Goal: Task Accomplishment & Management: Manage account settings

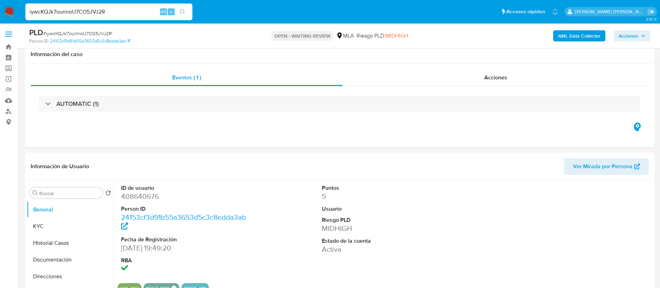
select select "10"
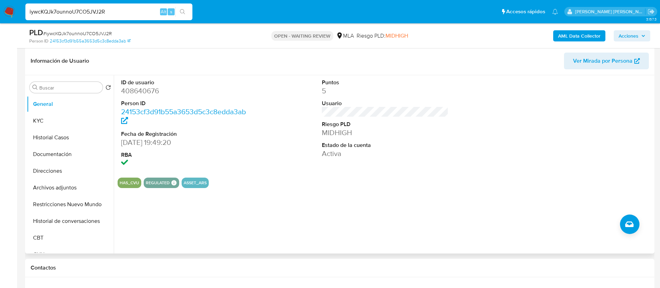
scroll to position [101, 0]
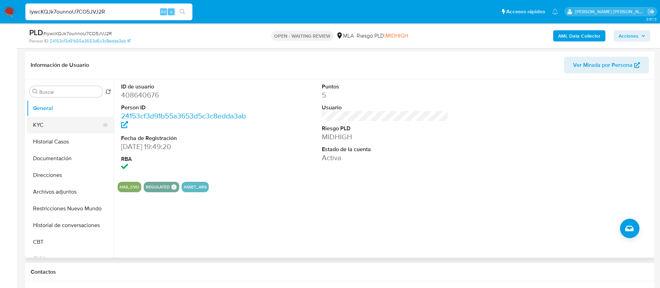
click at [50, 123] on button "KYC" at bounding box center [67, 124] width 81 height 17
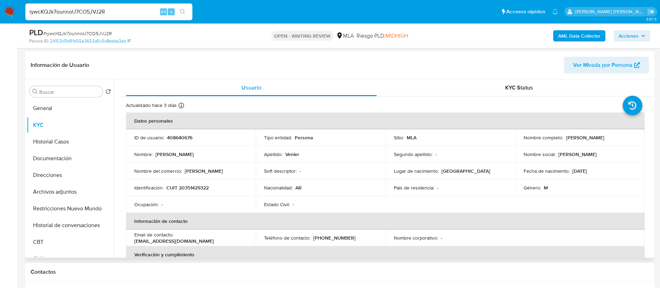
click at [193, 189] on p "CUIT 20351429322" at bounding box center [187, 187] width 42 height 6
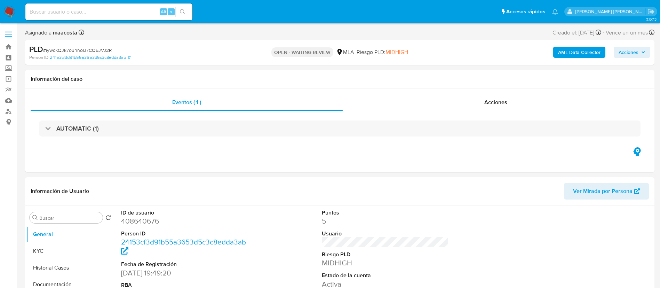
select select "10"
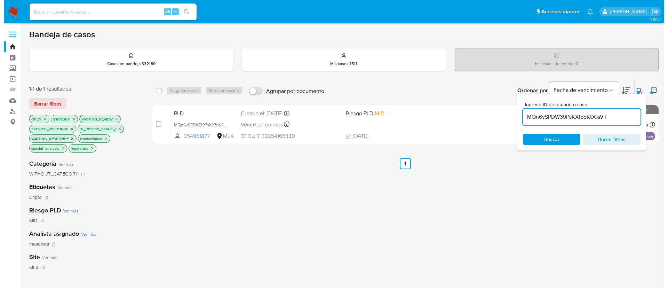
scroll to position [44, 0]
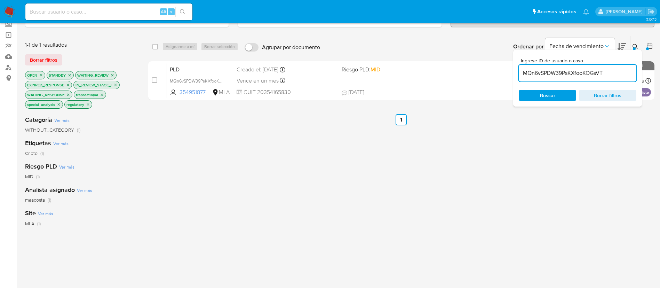
paste input "iywcKQJk7ounnoU7CO5JVJ2R"
click at [567, 75] on input "MQn6vSPDW39PsKXfooKOGsVT" at bounding box center [577, 72] width 118 height 9
type input "iywcKQJk7ounnoU7CO5JVJ2R"
click at [154, 46] on input "checkbox" at bounding box center [155, 47] width 6 height 6
checkbox input "true"
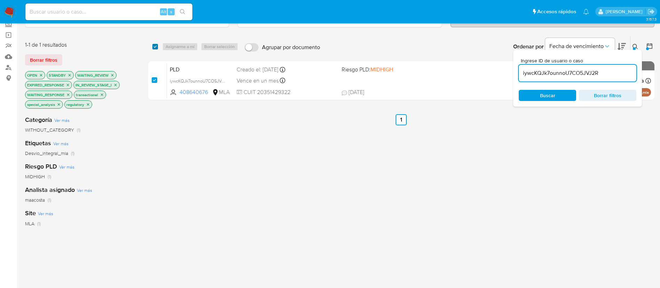
checkbox input "true"
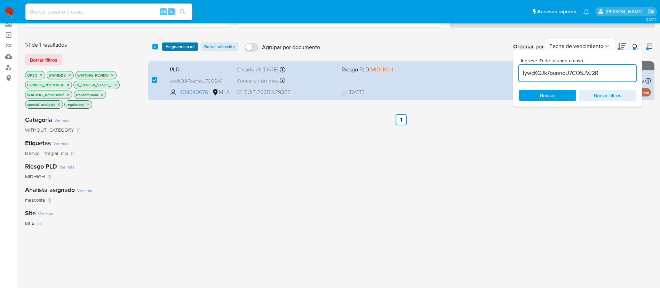
click at [177, 46] on span "Asignarme a mí" at bounding box center [179, 46] width 29 height 7
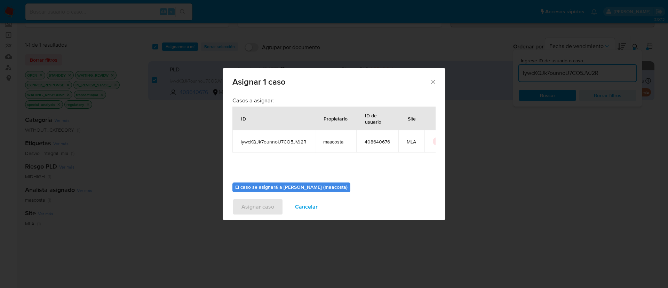
scroll to position [36, 0]
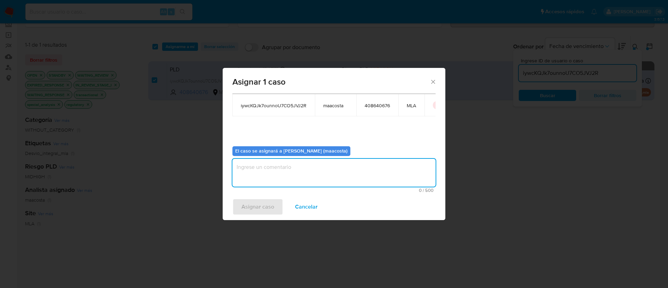
click at [283, 174] on textarea "assign-modal" at bounding box center [333, 173] width 203 height 28
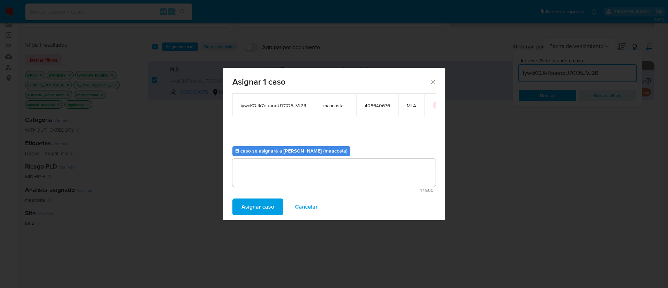
click at [256, 204] on span "Asignar caso" at bounding box center [257, 206] width 33 height 15
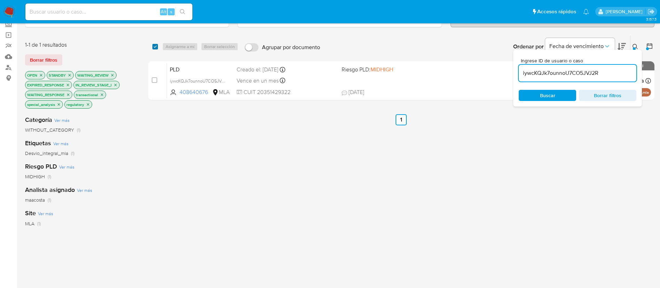
click at [156, 47] on input "checkbox" at bounding box center [155, 47] width 6 height 6
checkbox input "true"
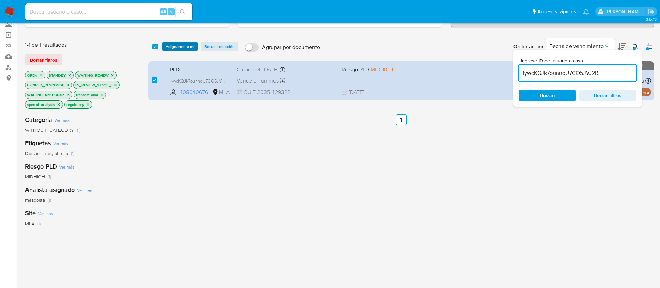
click at [179, 45] on span "Asignarme a mí" at bounding box center [179, 46] width 29 height 7
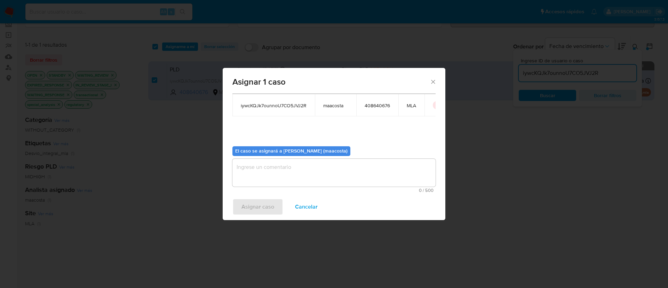
click at [250, 168] on textarea "assign-modal" at bounding box center [333, 173] width 203 height 28
click at [246, 204] on span "Asignar caso" at bounding box center [257, 206] width 33 height 15
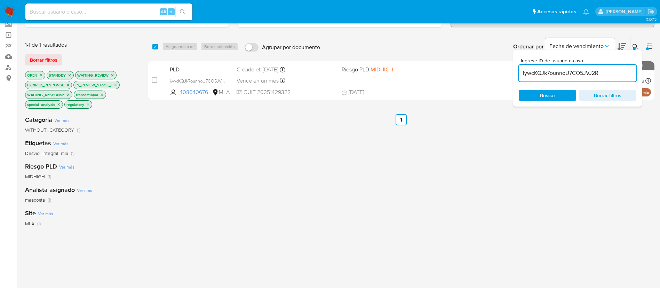
paste input "XpytIWtouJGcf198hCpTJosl"
click at [544, 71] on input "XpytIWtouJGcf198hCpTJosl" at bounding box center [577, 72] width 118 height 9
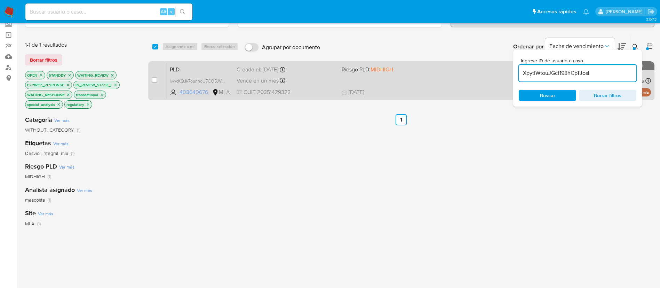
type input "XpytIWtouJGcf198hCpTJosl"
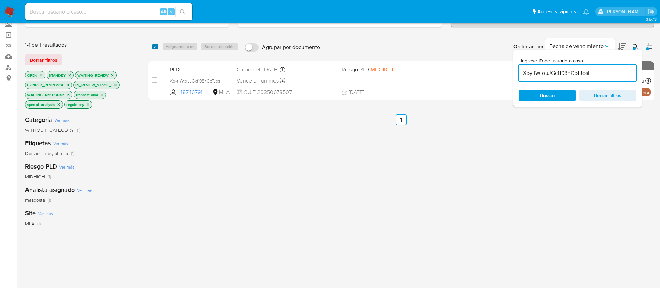
click at [153, 48] on input "checkbox" at bounding box center [155, 47] width 6 height 6
checkbox input "true"
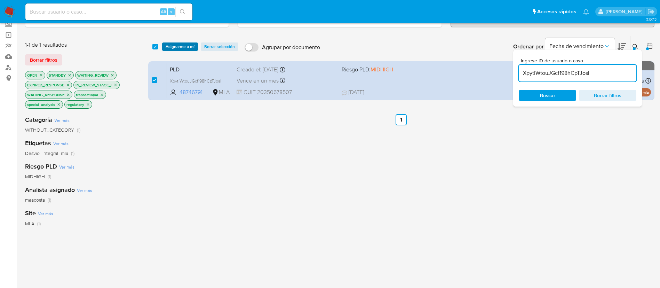
click at [172, 47] on span "Asignarme a mí" at bounding box center [179, 46] width 29 height 7
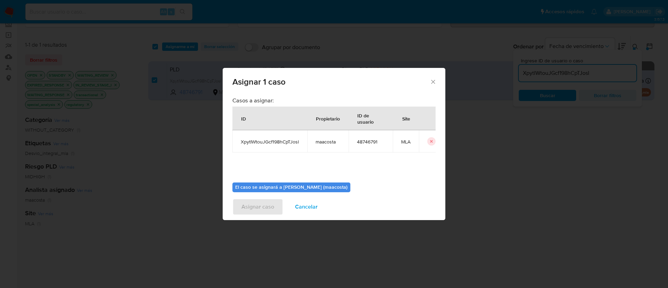
scroll to position [36, 0]
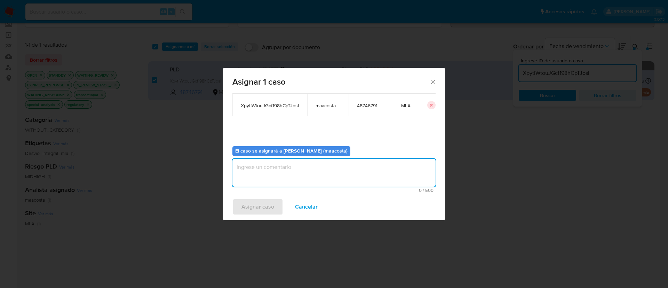
click at [273, 167] on textarea "assign-modal" at bounding box center [333, 173] width 203 height 28
click at [258, 205] on span "Asignar caso" at bounding box center [257, 206] width 33 height 15
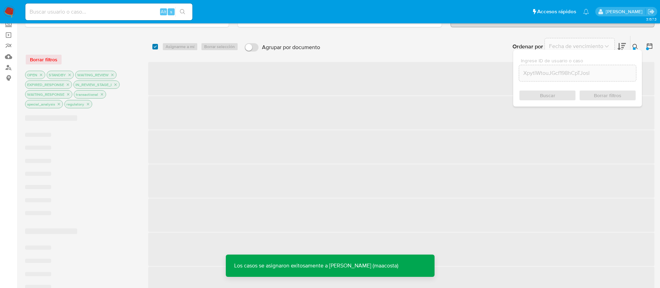
click at [154, 46] on input "checkbox" at bounding box center [155, 47] width 6 height 6
checkbox input "true"
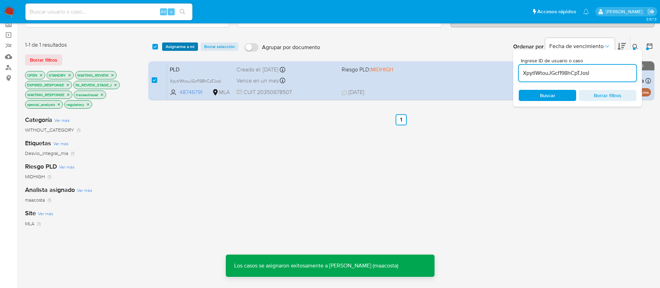
click at [178, 46] on span "Asignarme a mí" at bounding box center [179, 46] width 29 height 7
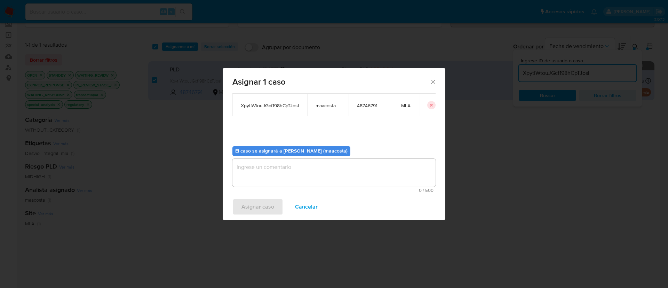
click at [261, 181] on textarea "assign-modal" at bounding box center [333, 173] width 203 height 28
click at [256, 204] on span "Asignar caso" at bounding box center [257, 206] width 33 height 15
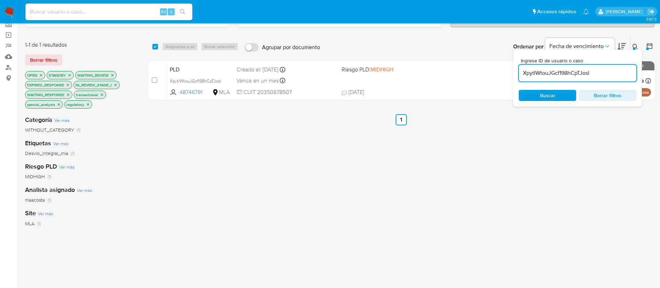
click at [536, 75] on input "XpytIWtouJGcf198hCpTJosl" at bounding box center [577, 72] width 118 height 9
paste input "doXEdRWA8JTlWe8heKrDfUj6"
type input "doXEdRWA8JTlWe8heKrDfUj6"
click at [156, 47] on input "checkbox" at bounding box center [155, 47] width 6 height 6
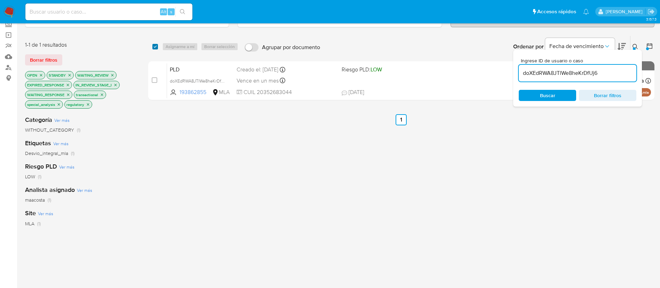
checkbox input "true"
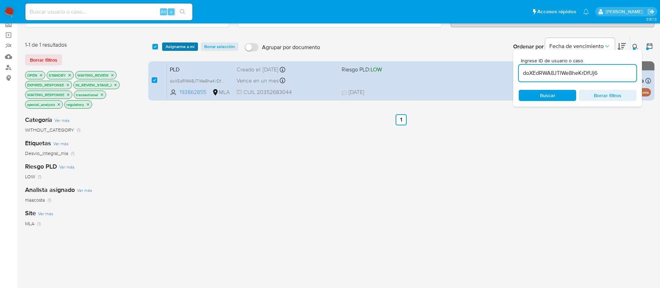
click at [169, 46] on span "Asignarme a mí" at bounding box center [179, 46] width 29 height 7
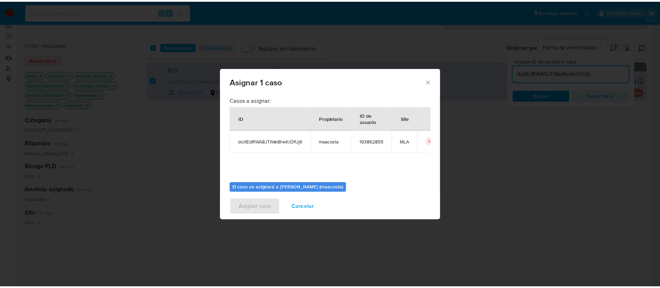
scroll to position [36, 0]
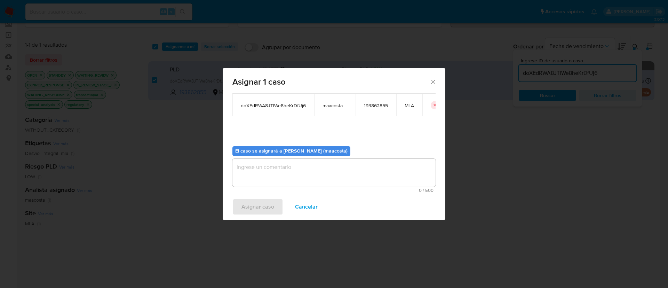
click at [263, 163] on textarea "assign-modal" at bounding box center [333, 173] width 203 height 28
click at [250, 206] on span "Asignar caso" at bounding box center [257, 206] width 33 height 15
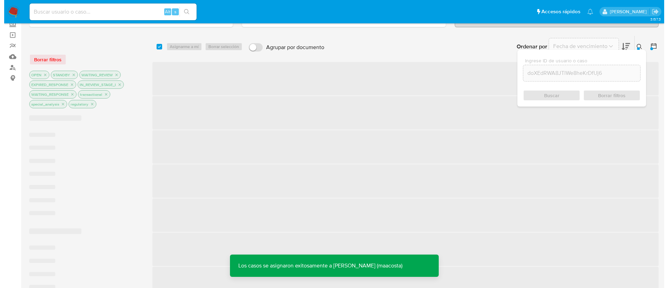
scroll to position [0, 0]
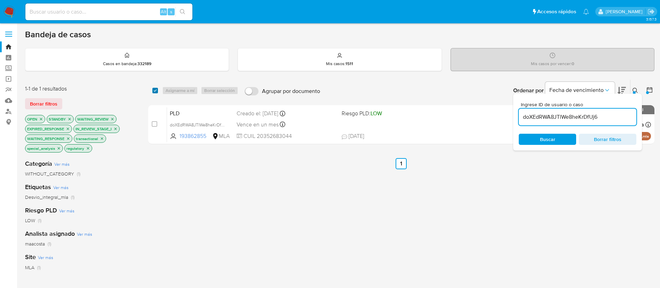
click at [154, 91] on input "checkbox" at bounding box center [155, 91] width 6 height 6
checkbox input "true"
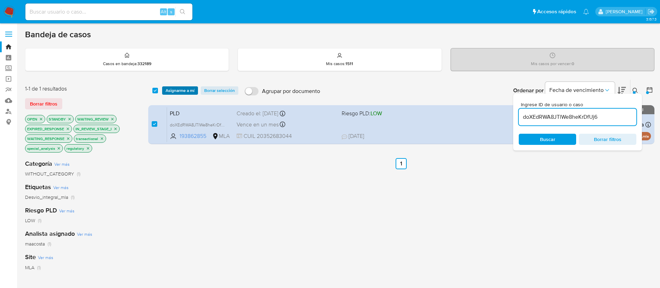
click at [182, 88] on span "Asignarme a mí" at bounding box center [179, 90] width 29 height 7
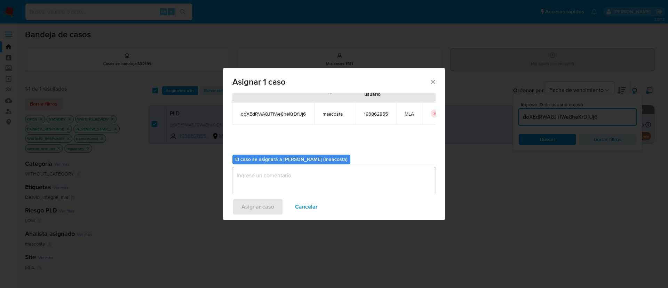
scroll to position [28, 0]
click at [269, 179] on textarea "assign-modal" at bounding box center [333, 181] width 203 height 28
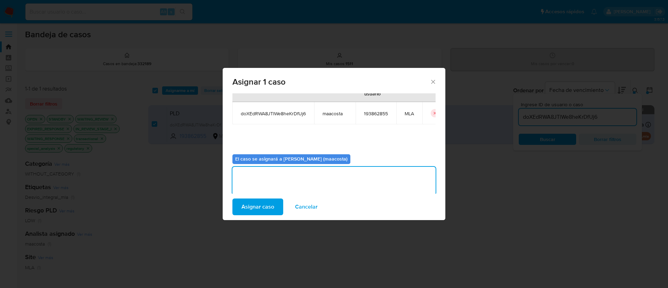
click at [260, 207] on span "Asignar caso" at bounding box center [257, 206] width 33 height 15
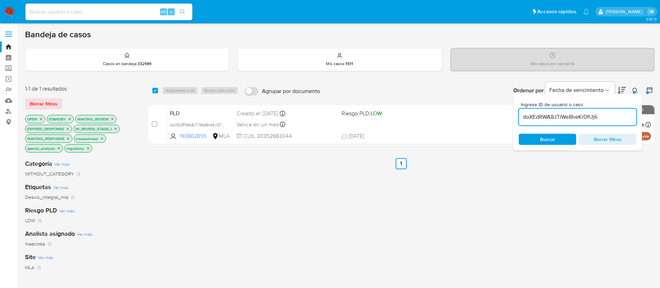
paste input "sCiIh7dvaUzgs4GSV1iWW6GS"
click at [550, 115] on input "sCiIh7dvaUzgs4GSV1iWW6GS" at bounding box center [577, 116] width 118 height 9
type input "sCiIh7dvaUzgs4GSV1iWW6GS"
click at [155, 90] on input "checkbox" at bounding box center [155, 91] width 6 height 6
checkbox input "true"
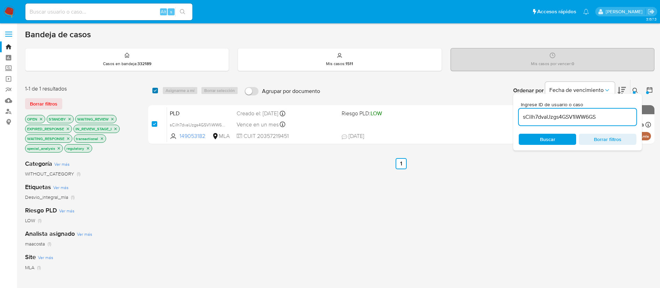
checkbox input "true"
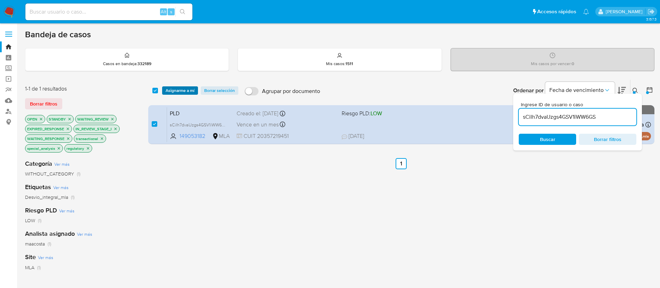
click at [169, 89] on span "Asignarme a mí" at bounding box center [179, 90] width 29 height 7
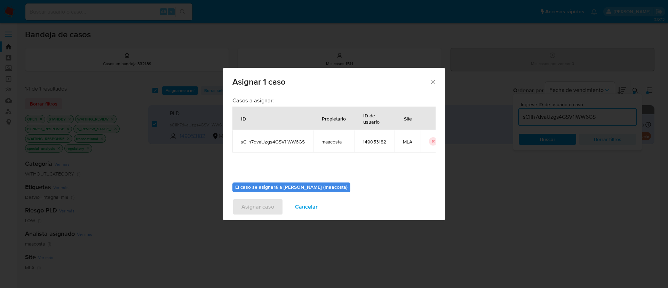
scroll to position [36, 0]
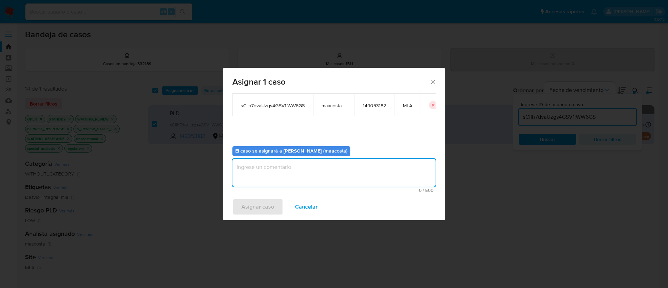
click at [262, 176] on textarea "assign-modal" at bounding box center [333, 173] width 203 height 28
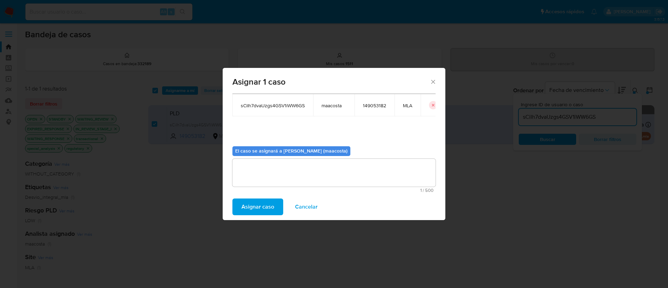
click at [255, 207] on span "Asignar caso" at bounding box center [257, 206] width 33 height 15
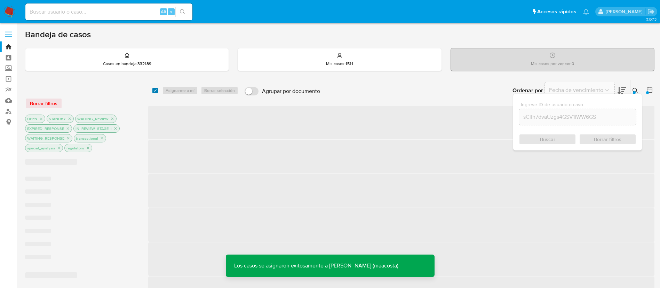
click at [154, 89] on input "checkbox" at bounding box center [155, 91] width 6 height 6
checkbox input "true"
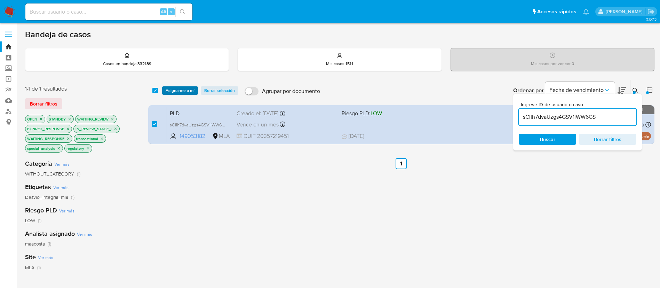
click at [185, 87] on span "Asignarme a mí" at bounding box center [179, 90] width 29 height 7
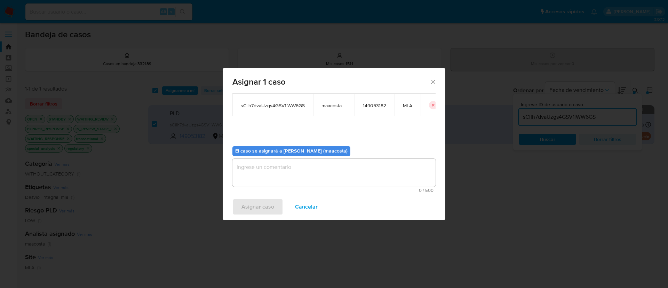
click at [290, 172] on textarea "assign-modal" at bounding box center [333, 173] width 203 height 28
click at [261, 206] on span "Asignar caso" at bounding box center [257, 206] width 33 height 15
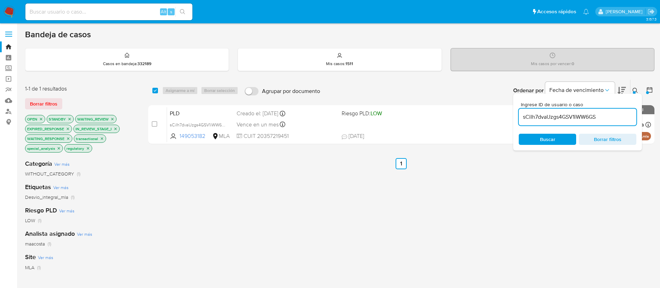
click at [579, 119] on input "sCiIh7dvaUzgs4GSV1iWW6GS" at bounding box center [577, 116] width 118 height 9
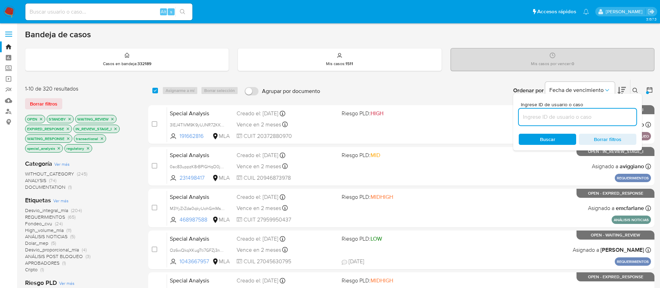
click at [633, 91] on icon at bounding box center [634, 90] width 5 height 5
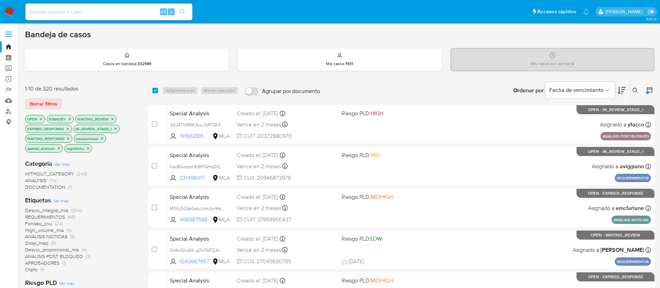
click at [648, 90] on icon at bounding box center [649, 89] width 7 height 7
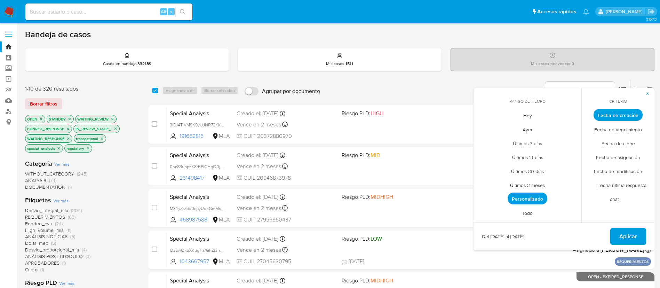
click at [104, 205] on div "Etiquetas Ver más Desvio_integral_mla (204) REQUERIMIENTOS (65) Fondeo_cvu (24)…" at bounding box center [81, 234] width 112 height 77
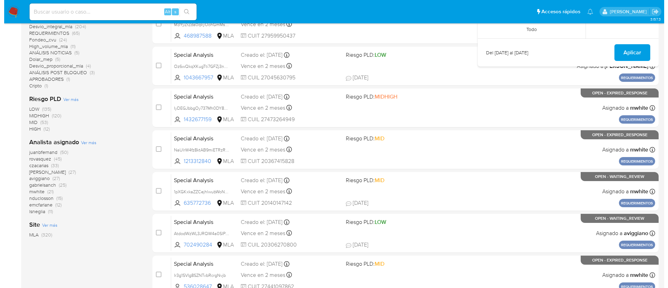
scroll to position [180, 0]
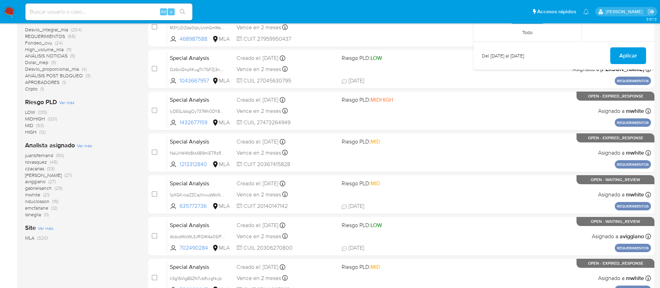
click at [78, 144] on span "Ver más" at bounding box center [84, 145] width 15 height 6
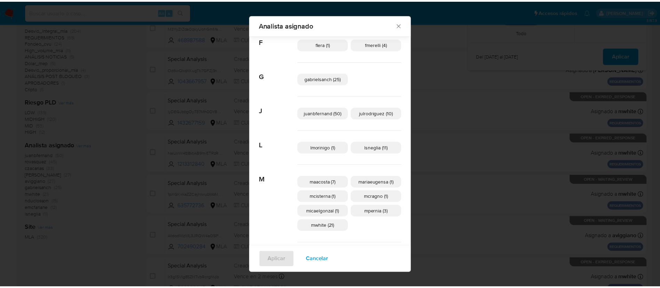
scroll to position [123, 0]
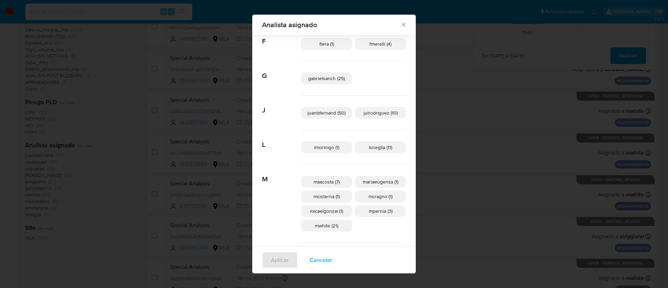
click at [121, 163] on div "Analista asignado Buscar A amedzovich (27) aviggiano (27) C czacarias (33) E ec…" at bounding box center [334, 144] width 668 height 288
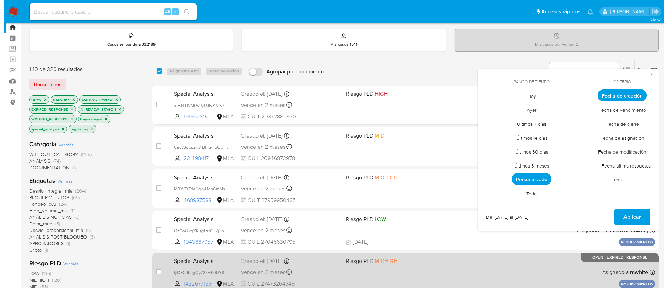
scroll to position [0, 0]
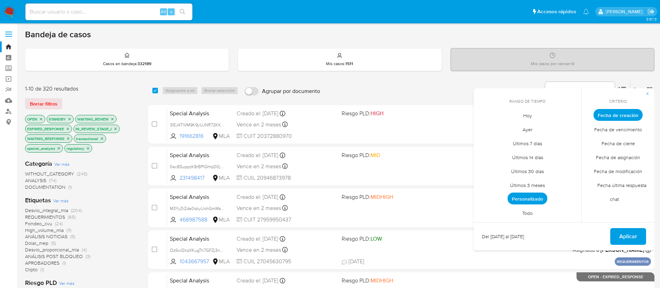
click at [646, 90] on span "button" at bounding box center [647, 94] width 4 height 10
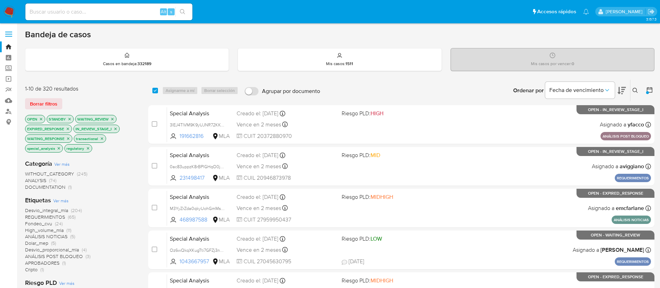
click at [636, 89] on icon at bounding box center [634, 90] width 5 height 5
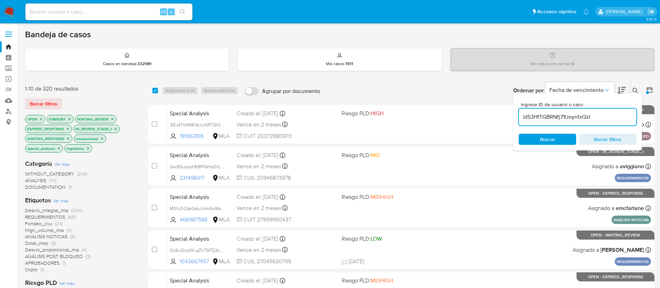
click at [577, 116] on input "id53HfTGBRNfj71UoynfxQzI" at bounding box center [577, 116] width 118 height 9
type input "id53HfTGBRNfj71UoynfxQzI"
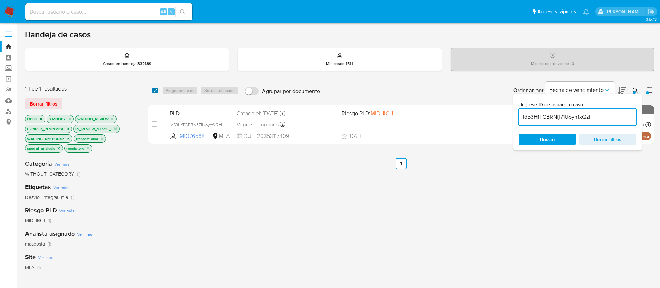
click at [156, 89] on input "checkbox" at bounding box center [155, 91] width 6 height 6
checkbox input "true"
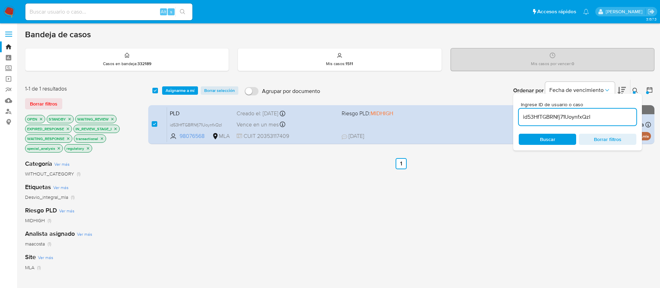
click at [542, 115] on input "id53HfTGBRNfj71UoynfxQzI" at bounding box center [577, 116] width 118 height 9
type input "ltA9FsATqOAAkBKT2jMFuP18"
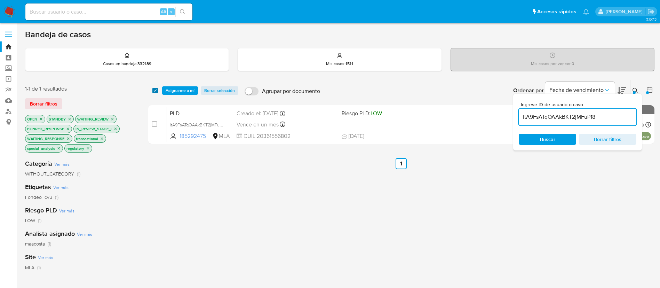
click at [155, 90] on input "checkbox" at bounding box center [155, 91] width 6 height 6
checkbox input "true"
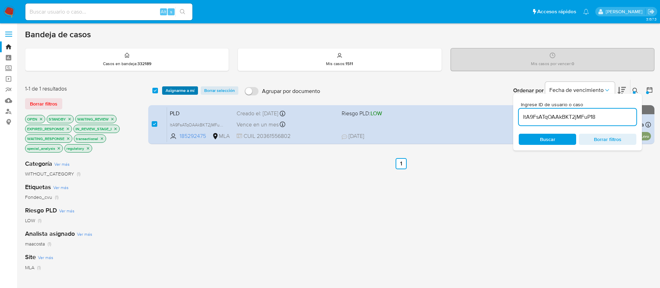
click at [177, 90] on span "Asignarme a mí" at bounding box center [179, 90] width 29 height 7
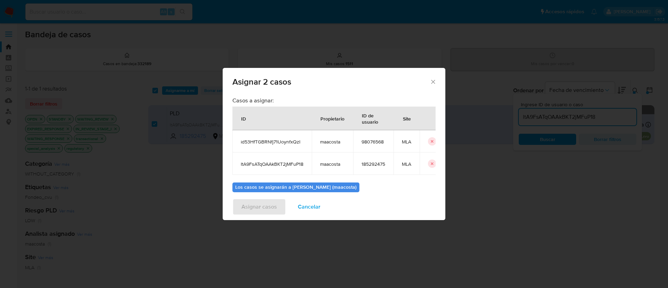
scroll to position [42, 0]
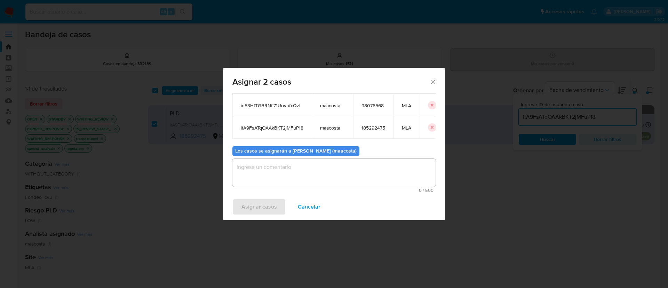
click at [286, 172] on textarea "assign-modal" at bounding box center [333, 173] width 203 height 28
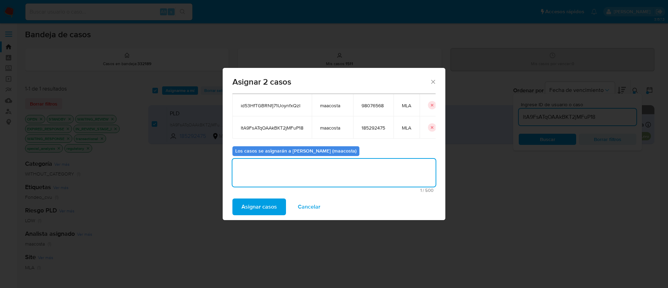
click at [264, 207] on span "Asignar casos" at bounding box center [258, 206] width 35 height 15
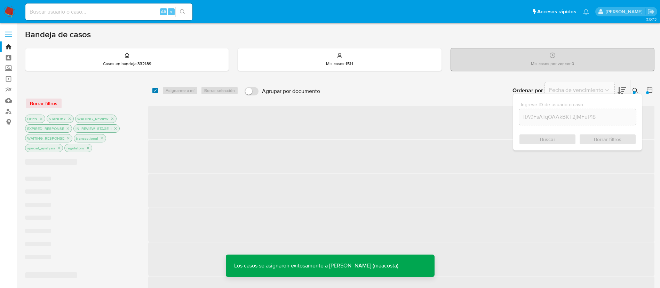
click at [154, 91] on input "checkbox" at bounding box center [155, 91] width 6 height 6
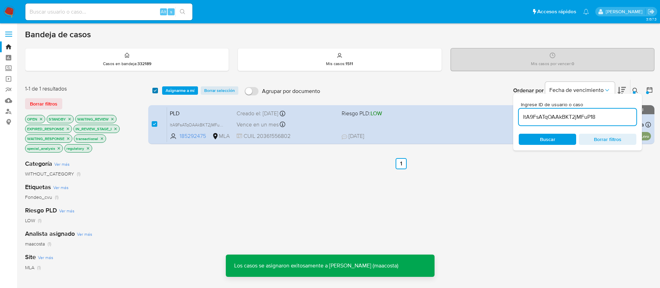
click at [154, 91] on input "checkbox" at bounding box center [155, 91] width 6 height 6
checkbox input "false"
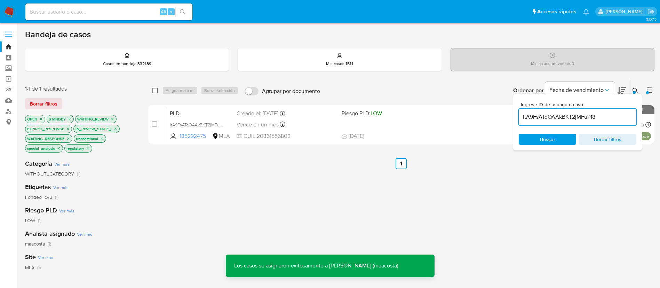
click at [154, 91] on input "checkbox" at bounding box center [155, 91] width 6 height 6
checkbox input "true"
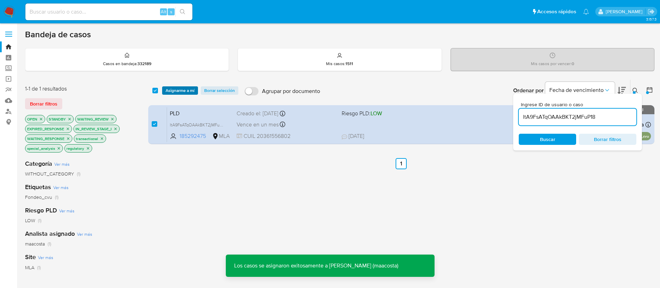
click at [182, 91] on span "Asignarme a mí" at bounding box center [179, 90] width 29 height 7
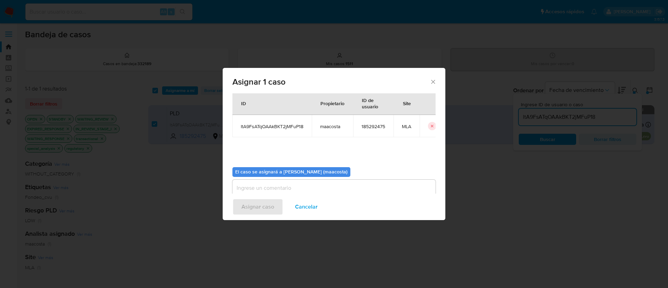
scroll to position [36, 0]
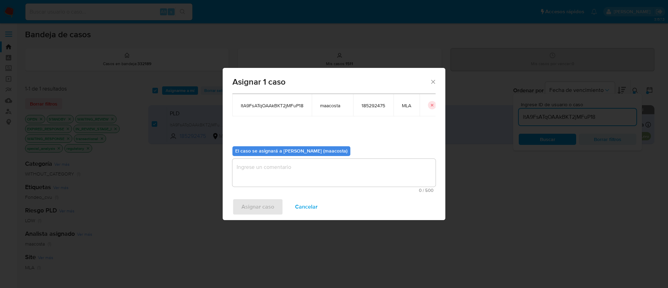
click at [556, 159] on div "Asignar 1 caso Casos a asignar: ID Propietario ID de usuario Site ltA9FsATqOAAk…" at bounding box center [334, 144] width 668 height 288
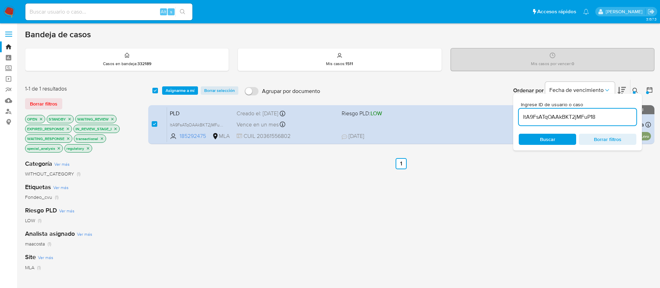
paste input "id53HfTGBRNfj71UoynfxQzI"
click at [559, 116] on input "id53HfTGBRNfj71UoynfxQzI" at bounding box center [577, 116] width 118 height 9
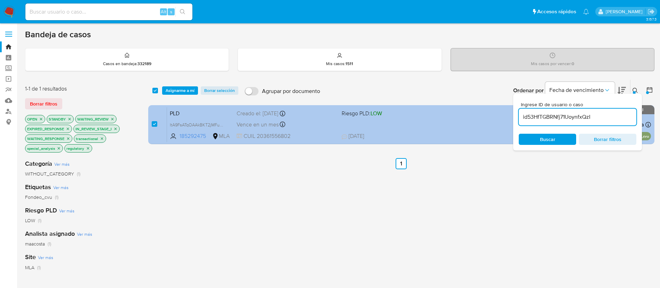
type input "id53HfTGBRNfj71UoynfxQzI"
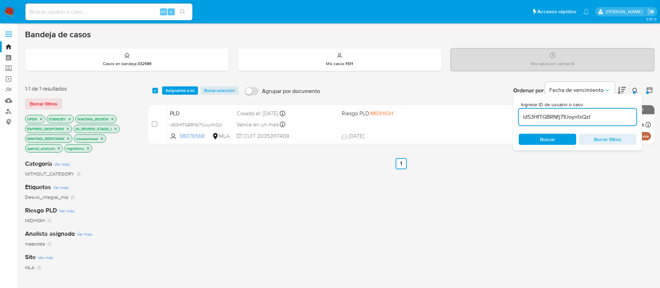
click at [154, 87] on div "select-all-cases-checkbox" at bounding box center [155, 90] width 6 height 7
click at [150, 90] on div "select-all-cases-checkbox Asignarme a mí Borrar selección Agrupar por documento…" at bounding box center [401, 91] width 506 height 22
click at [155, 91] on input "checkbox" at bounding box center [155, 91] width 6 height 6
checkbox input "true"
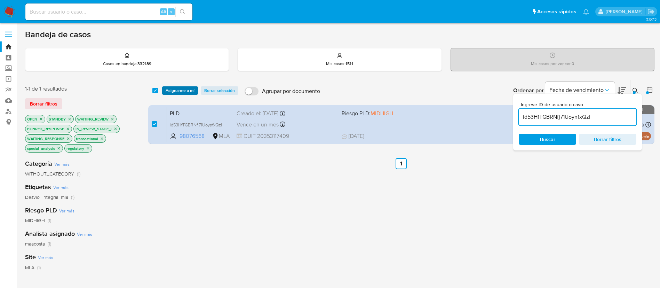
click at [172, 90] on span "Asignarme a mí" at bounding box center [179, 90] width 29 height 7
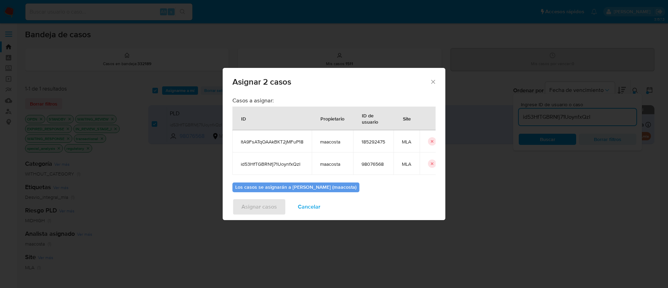
scroll to position [42, 0]
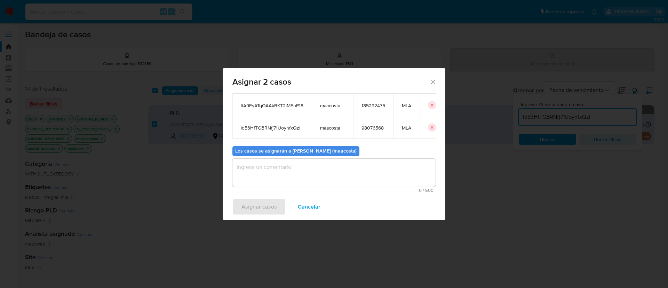
click at [280, 176] on textarea "assign-modal" at bounding box center [333, 173] width 203 height 28
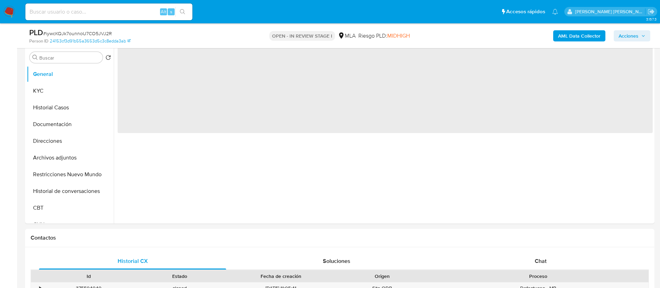
scroll to position [167, 0]
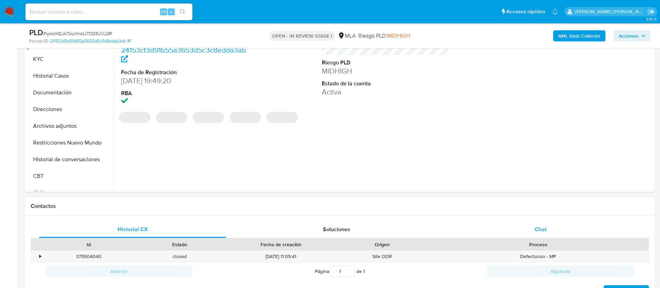
click at [535, 224] on div "Chat" at bounding box center [540, 229] width 187 height 17
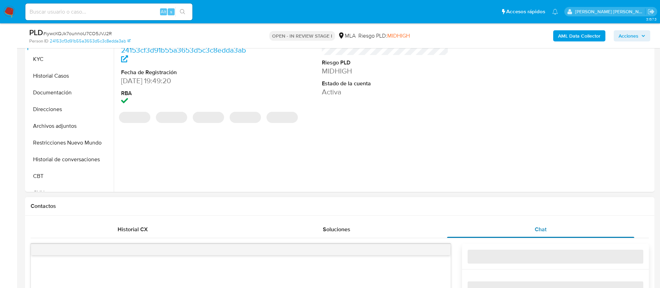
select select "10"
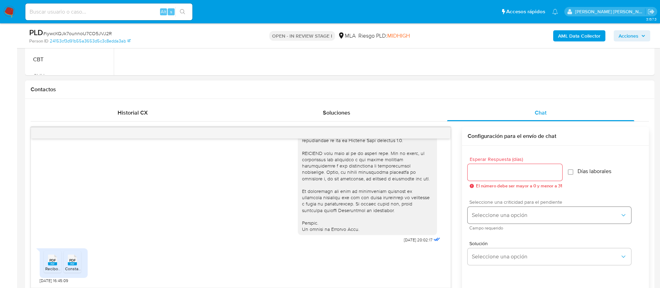
scroll to position [284, 0]
click at [509, 214] on span "Seleccione una opción" at bounding box center [545, 214] width 148 height 7
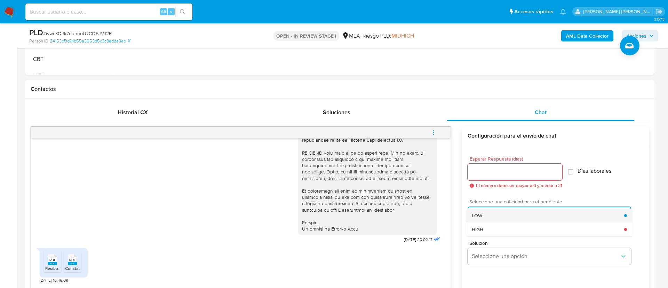
click at [477, 212] on span "LOW" at bounding box center [476, 215] width 10 height 6
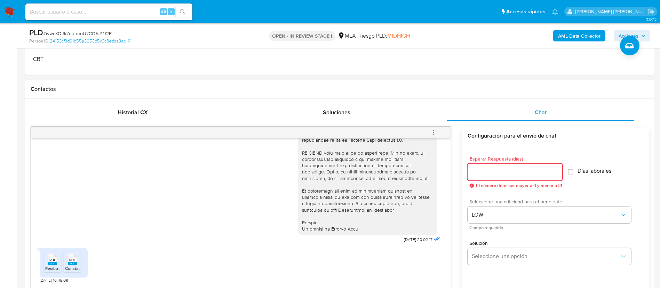
click at [480, 175] on input "Esperar Respuesta (días)" at bounding box center [514, 171] width 95 height 9
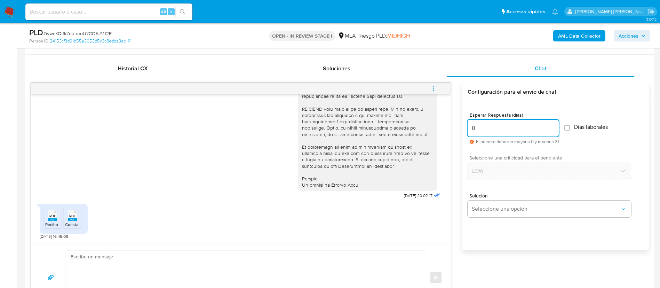
scroll to position [329, 0]
type input "0"
click at [389, 261] on textarea at bounding box center [244, 276] width 346 height 54
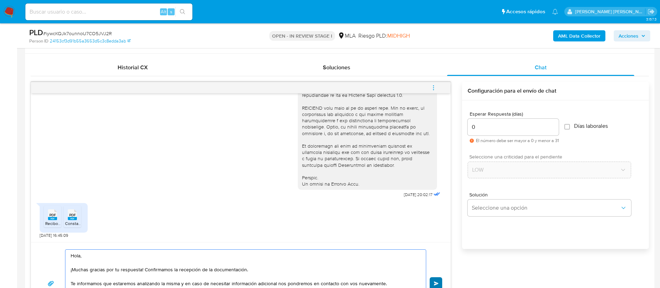
type textarea "Hola, ¡Muchas gracias por tu respuesta! Confirmamos la recepción de la document…"
click at [432, 277] on button "Enviar" at bounding box center [435, 283] width 13 height 13
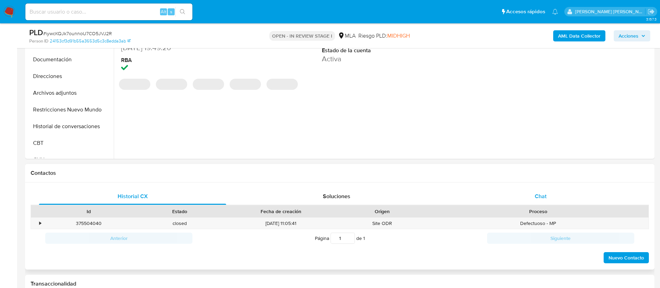
select select "10"
click at [543, 194] on span "Chat" at bounding box center [540, 196] width 12 height 8
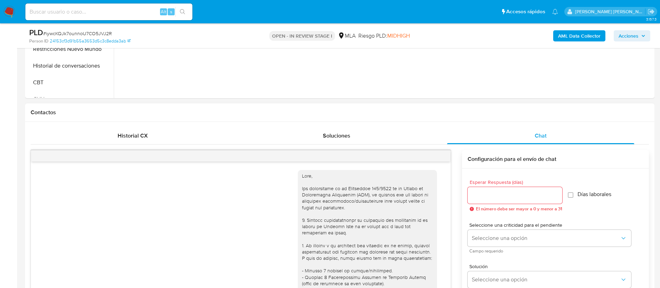
scroll to position [380, 0]
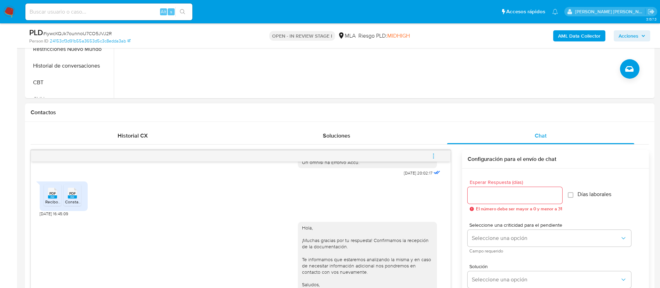
click at [430, 154] on icon "menu-action" at bounding box center [433, 156] width 6 height 6
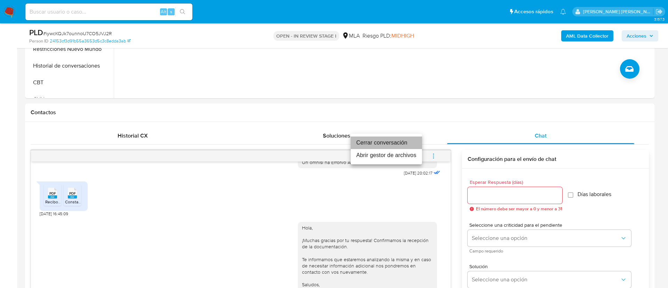
click at [383, 141] on li "Cerrar conversación" at bounding box center [385, 142] width 71 height 13
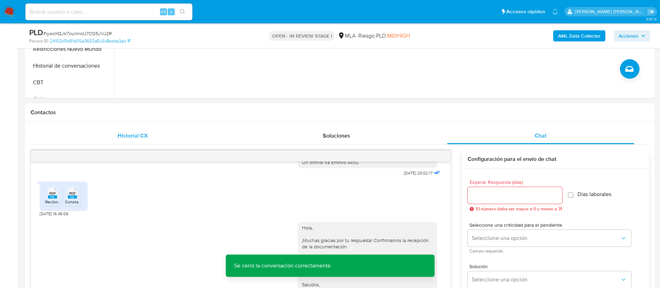
click at [131, 138] on span "Historial CX" at bounding box center [133, 135] width 30 height 8
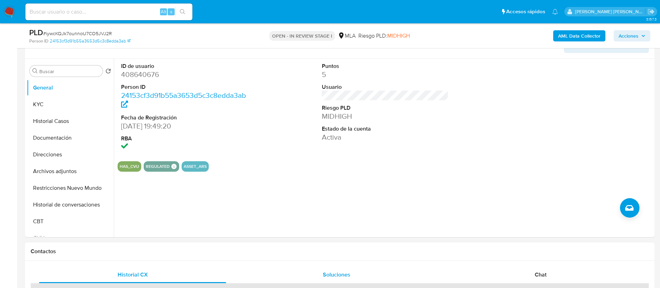
scroll to position [121, 0]
click at [62, 100] on button "KYC" at bounding box center [67, 105] width 81 height 17
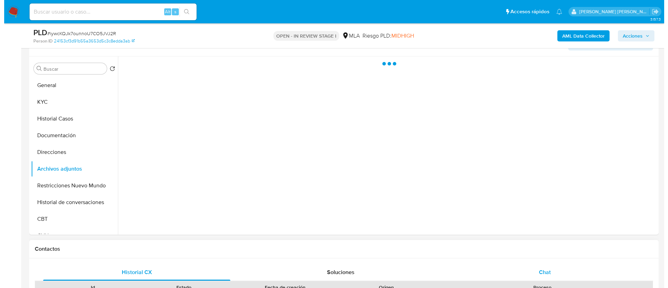
scroll to position [112, 0]
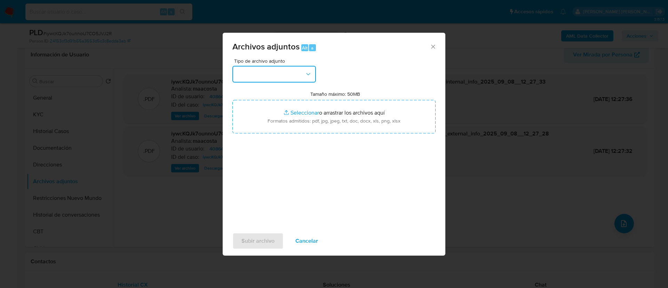
click at [293, 74] on button "button" at bounding box center [273, 74] width 83 height 17
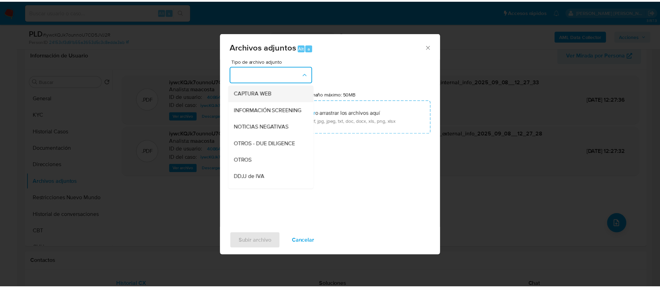
scroll to position [67, 0]
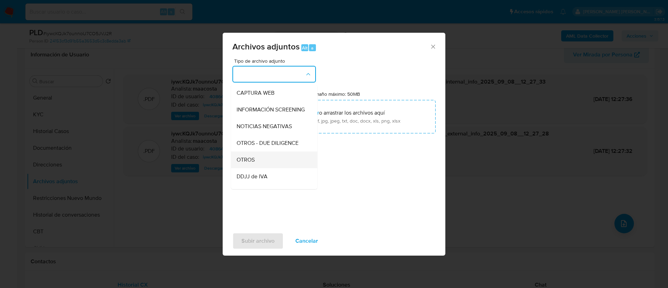
click at [255, 165] on div "OTROS" at bounding box center [271, 159] width 71 height 17
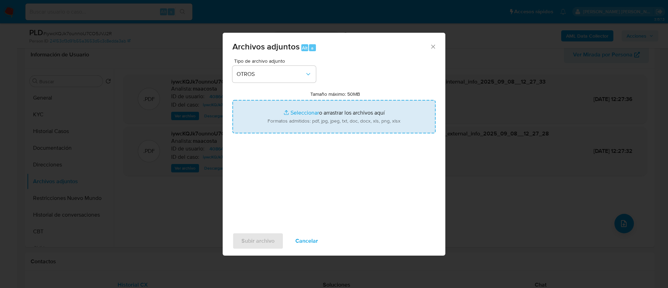
type input "C:\fakepath\Alan Paul Venier- Movimientos.xlsx"
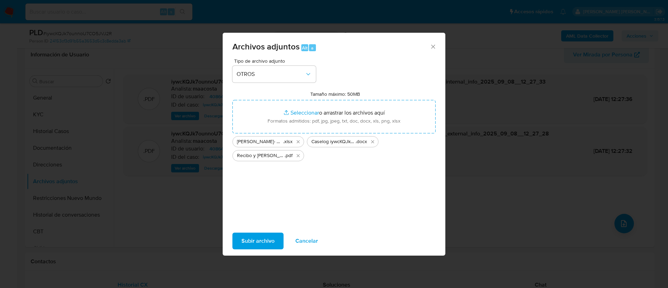
click at [257, 238] on span "Subir archivo" at bounding box center [257, 240] width 33 height 15
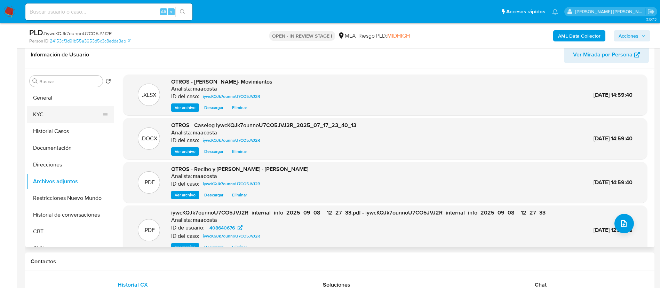
click at [60, 111] on button "KYC" at bounding box center [67, 114] width 81 height 17
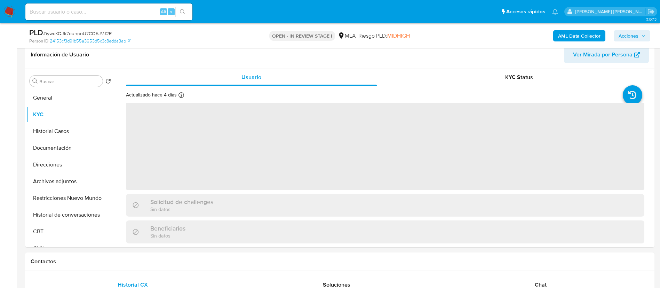
click at [635, 35] on span "Acciones" at bounding box center [628, 35] width 20 height 11
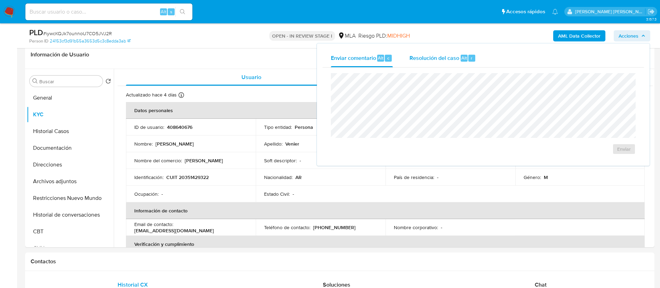
click at [455, 58] on span "Resolución del caso" at bounding box center [434, 58] width 50 height 8
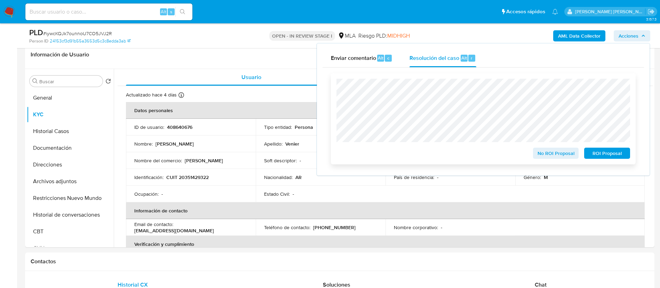
click at [545, 152] on span "No ROI Proposal" at bounding box center [555, 153] width 36 height 10
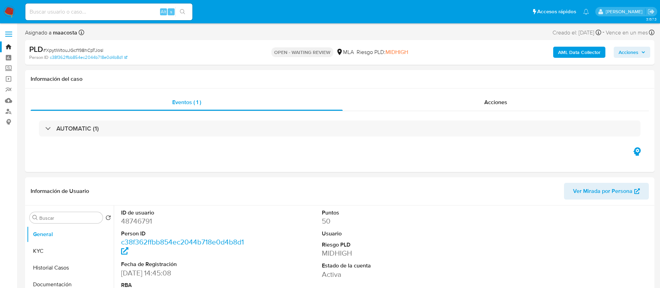
select select "10"
click at [302, 158] on div "Eventos ( 1 ) Acciones AUTOMATIC (1)" at bounding box center [339, 129] width 629 height 83
click at [95, 49] on span "# XpytIWtouJGcf198hCpTJosl" at bounding box center [73, 50] width 60 height 7
copy span "XpytIWtouJGcf198hCpTJosl"
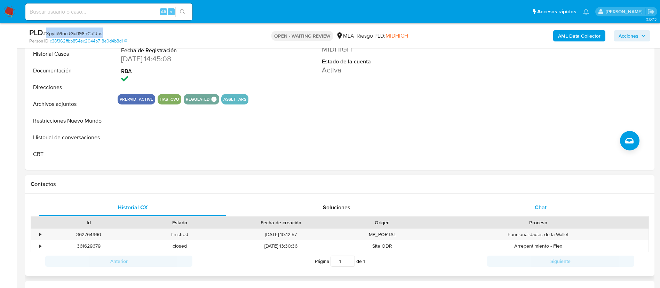
click at [534, 208] on div "Chat" at bounding box center [540, 207] width 187 height 17
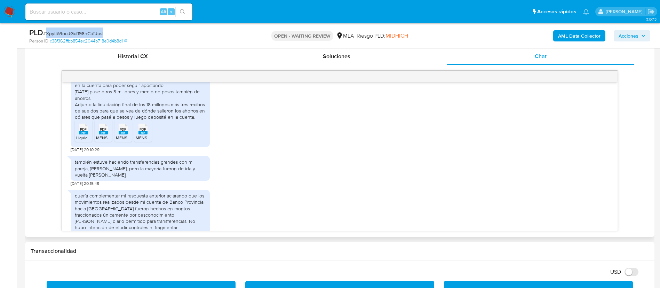
scroll to position [451, 0]
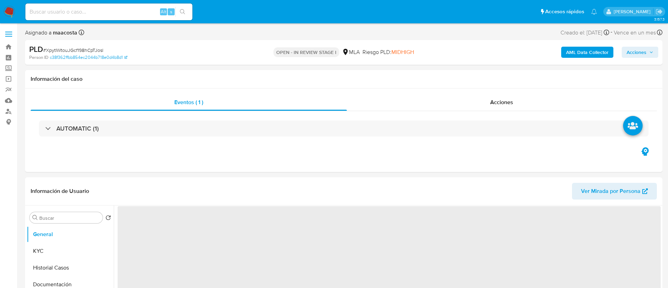
select select "10"
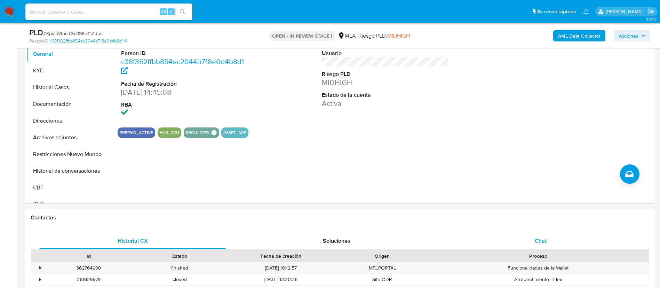
click at [521, 236] on div "Chat" at bounding box center [540, 240] width 187 height 17
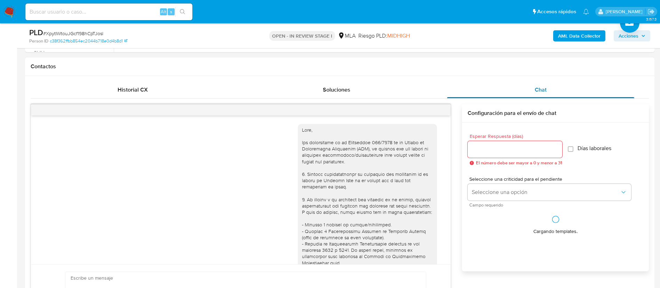
scroll to position [310, 0]
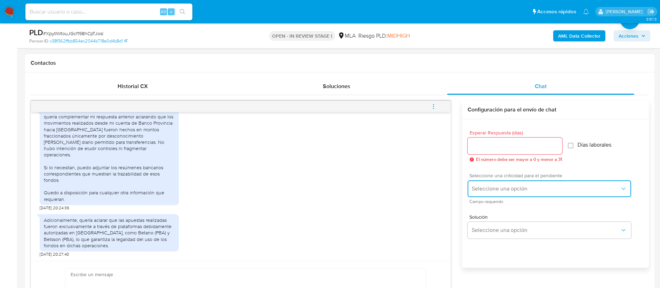
click at [495, 194] on button "Seleccione una opción" at bounding box center [548, 188] width 163 height 17
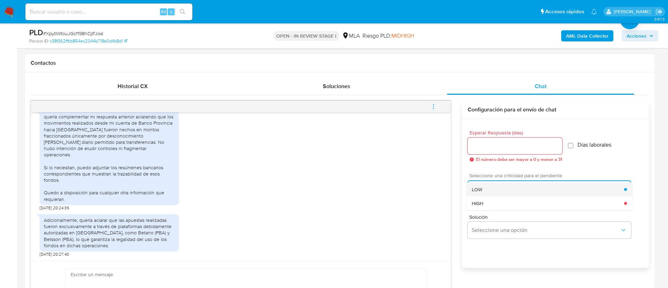
click at [481, 188] on span "LOW" at bounding box center [476, 189] width 10 height 6
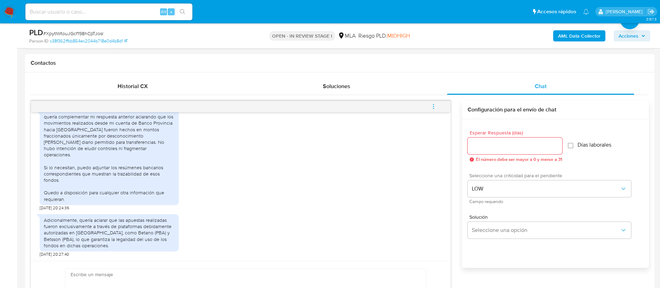
click at [480, 143] on input "Esperar Respuesta (días)" at bounding box center [514, 145] width 95 height 9
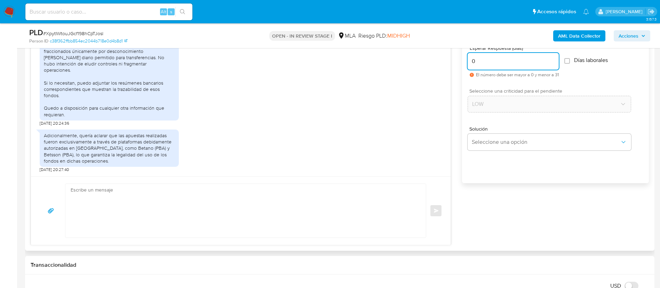
scroll to position [431, 0]
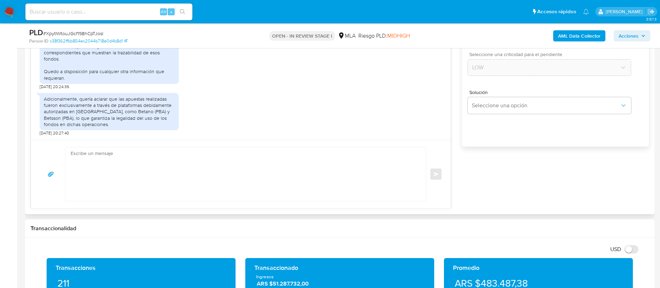
type input "0"
click at [359, 175] on textarea at bounding box center [244, 174] width 346 height 54
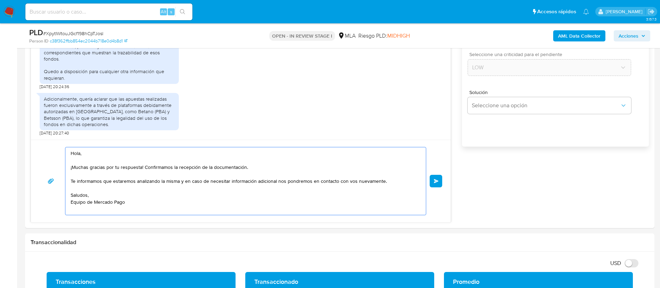
type textarea "Hola, ¡Muchas gracias por tu respuesta! Confirmamos la recepción de la document…"
click at [436, 180] on span "Enviar" at bounding box center [436, 181] width 5 height 4
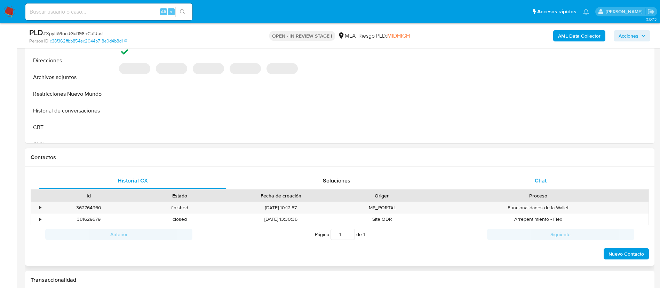
click at [542, 180] on span "Chat" at bounding box center [540, 180] width 12 height 8
select select "10"
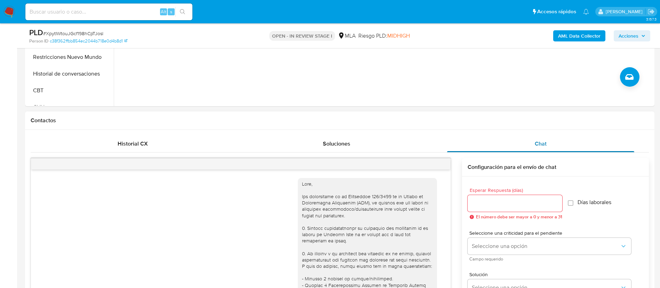
scroll to position [652, 0]
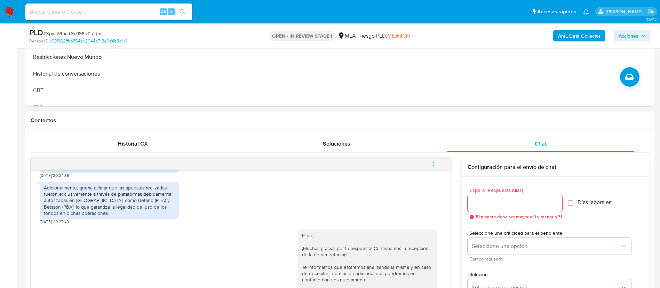
click at [433, 164] on icon "menu-action" at bounding box center [433, 163] width 1 height 1
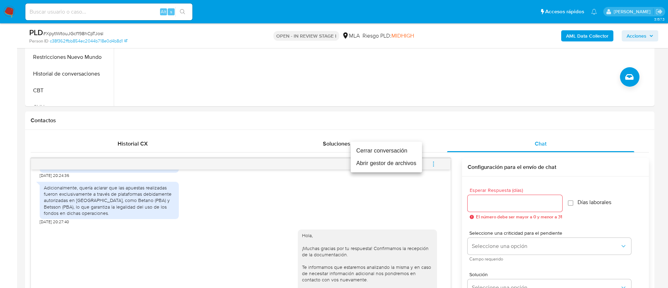
click at [387, 152] on li "Cerrar conversación" at bounding box center [385, 150] width 71 height 13
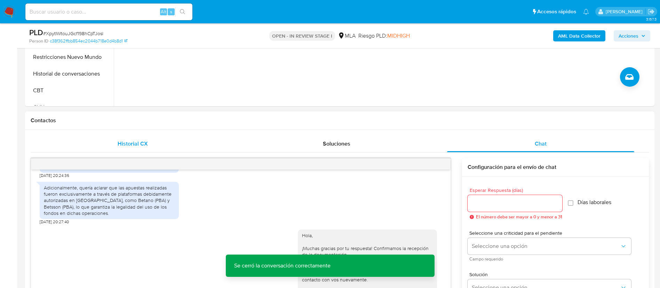
click at [138, 144] on span "Historial CX" at bounding box center [133, 143] width 30 height 8
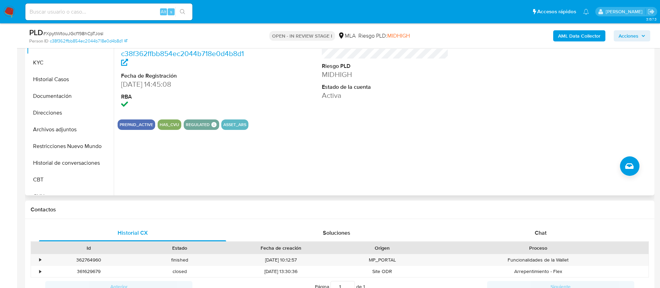
scroll to position [154, 0]
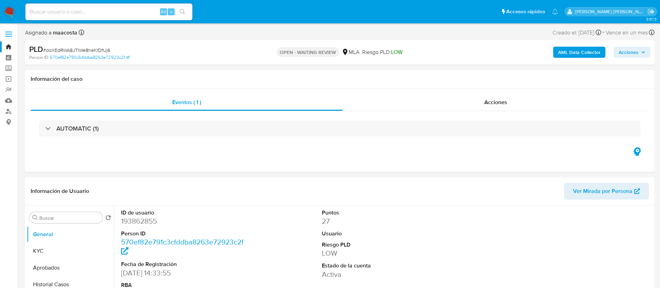
select select "10"
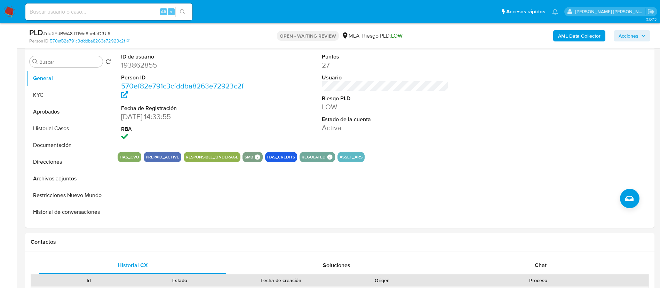
scroll to position [151, 0]
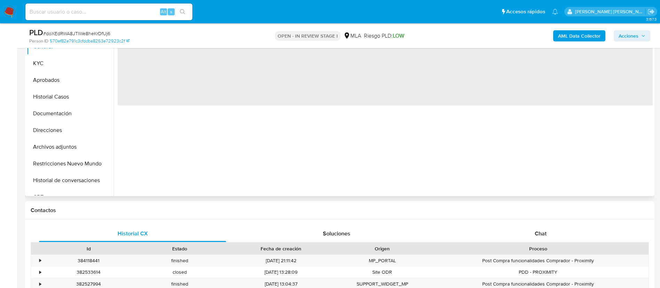
scroll to position [192, 0]
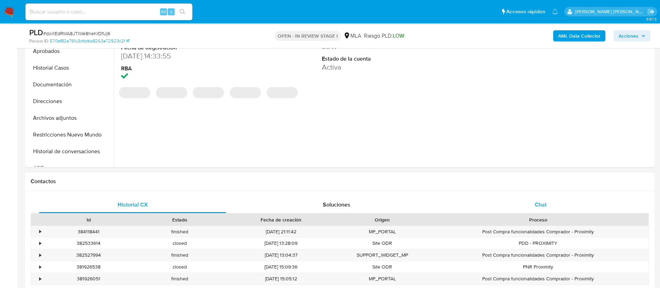
click at [539, 208] on div "Chat" at bounding box center [540, 204] width 187 height 17
select select "10"
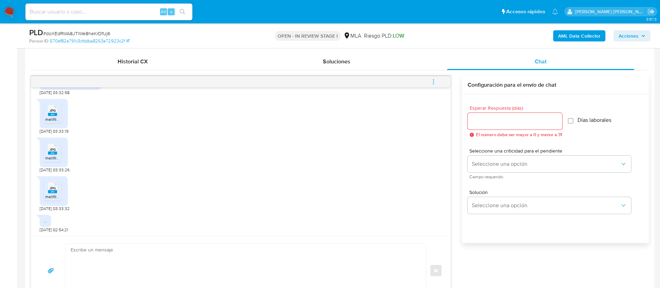
scroll to position [335, 0]
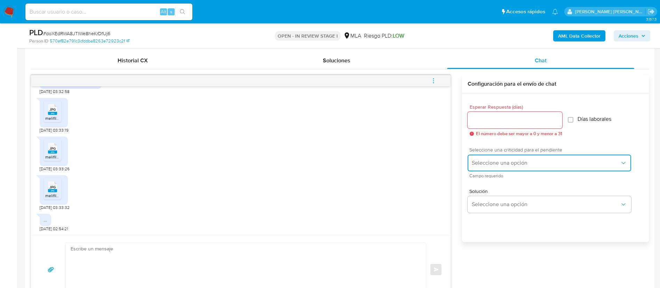
click at [495, 163] on span "Seleccione una opción" at bounding box center [545, 162] width 148 height 7
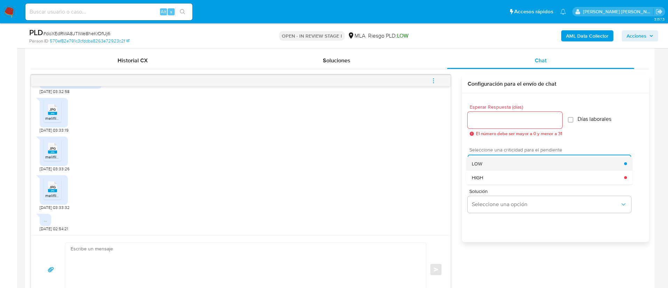
click at [483, 163] on div "LOW" at bounding box center [547, 163] width 152 height 14
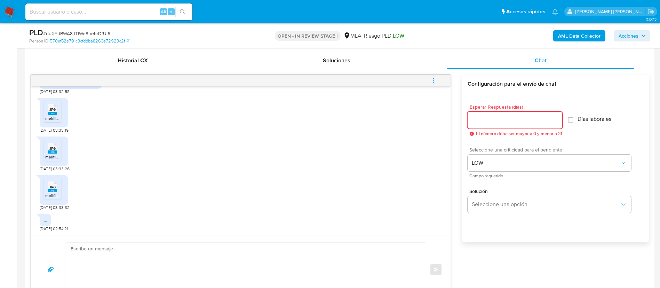
click at [482, 119] on input "Esperar Respuesta (días)" at bounding box center [514, 119] width 95 height 9
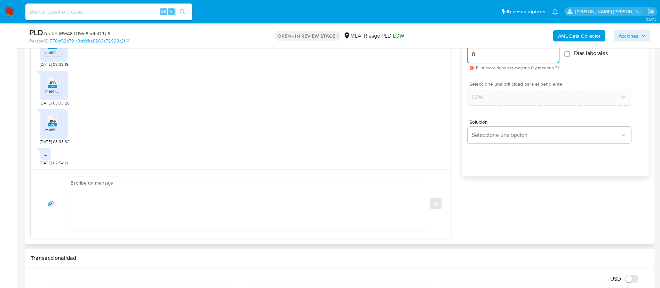
scroll to position [404, 0]
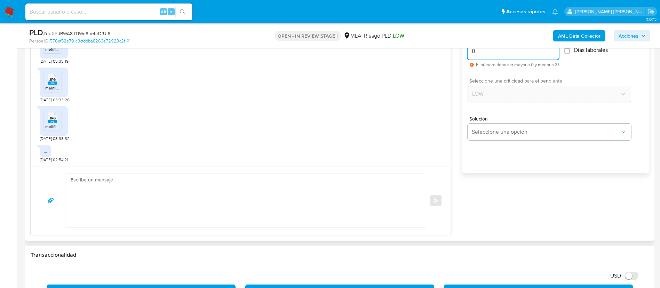
type input "0"
click at [381, 198] on textarea at bounding box center [244, 200] width 346 height 54
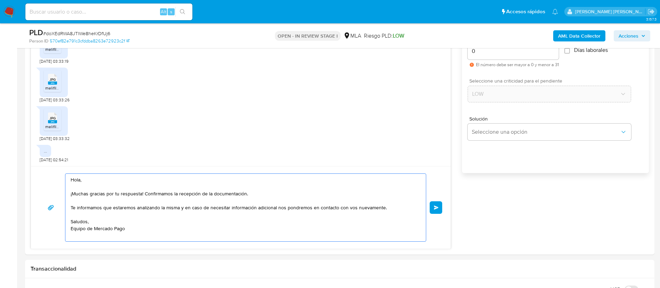
type textarea "Hola, ¡Muchas gracias por tu respuesta! Confirmamos la recepción de la document…"
click at [441, 213] on button "Enviar" at bounding box center [435, 207] width 13 height 13
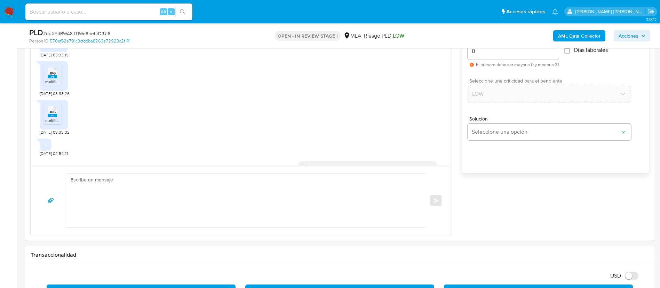
scroll to position [799, 0]
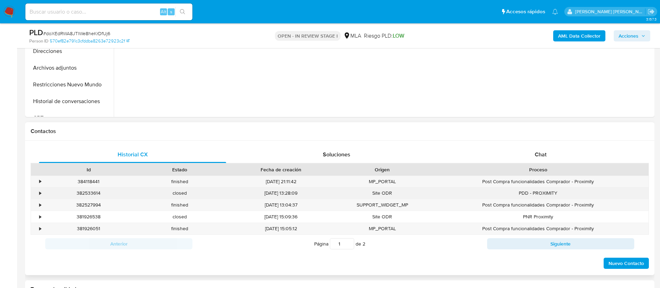
scroll to position [250, 0]
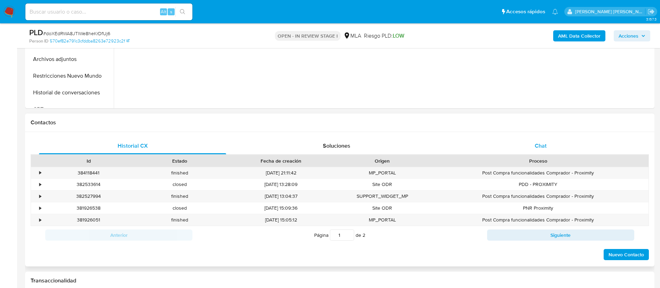
click at [542, 139] on div "Chat" at bounding box center [540, 145] width 187 height 17
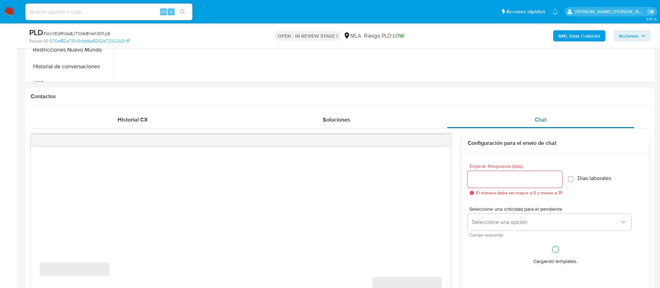
select select "10"
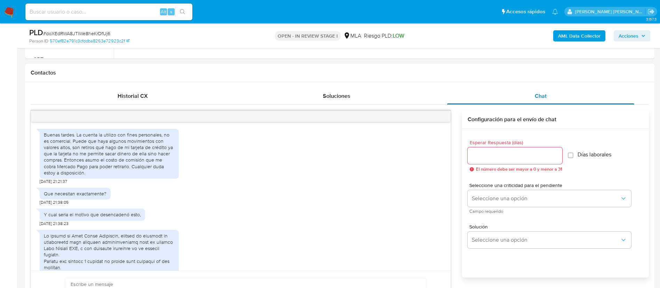
scroll to position [405, 0]
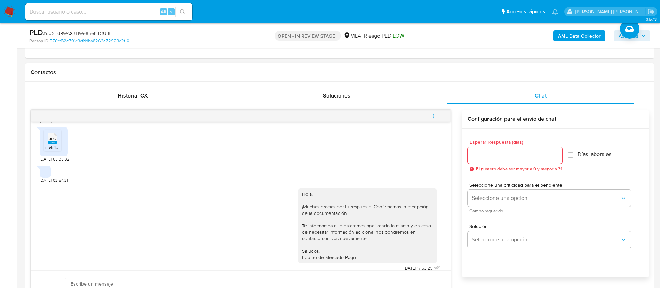
click at [433, 115] on icon "menu-action" at bounding box center [433, 115] width 1 height 1
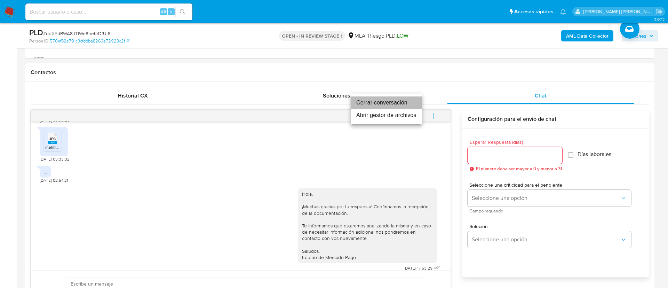
click at [395, 99] on li "Cerrar conversación" at bounding box center [385, 102] width 71 height 13
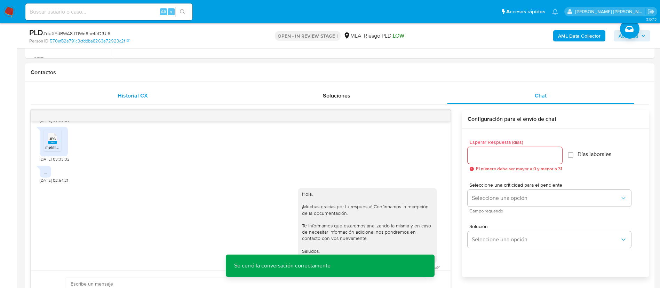
click at [114, 97] on div "Historial CX" at bounding box center [132, 95] width 187 height 17
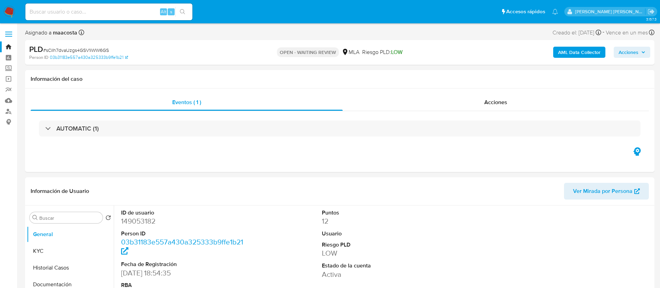
select select "10"
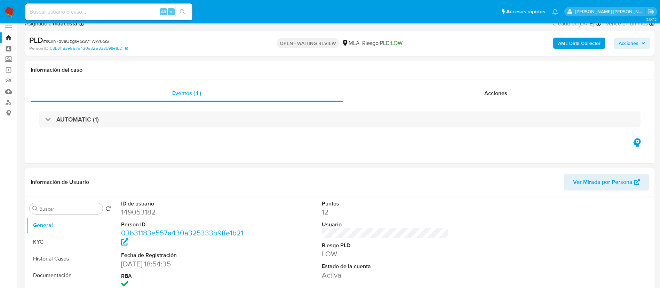
scroll to position [11, 0]
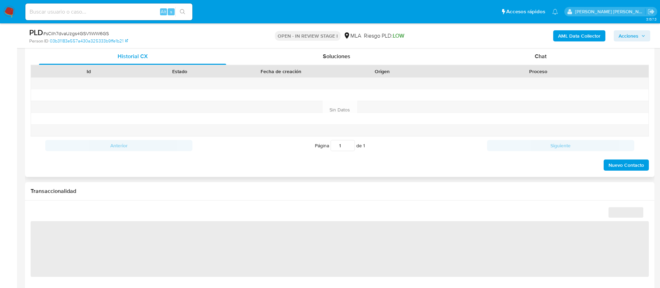
scroll to position [346, 0]
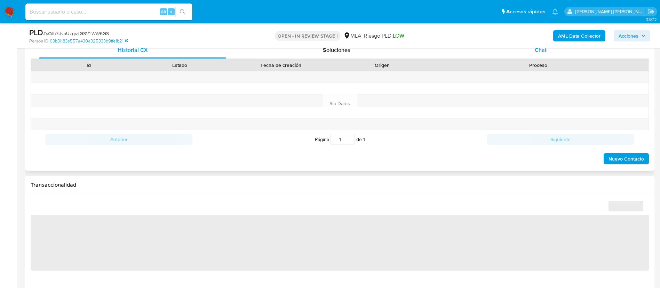
click at [542, 52] on span "Chat" at bounding box center [540, 50] width 12 height 8
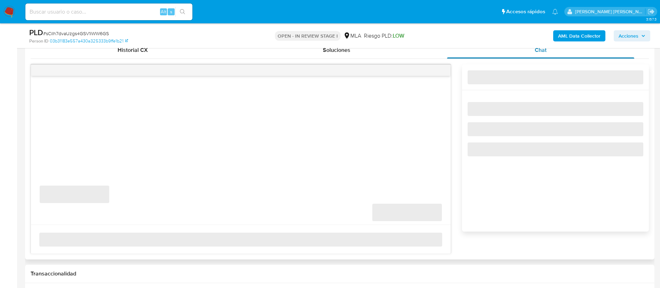
select select "10"
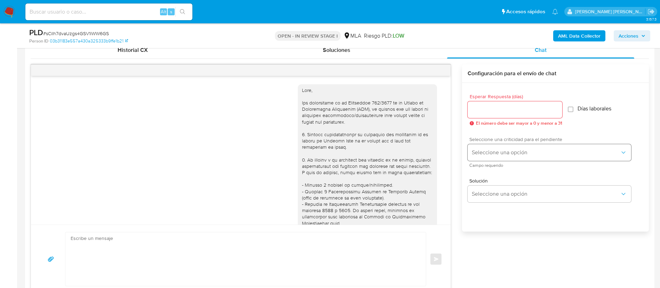
scroll to position [398, 0]
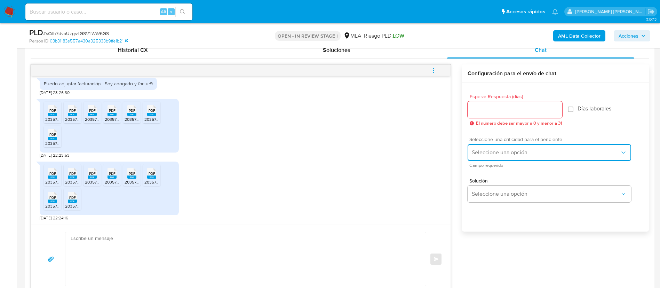
click at [503, 149] on span "Seleccione una opción" at bounding box center [545, 152] width 148 height 7
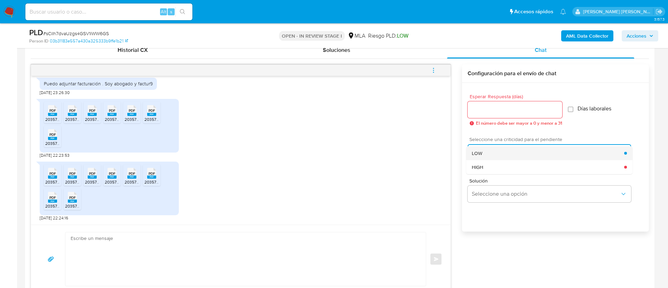
click at [485, 153] on div "LOW" at bounding box center [547, 153] width 152 height 14
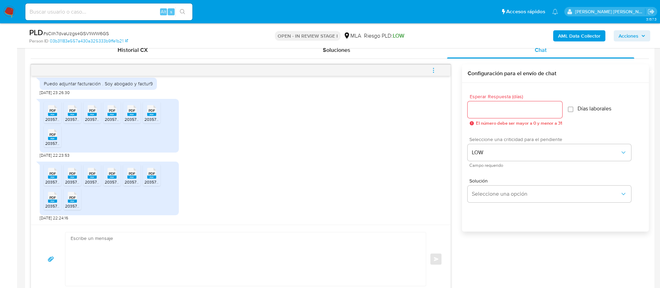
click at [476, 100] on div "Esperar Respuesta (días) El número debe ser mayor a 0 y menor a 31" at bounding box center [514, 110] width 95 height 32
click at [475, 104] on div at bounding box center [514, 109] width 95 height 17
click at [476, 112] on input "Esperar Respuesta (días)" at bounding box center [514, 109] width 95 height 9
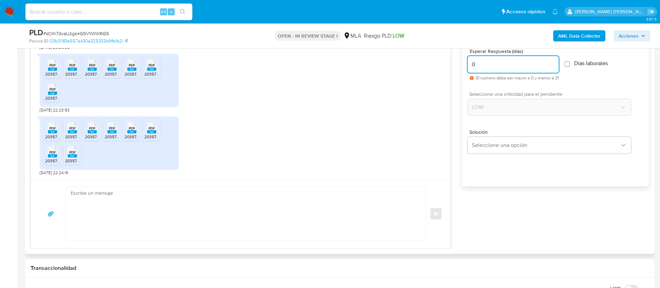
scroll to position [392, 0]
type input "0"
click at [380, 204] on textarea at bounding box center [244, 213] width 346 height 54
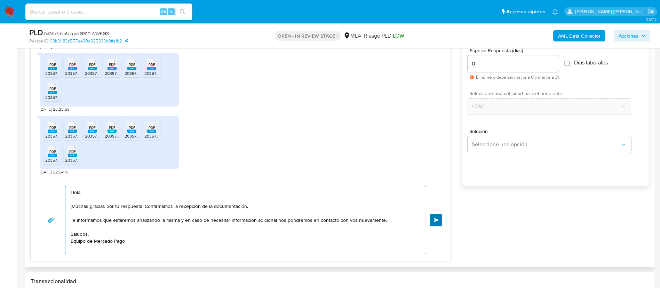
type textarea "Hola, ¡Muchas gracias por tu respuesta! Confirmamos la recepción de la document…"
click at [436, 218] on span "Enviar" at bounding box center [436, 220] width 5 height 4
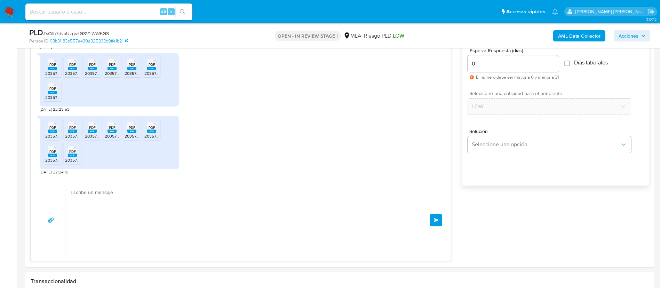
scroll to position [488, 0]
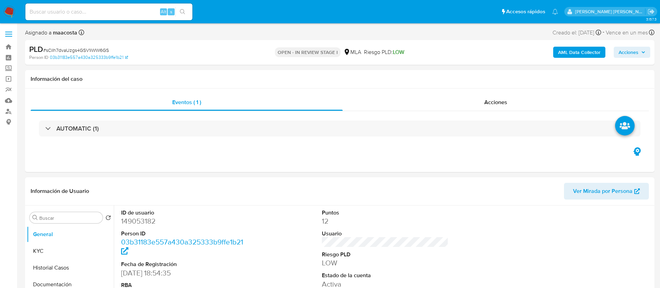
select select "10"
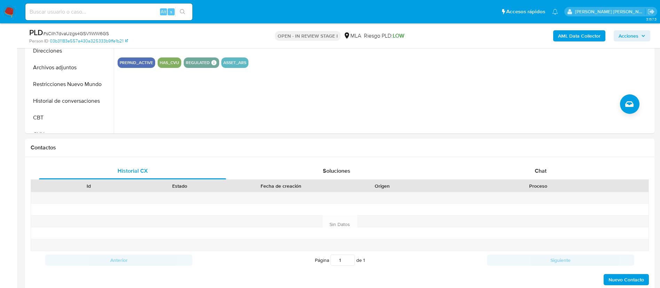
scroll to position [278, 0]
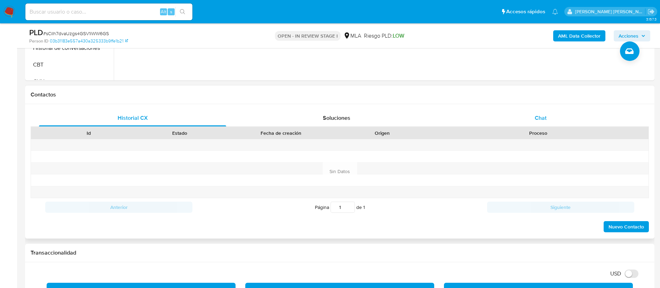
click at [544, 120] on span "Chat" at bounding box center [540, 118] width 12 height 8
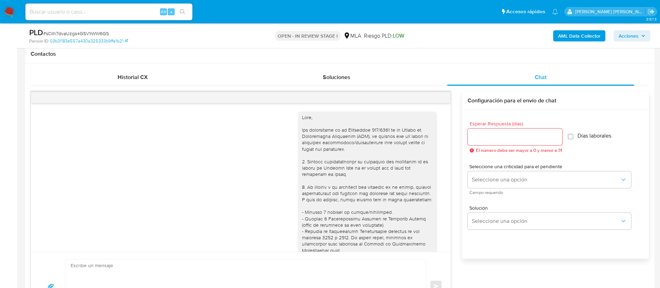
scroll to position [488, 0]
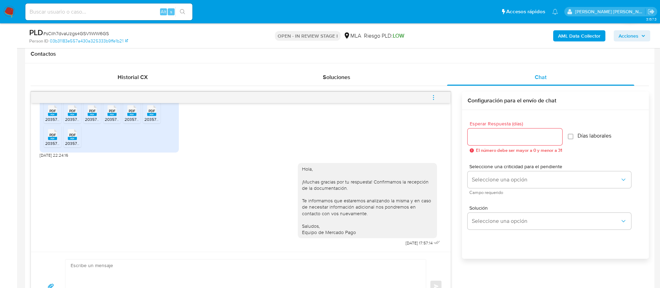
click at [432, 98] on icon "menu-action" at bounding box center [433, 97] width 6 height 6
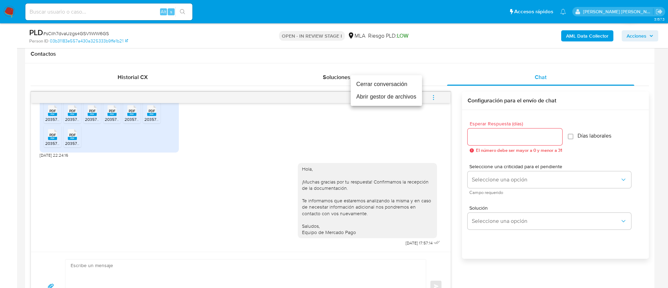
click at [375, 84] on li "Cerrar conversación" at bounding box center [385, 84] width 71 height 13
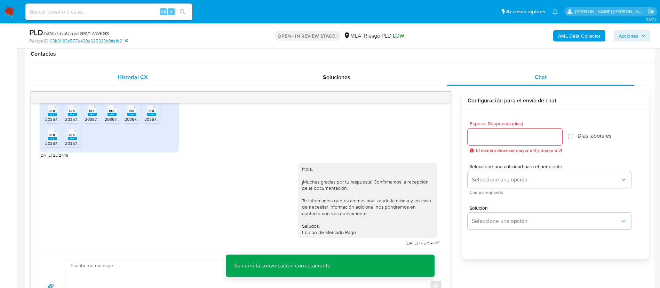
click at [128, 80] on span "Historial CX" at bounding box center [133, 77] width 30 height 8
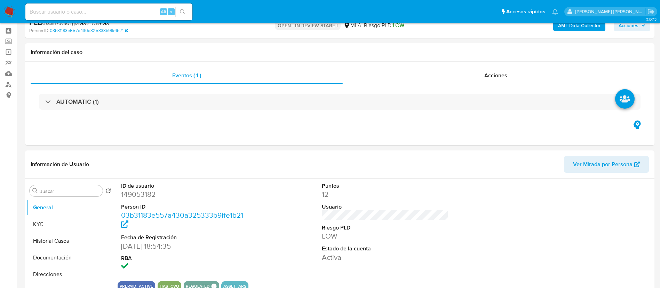
scroll to position [0, 0]
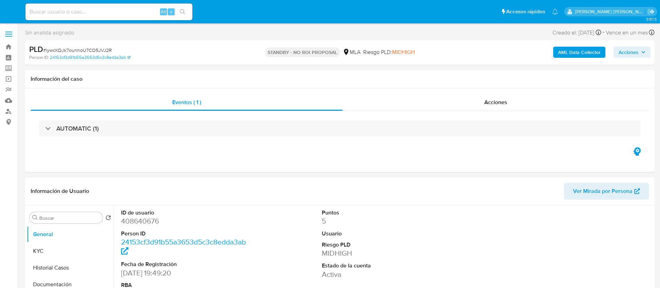
select select "10"
paste input "XpytIWtouJGcf198hCpTJosl"
click at [115, 10] on input "XpytIWtouJGcf198hCpTJosl" at bounding box center [108, 11] width 167 height 9
type input "XpytIWtouJGcf198hCpTJosl"
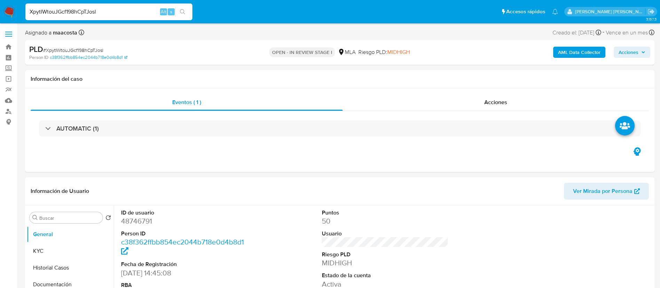
select select "10"
click at [68, 254] on button "KYC" at bounding box center [67, 250] width 81 height 17
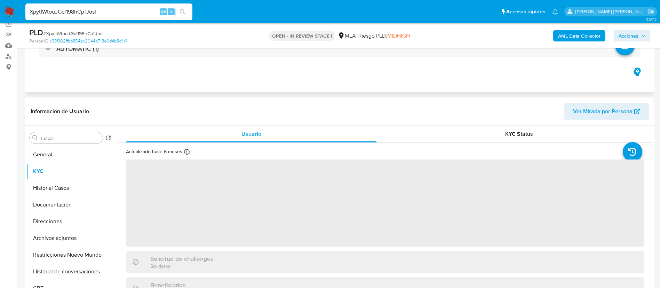
scroll to position [76, 0]
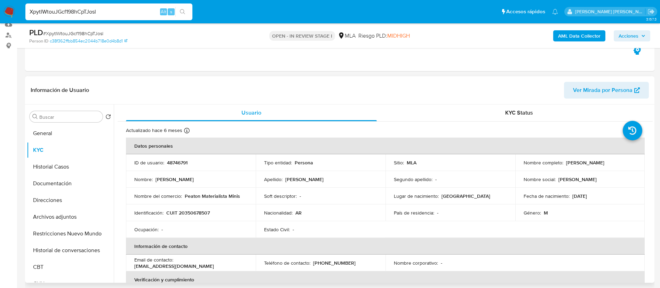
click at [371, 192] on td "Soft descriptor : -" at bounding box center [321, 195] width 130 height 17
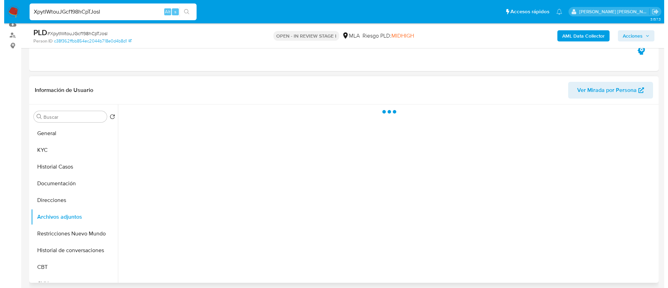
scroll to position [112, 0]
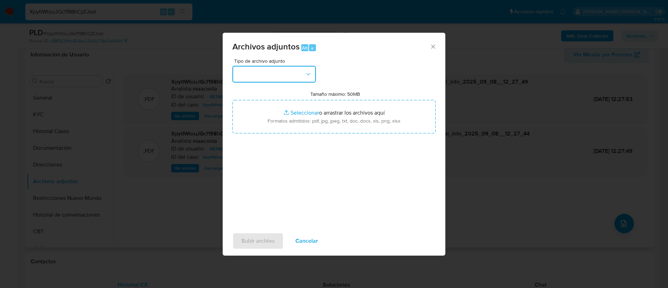
click at [270, 73] on button "button" at bounding box center [273, 74] width 83 height 17
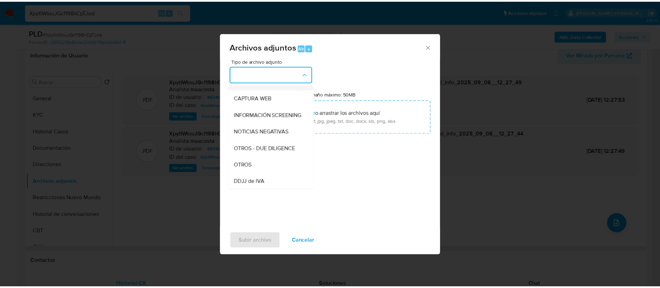
scroll to position [64, 0]
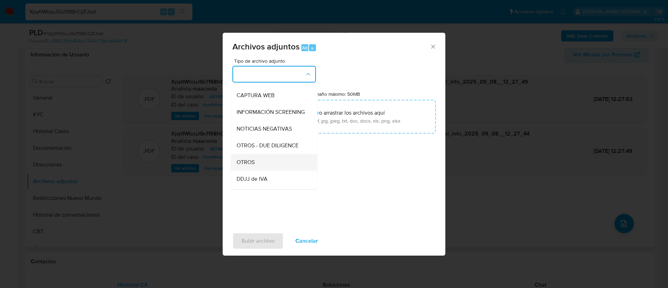
click at [253, 165] on span "OTROS" at bounding box center [245, 162] width 18 height 7
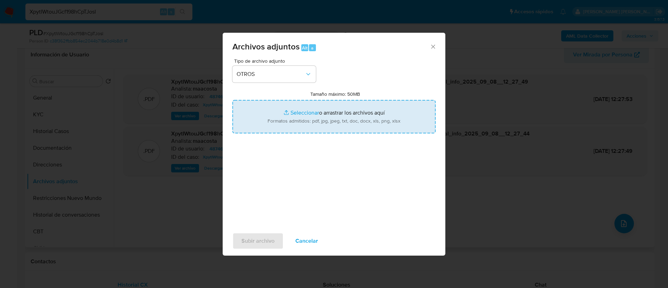
type input "C:\fakepath\Caselog XpytIWtouJGcf198hCpTJosl_2025_07_18_00_48_52.docx"
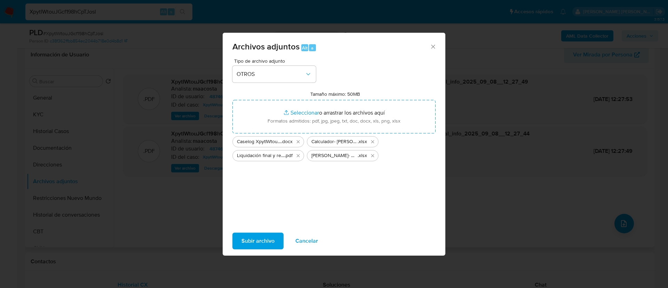
click at [259, 241] on span "Subir archivo" at bounding box center [257, 240] width 33 height 15
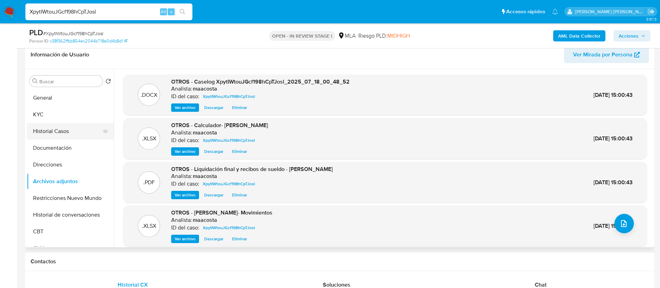
click at [70, 129] on button "Historial Casos" at bounding box center [67, 131] width 81 height 17
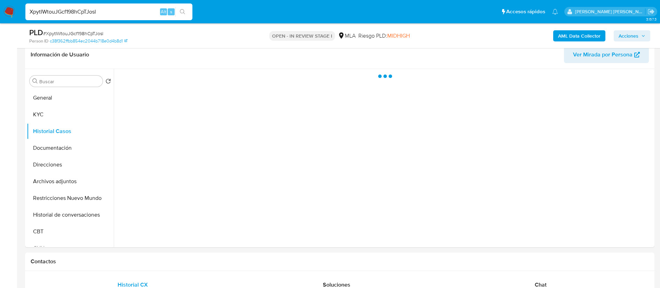
click at [639, 38] on span "Acciones" at bounding box center [631, 36] width 27 height 10
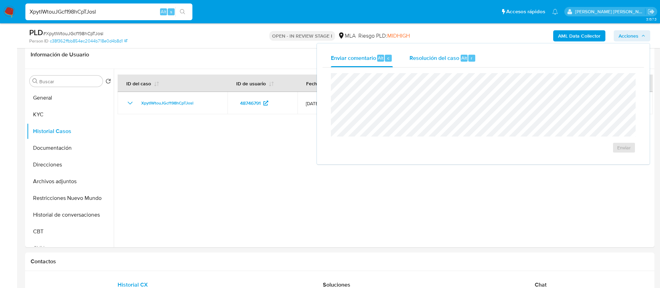
click at [434, 54] on span "Resolución del caso" at bounding box center [434, 58] width 50 height 8
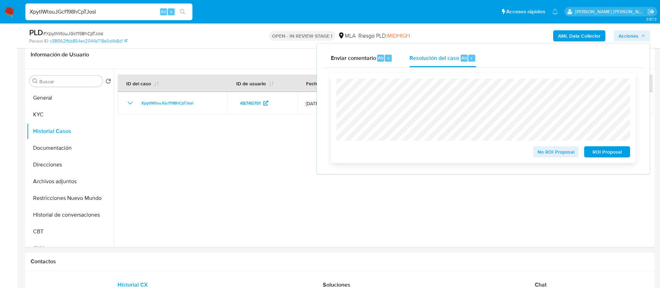
click at [547, 149] on span "No ROI Proposal" at bounding box center [555, 152] width 36 height 10
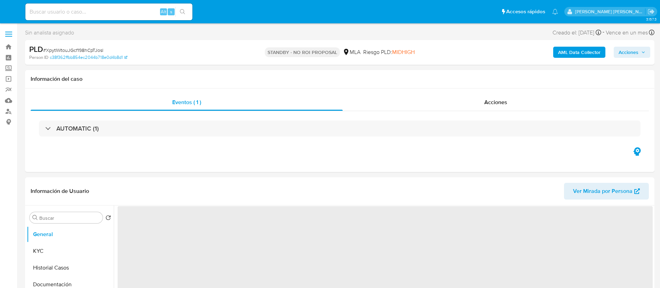
select select "10"
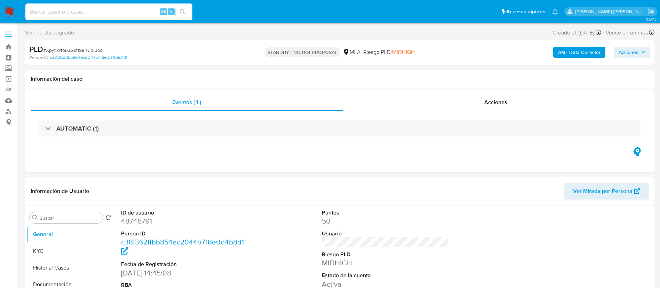
paste input "doXEdRWA8JTlWe8heKrDfUj6"
click at [128, 15] on input "doXEdRWA8JTlWe8heKrDfUj6" at bounding box center [108, 11] width 167 height 9
type input "doXEdRWA8JTlWe8heKrDfUj6"
select select "10"
click at [151, 149] on div "Eventos ( 1 ) Acciones AUTOMATIC (1)" at bounding box center [339, 129] width 629 height 83
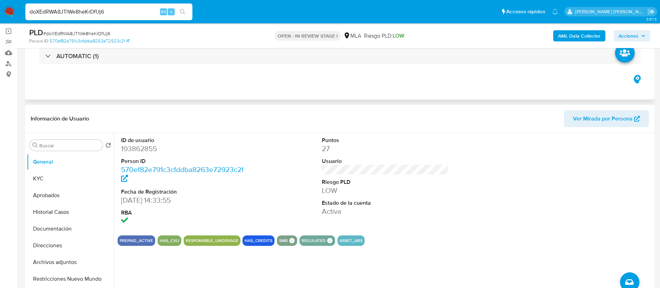
scroll to position [47, 0]
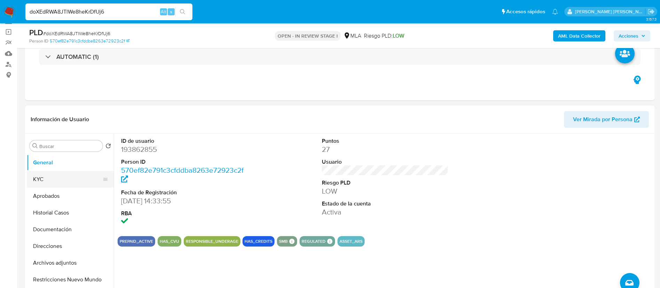
click at [48, 179] on button "KYC" at bounding box center [67, 179] width 81 height 17
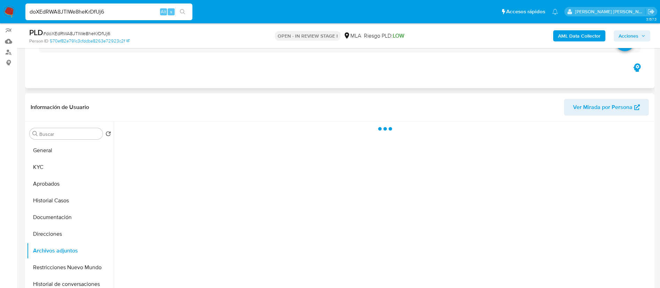
scroll to position [112, 0]
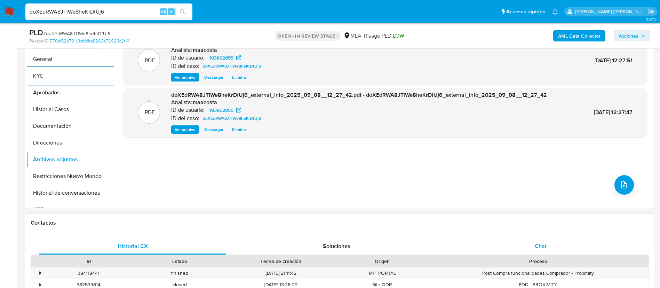
click at [537, 245] on span "Chat" at bounding box center [540, 246] width 12 height 8
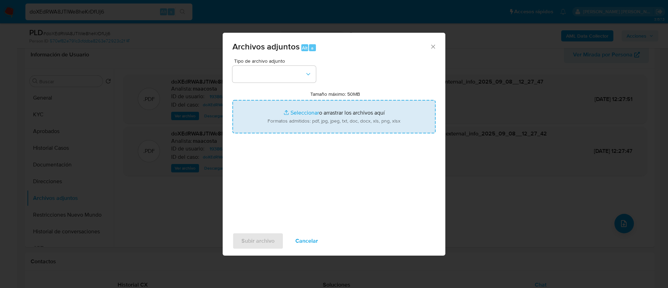
type input "C:\fakepath\Recibos de sueldo - [PERSON_NAME] [PERSON_NAME].pdf"
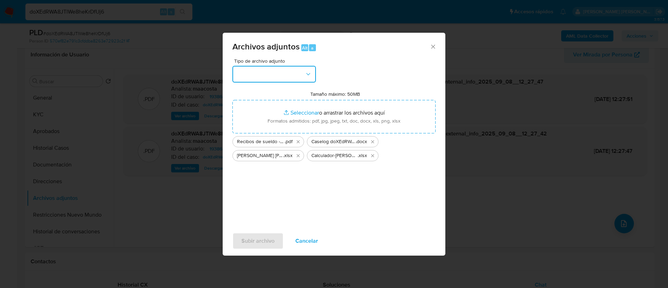
click at [263, 71] on button "button" at bounding box center [273, 74] width 83 height 17
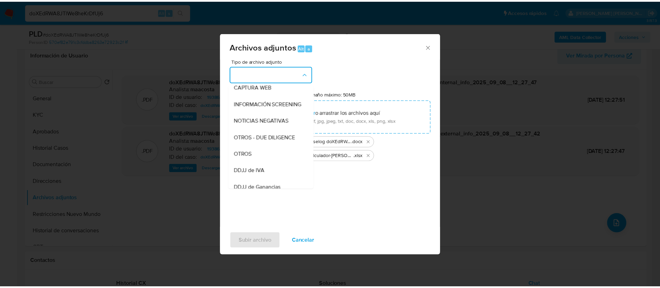
scroll to position [73, 0]
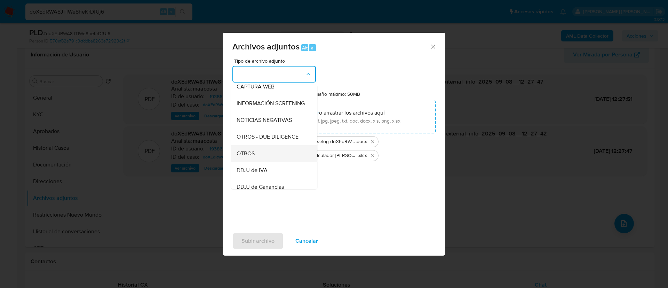
click at [256, 160] on div "OTROS" at bounding box center [271, 153] width 71 height 17
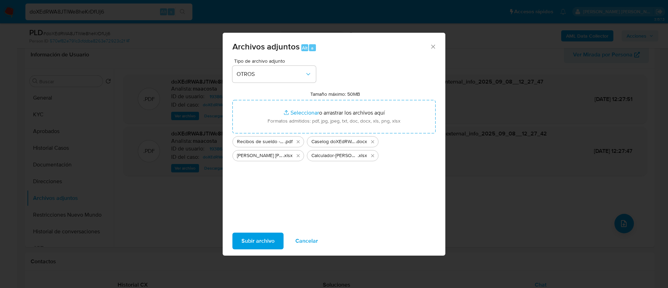
click at [261, 241] on span "Subir archivo" at bounding box center [257, 240] width 33 height 15
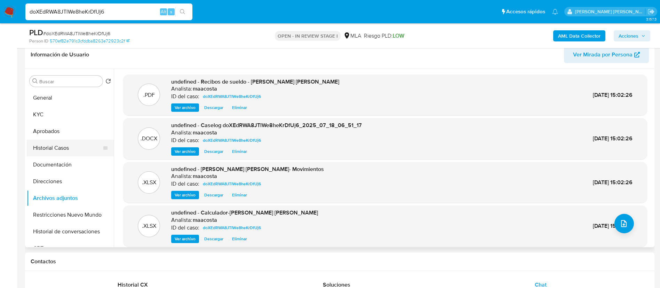
click at [69, 149] on button "Historial Casos" at bounding box center [67, 147] width 81 height 17
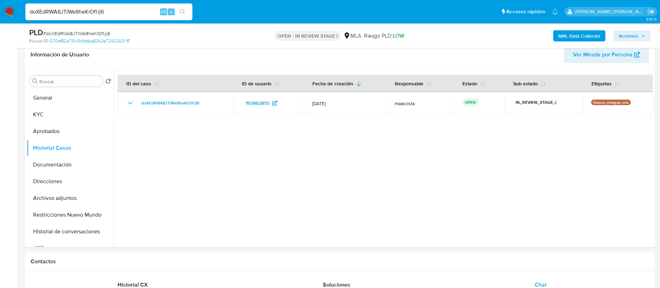
click at [631, 35] on span "Acciones" at bounding box center [628, 35] width 20 height 11
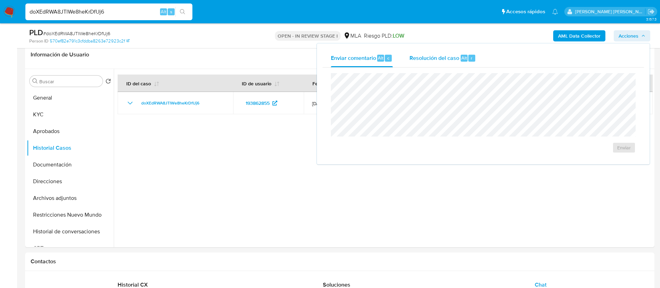
click at [460, 62] on div "Resolución del caso Alt r" at bounding box center [442, 58] width 66 height 18
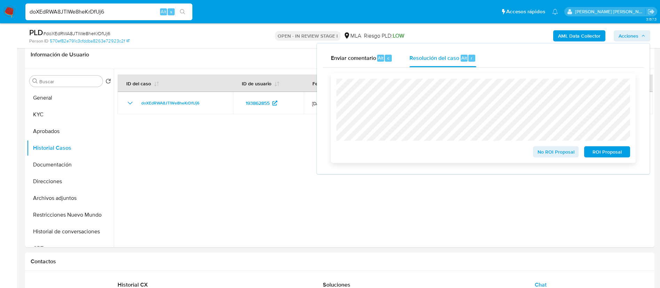
click at [539, 153] on span "No ROI Proposal" at bounding box center [555, 152] width 36 height 10
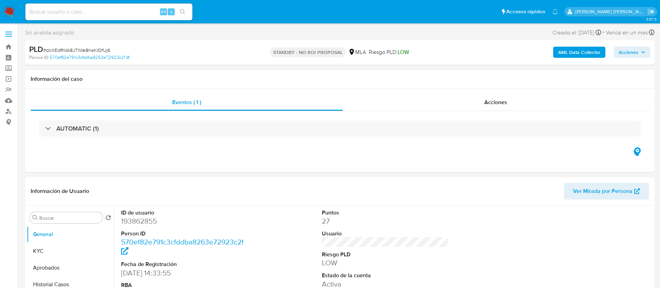
select select "10"
click at [252, 155] on div "Eventos ( 1 ) Acciones AUTOMATIC (1)" at bounding box center [339, 129] width 629 height 83
paste input "sCiIh7dvaUzgs4GSV1iWW6GS"
click at [111, 13] on input "sCiIh7dvaUzgs4GSV1iWW6GS" at bounding box center [108, 11] width 167 height 9
type input "sCiIh7dvaUzgs4GSV1iWW6GS"
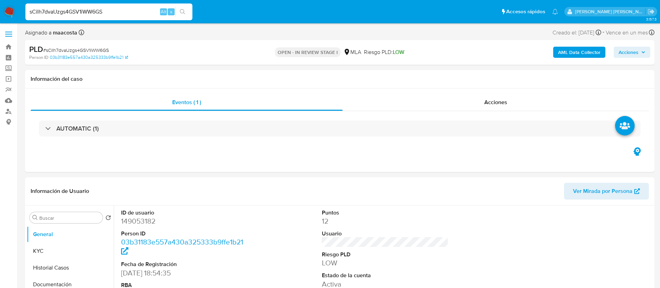
select select "10"
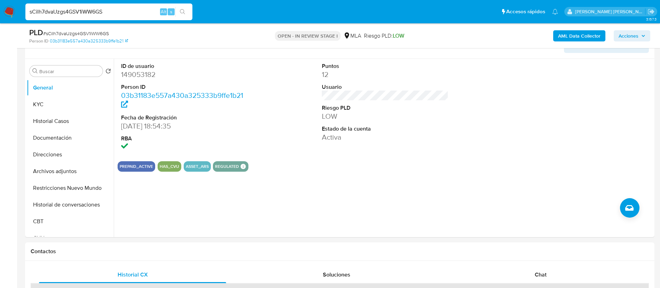
scroll to position [137, 0]
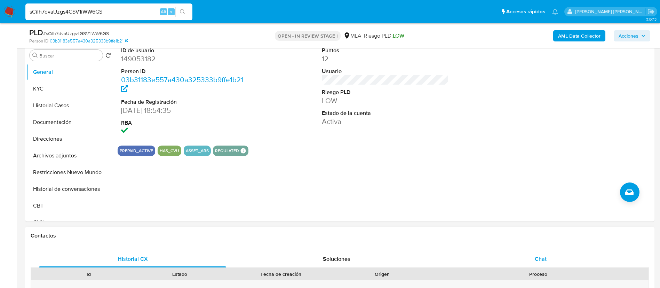
click at [536, 258] on span "Chat" at bounding box center [540, 258] width 12 height 8
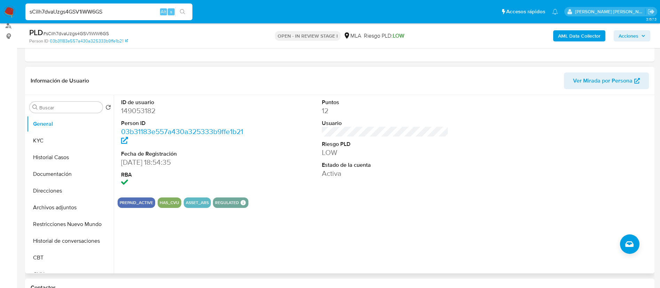
scroll to position [85, 0]
click at [50, 136] on button "KYC" at bounding box center [67, 140] width 81 height 17
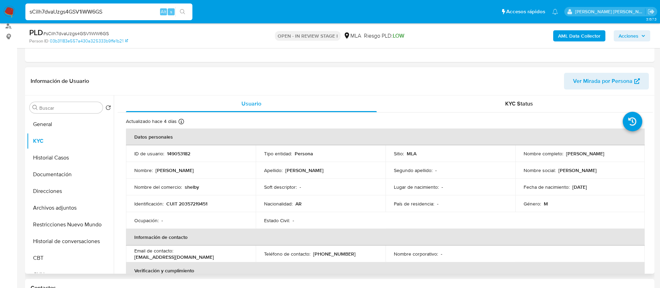
click at [254, 80] on header "Información de Usuario Ver Mirada por Persona" at bounding box center [340, 81] width 618 height 17
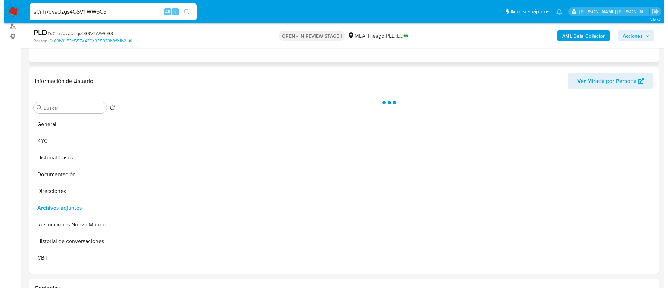
scroll to position [112, 0]
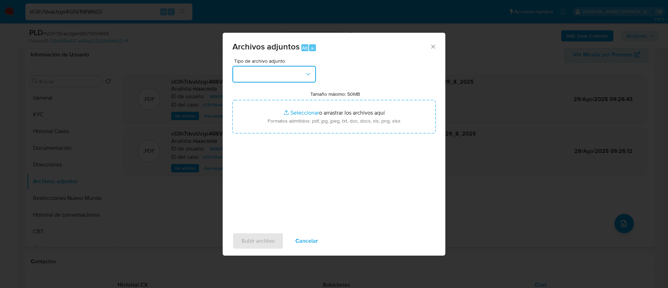
click at [285, 77] on button "button" at bounding box center [273, 74] width 83 height 17
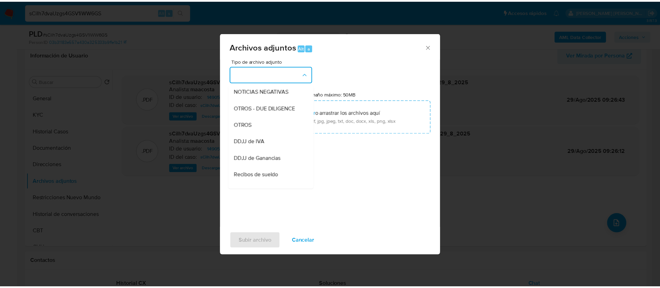
scroll to position [108, 0]
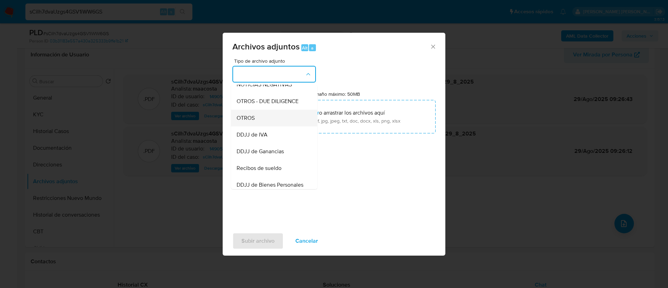
click at [258, 126] on div "OTROS" at bounding box center [271, 118] width 71 height 17
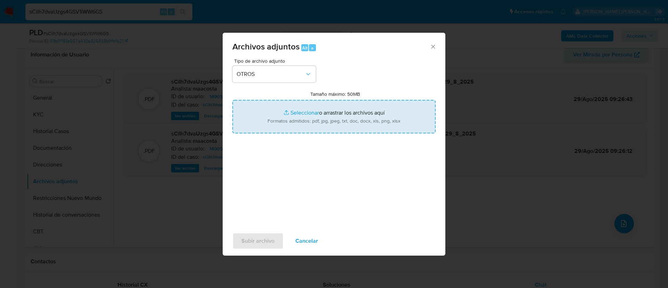
type input "C:\fakepath\Caselog sCiIh7dvaUzgs4GSV1iWW6GS_2025_07_18_01_45_04.docx"
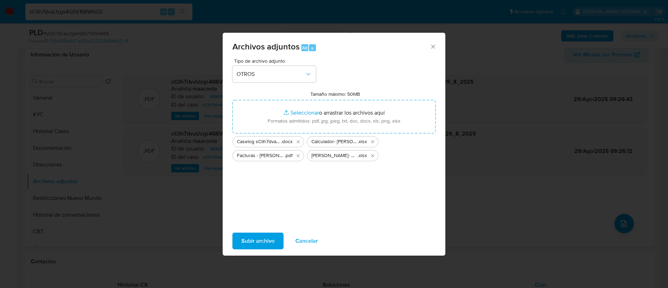
click span "Subir archivo"
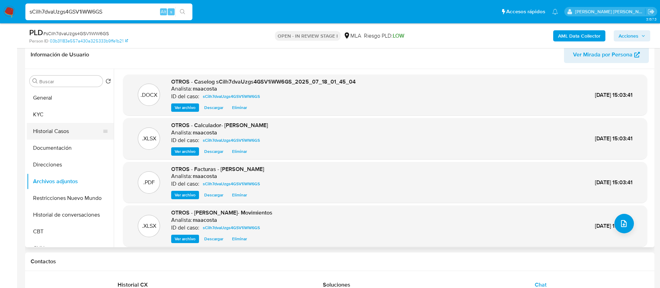
click button "Historial Casos"
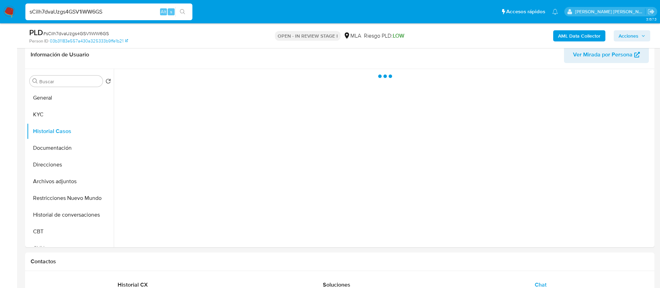
click span "Acciones"
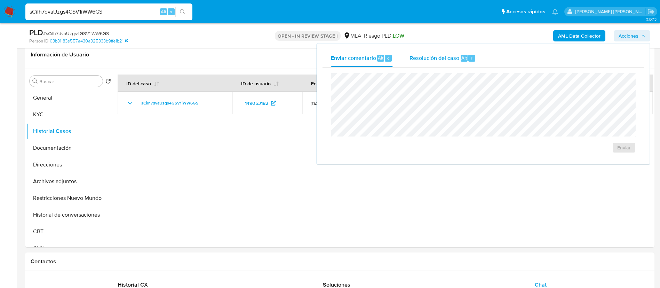
click div "Resolución del caso Alt r"
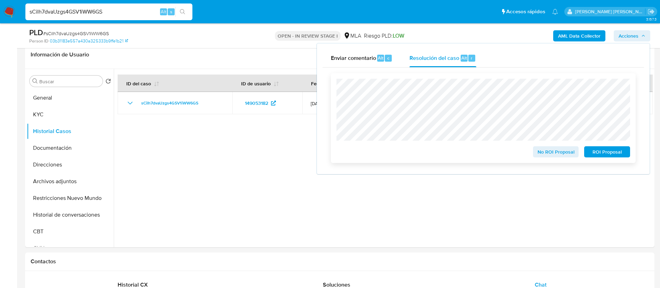
click span "No ROI Proposal"
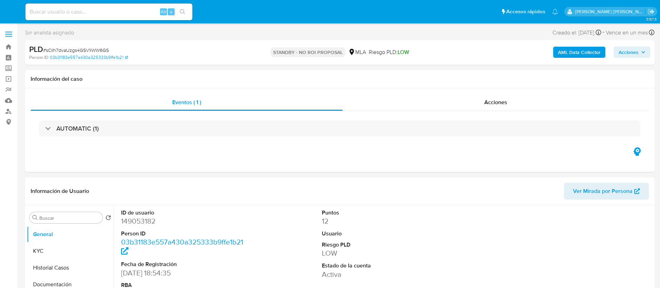
select select "10"
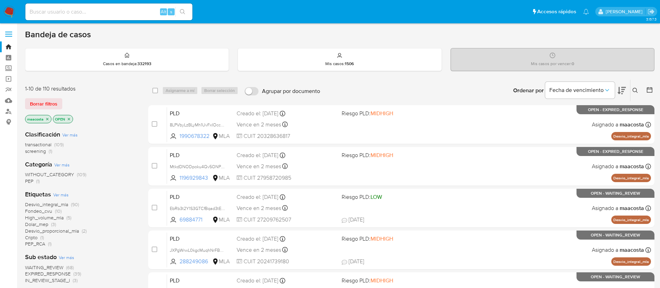
paste input "id53HfTGBRNfj71UoynfxQzI"
click at [132, 13] on input "id53HfTGBRNfj71UoynfxQzI" at bounding box center [108, 11] width 167 height 9
type input "id53HfTGBRNfj71UoynfxQzI"
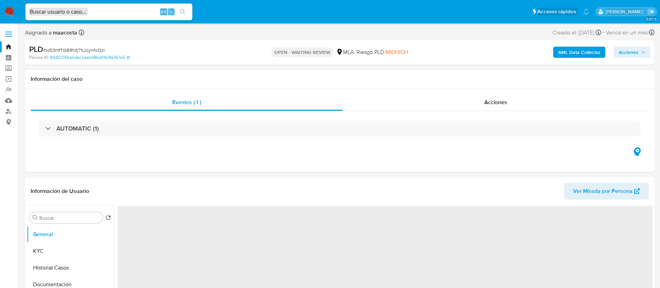
select select "10"
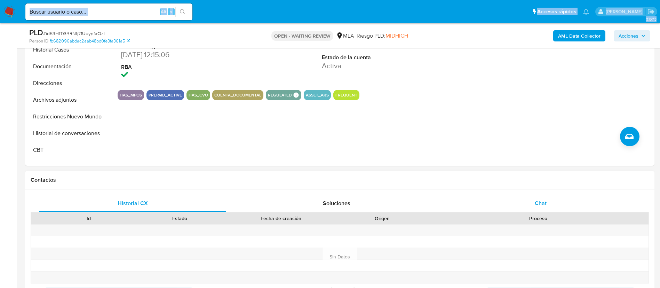
click at [547, 197] on div "Chat" at bounding box center [540, 203] width 187 height 17
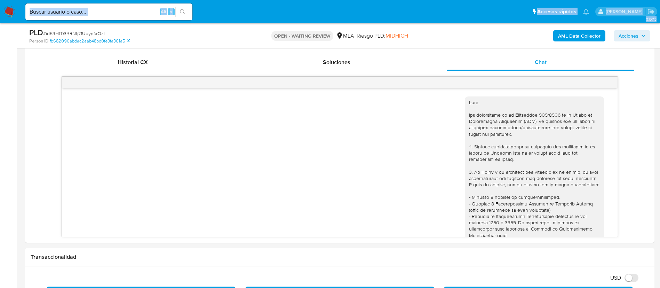
scroll to position [564, 0]
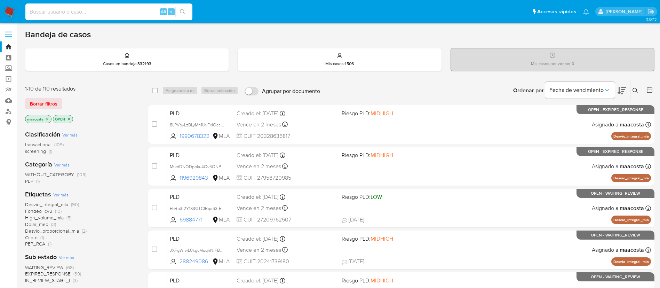
click at [132, 13] on input at bounding box center [108, 11] width 167 height 9
paste input "ltA9FsATqOAAkBKT2jMFuP18"
click at [132, 13] on input at bounding box center [108, 11] width 167 height 9
type input "ltA9FsATqOAAkBKT2jMFuP18"
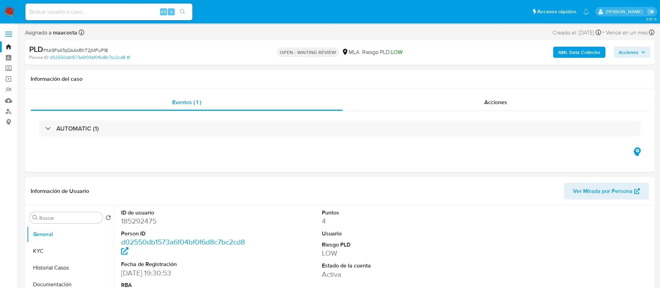
select select "10"
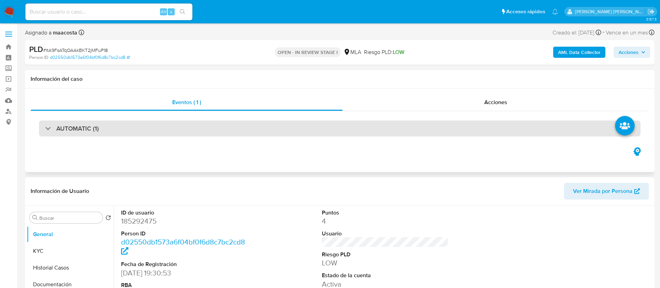
select select "10"
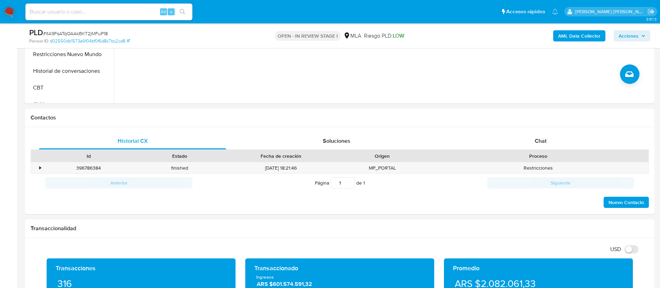
scroll to position [257, 0]
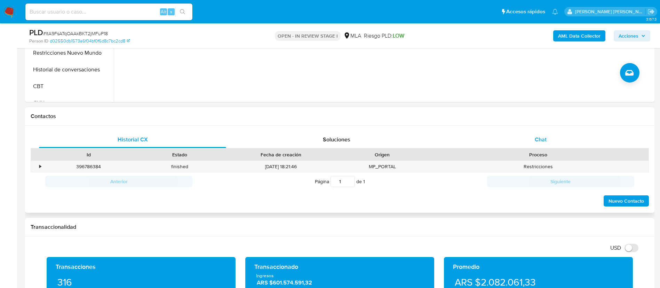
click at [531, 141] on div "Chat" at bounding box center [540, 139] width 187 height 17
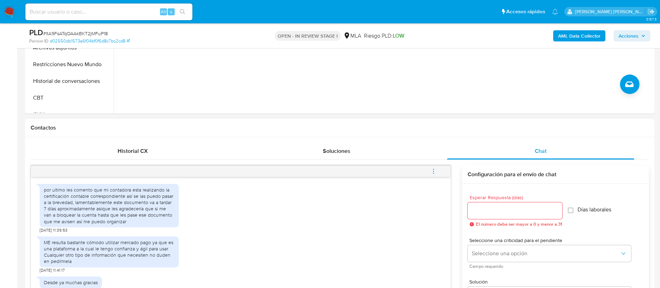
scroll to position [242, 0]
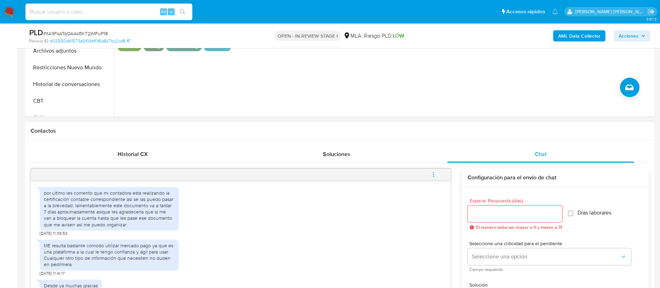
click at [434, 174] on icon "menu-action" at bounding box center [433, 174] width 6 height 6
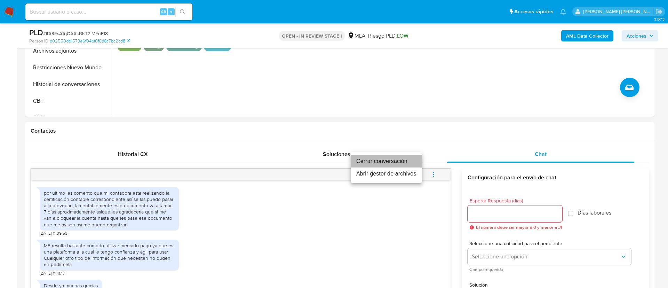
click at [391, 159] on li "Cerrar conversación" at bounding box center [385, 161] width 71 height 13
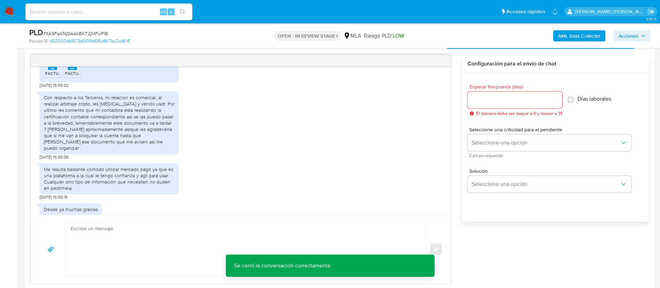
scroll to position [470, 0]
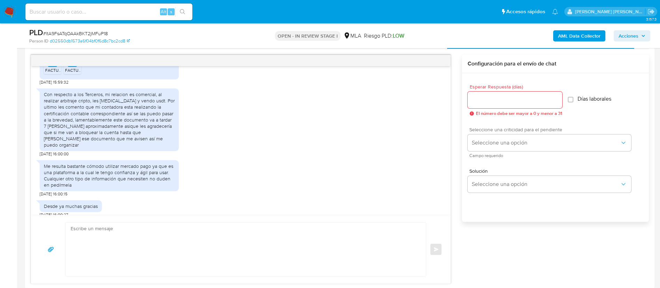
click at [496, 132] on span "Seleccione una criticidad para el pendiente" at bounding box center [550, 129] width 163 height 5
click at [484, 141] on span "Seleccione una opción" at bounding box center [545, 142] width 148 height 7
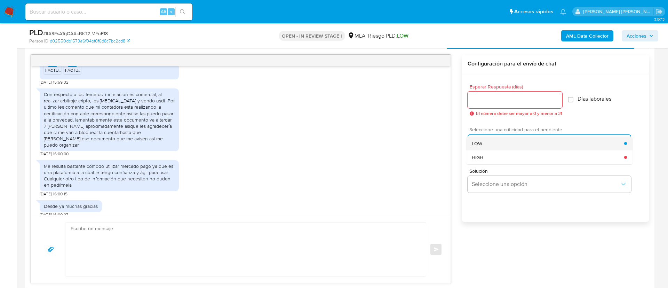
click at [482, 142] on span "LOW" at bounding box center [476, 143] width 10 height 6
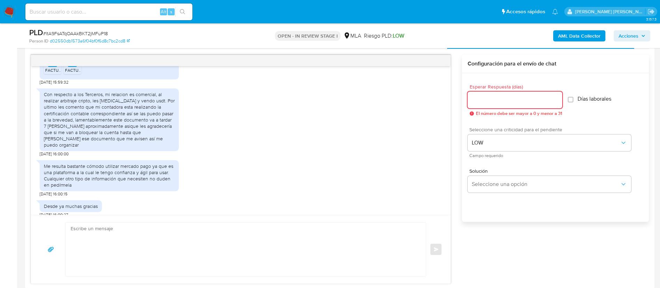
click at [481, 102] on input "Esperar Respuesta (días)" at bounding box center [514, 99] width 95 height 9
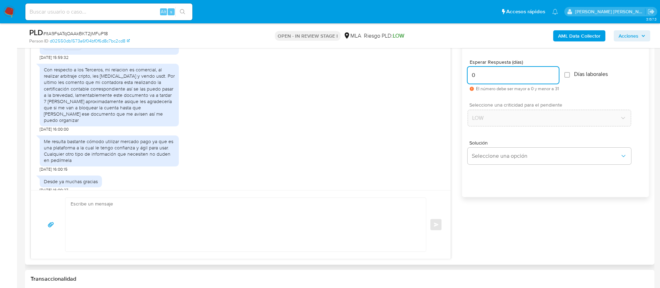
scroll to position [382, 0]
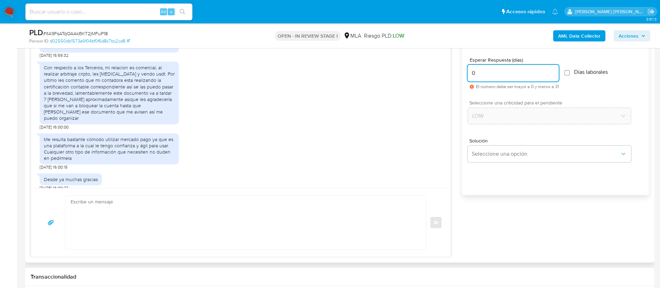
type input "0"
click at [346, 228] on textarea at bounding box center [244, 222] width 346 height 54
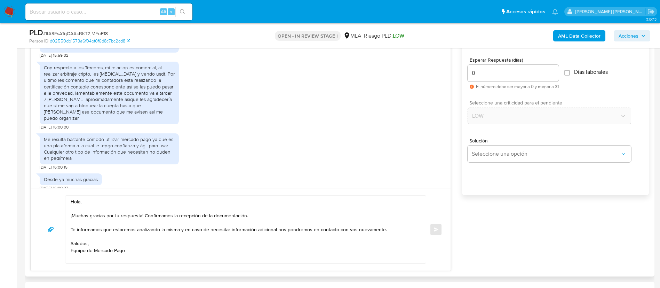
click at [432, 231] on div "Hola, ¡Muchas gracias por tu respuesta! Confirmamos la recepción de la document…" at bounding box center [240, 229] width 403 height 68
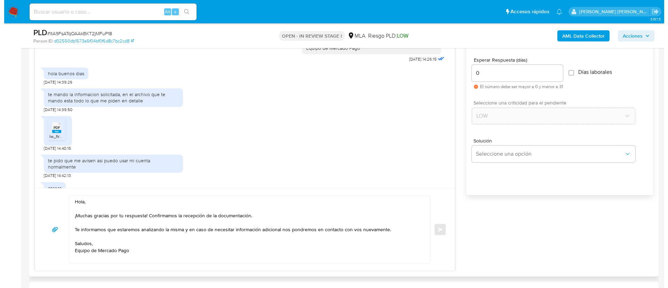
scroll to position [777, 0]
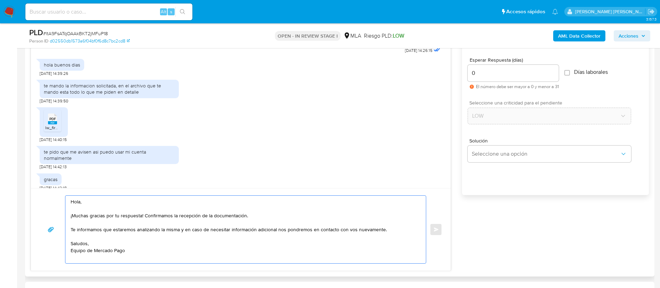
click at [384, 233] on textarea "Hola, ¡Muchas gracias por tu respuesta! Confirmamos la recepción de la document…" at bounding box center [244, 228] width 346 height 67
click at [493, 156] on span "Seleccione una opción" at bounding box center [545, 153] width 148 height 7
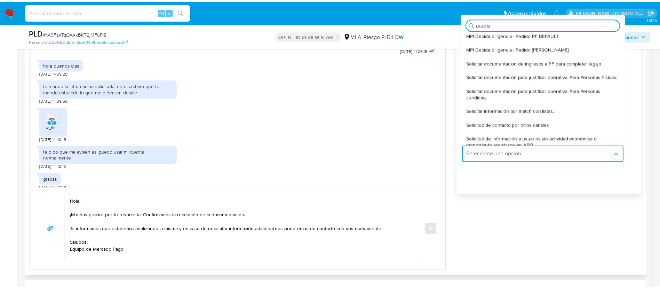
scroll to position [64, 0]
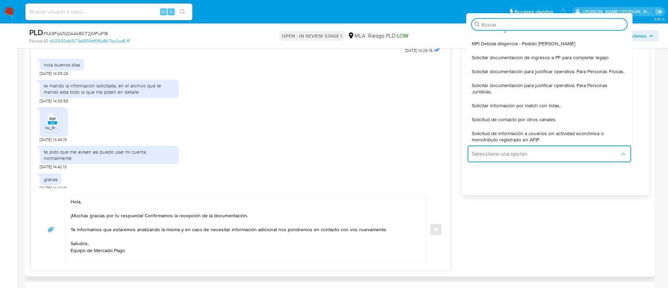
click at [507, 74] on span "Solicitar documentación para justificar operativa. Para Personas Físicas." at bounding box center [547, 71] width 153 height 6
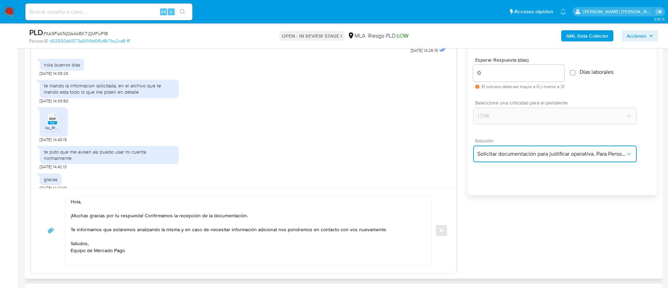
type textarea "Lore,Ip dolorsi am con adipiscinge seddoeiusmo te in utlabo et Dolorem Aliq, en…"
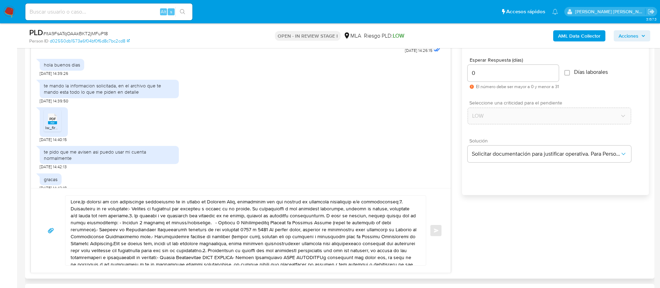
click at [432, 228] on div "Enviar" at bounding box center [240, 230] width 403 height 70
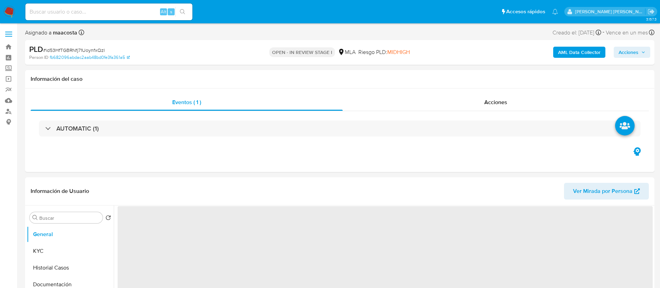
select select "10"
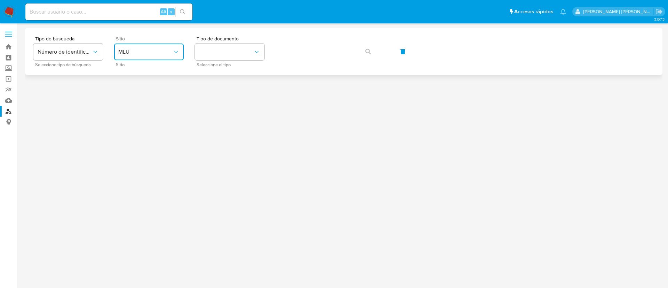
click at [155, 50] on span "MLU" at bounding box center [145, 51] width 54 height 7
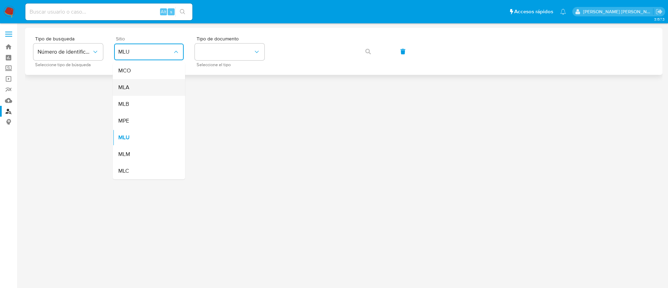
click at [146, 83] on div "MLA" at bounding box center [146, 87] width 57 height 17
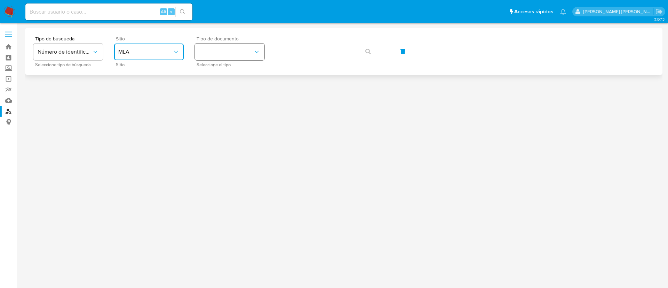
click at [212, 53] on button "identificationType" at bounding box center [230, 51] width 70 height 17
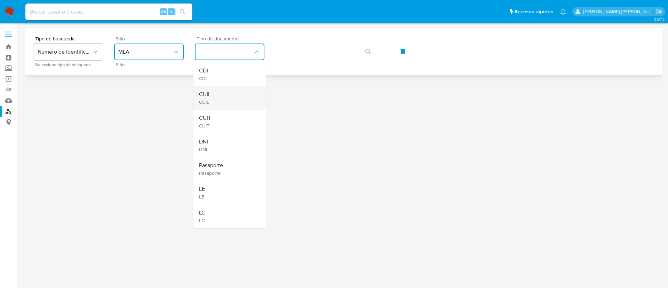
click at [215, 92] on div "CUIL CUIL" at bounding box center [227, 98] width 57 height 24
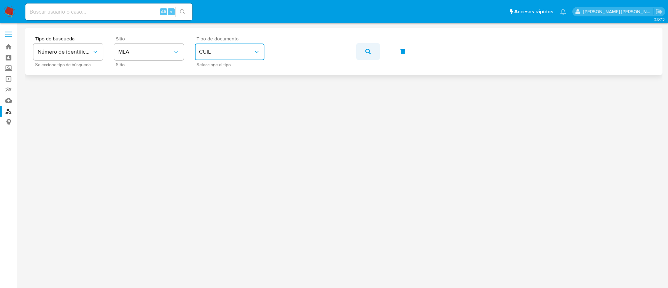
click at [363, 49] on button "button" at bounding box center [368, 51] width 24 height 17
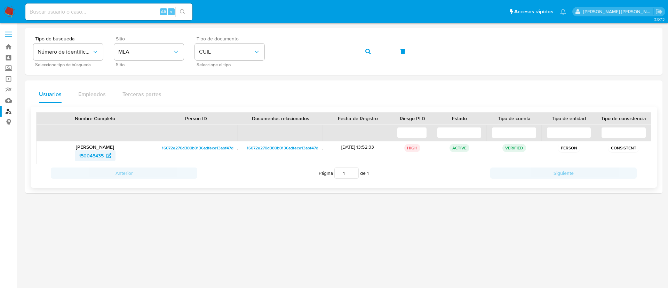
click at [91, 154] on span "150045435" at bounding box center [91, 155] width 25 height 11
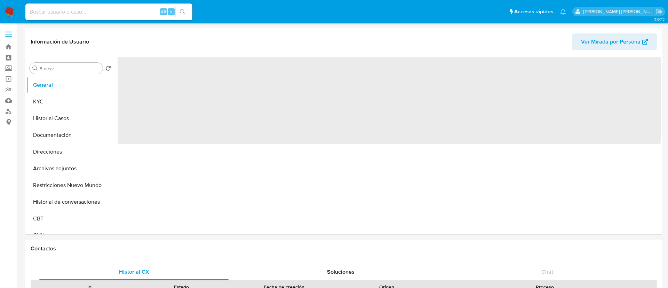
select select "10"
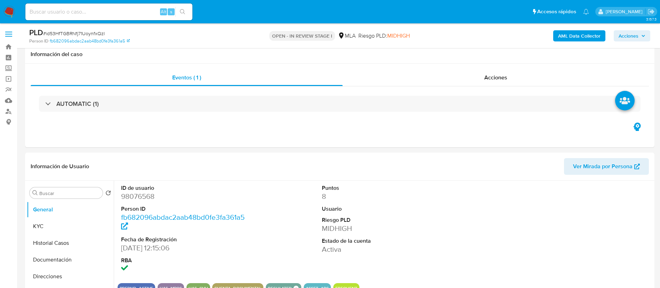
select select "10"
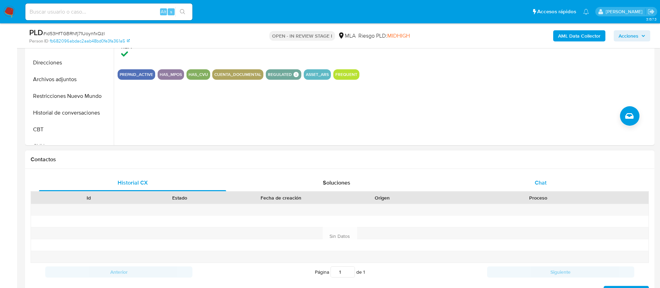
click at [549, 189] on div "Chat" at bounding box center [540, 182] width 187 height 17
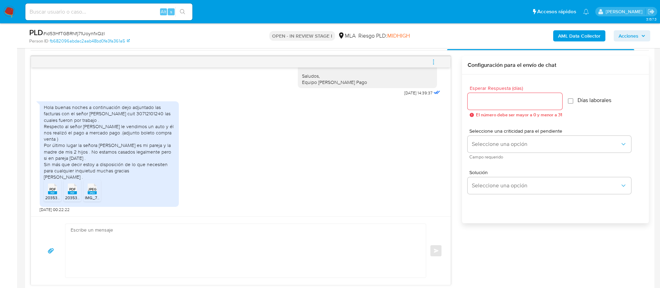
scroll to position [355, 0]
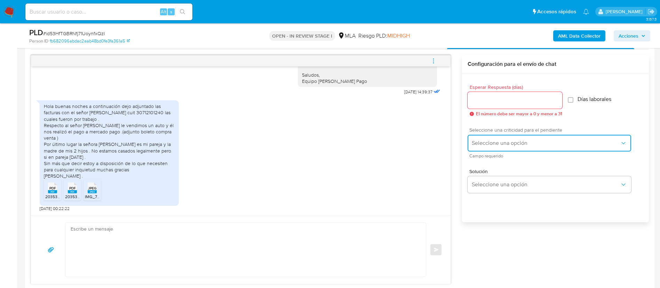
click at [476, 138] on button "Seleccione una opción" at bounding box center [548, 143] width 163 height 17
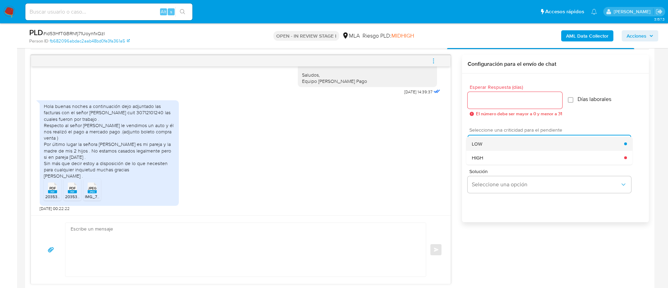
click at [478, 141] on span "LOW" at bounding box center [476, 143] width 10 height 6
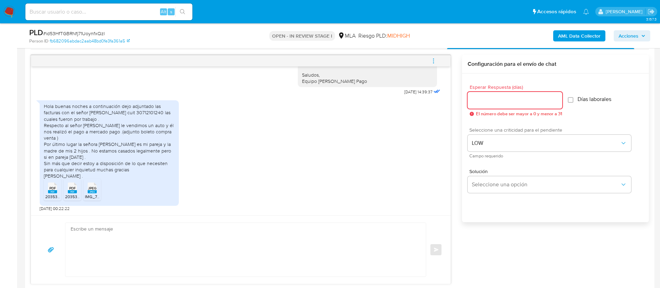
click at [472, 104] on input "Esperar Respuesta (días)" at bounding box center [514, 100] width 95 height 9
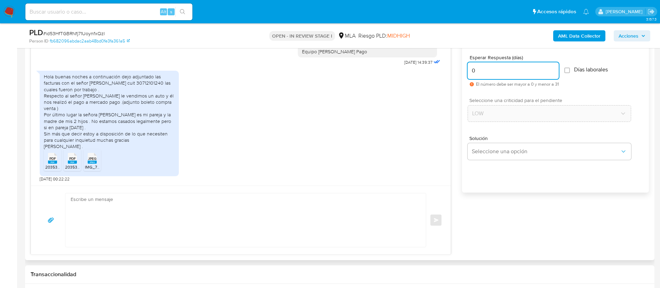
scroll to position [390, 0]
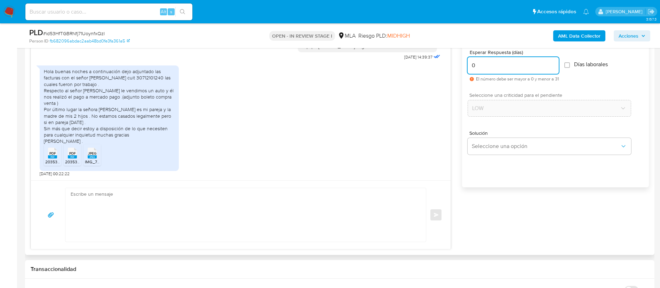
type input "0"
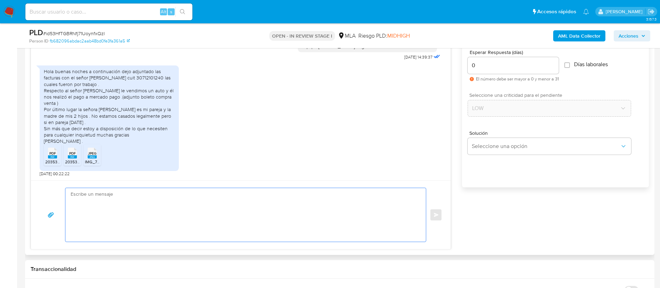
click at [257, 204] on textarea at bounding box center [244, 215] width 346 height 54
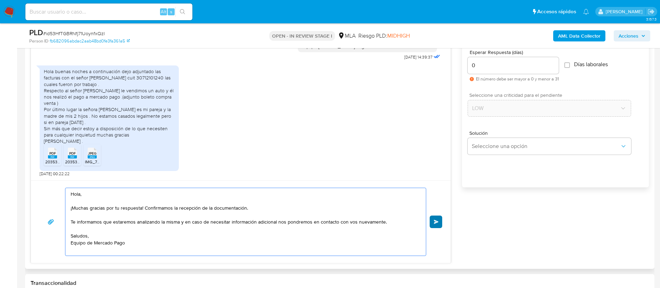
type textarea "Hola, ¡Muchas gracias por tu respuesta! Confirmamos la recepción de la document…"
click at [436, 216] on button "Enviar" at bounding box center [435, 221] width 13 height 13
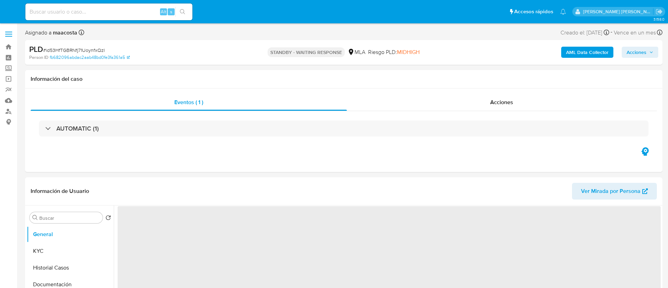
select select "10"
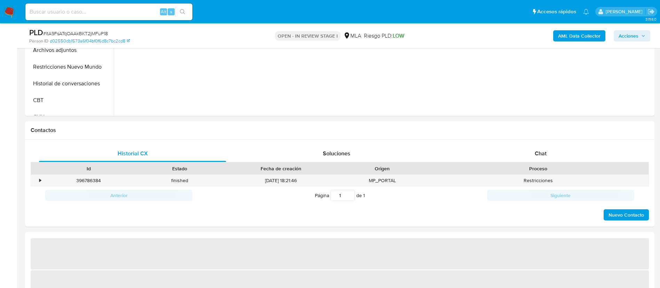
scroll to position [287, 0]
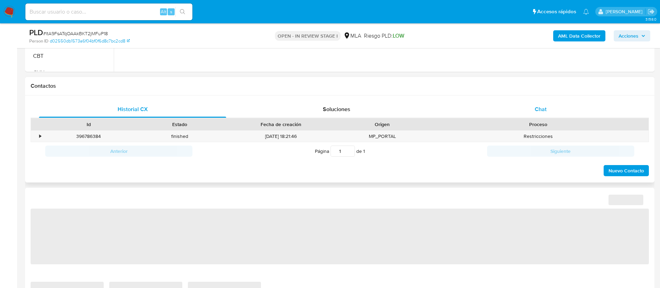
click at [544, 101] on div "Chat" at bounding box center [540, 109] width 187 height 17
select select "10"
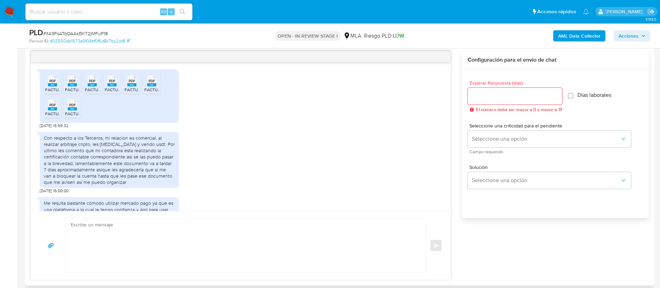
scroll to position [348, 0]
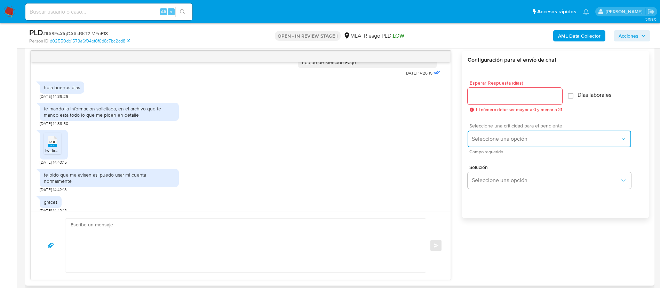
click at [484, 139] on span "Seleccione una opción" at bounding box center [545, 138] width 148 height 7
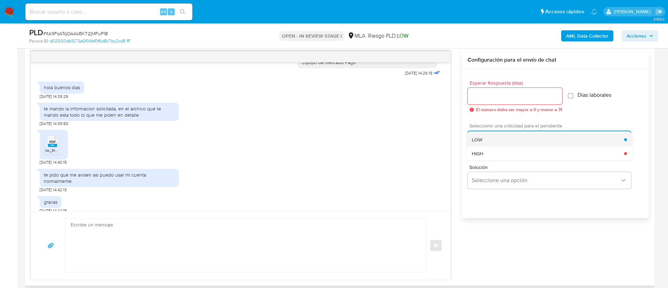
click at [483, 139] on div "LOW" at bounding box center [547, 139] width 152 height 14
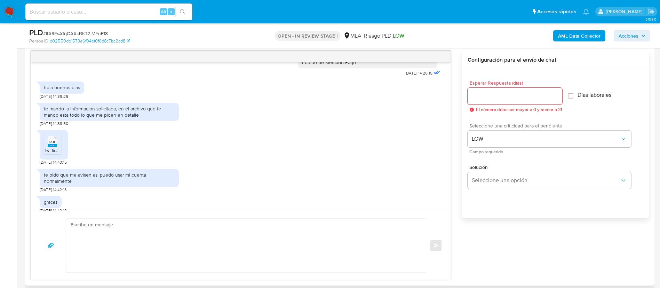
click at [485, 96] on input "Esperar Respuesta (días)" at bounding box center [514, 95] width 95 height 9
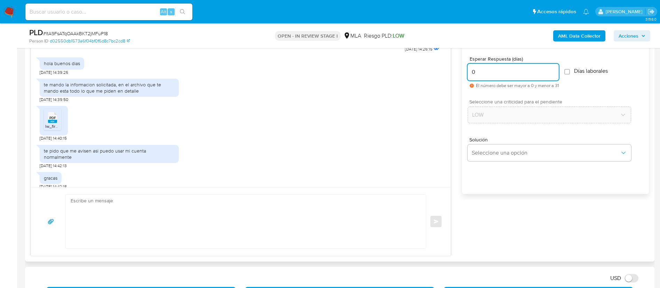
scroll to position [391, 0]
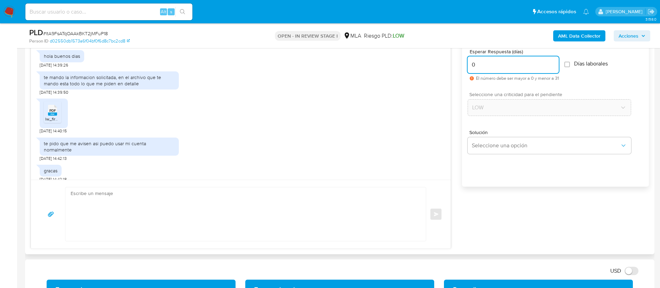
type input "0"
click at [393, 200] on textarea at bounding box center [244, 214] width 346 height 54
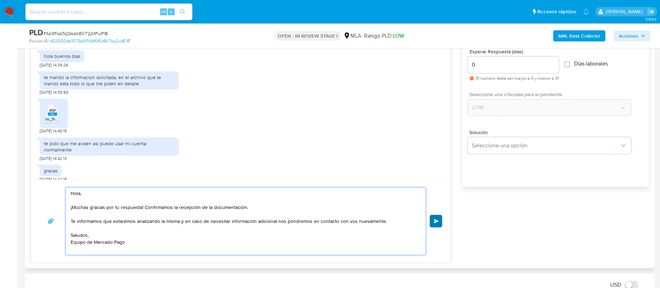
type textarea "Hola, ¡Muchas gracias por tu respuesta! Confirmamos la recepción de la document…"
click at [436, 223] on span "Enviar" at bounding box center [436, 221] width 5 height 4
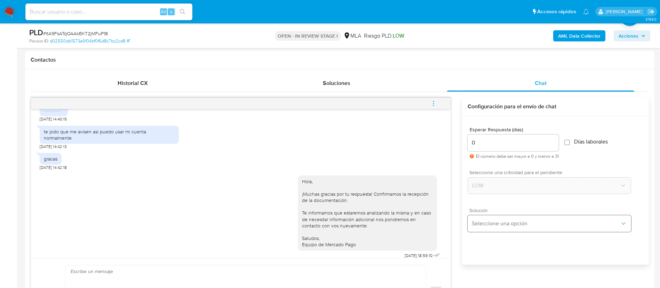
scroll to position [313, 0]
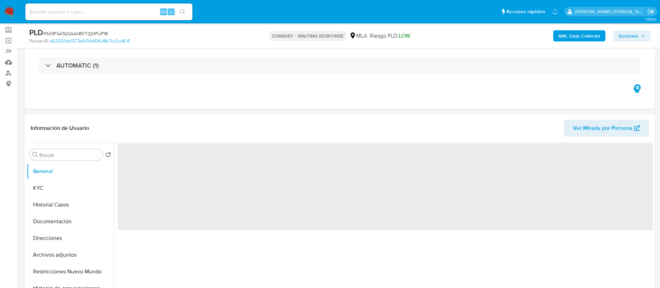
scroll to position [41, 0]
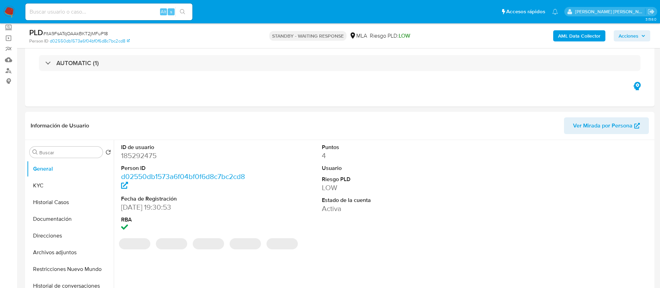
select select "10"
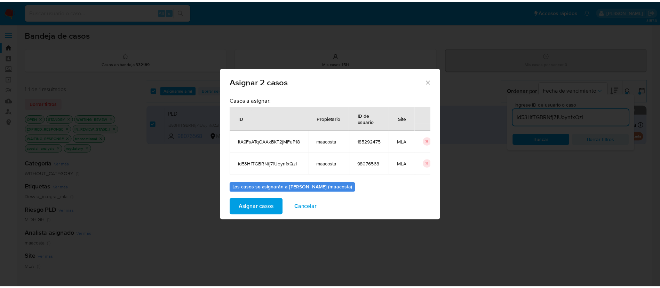
scroll to position [42, 0]
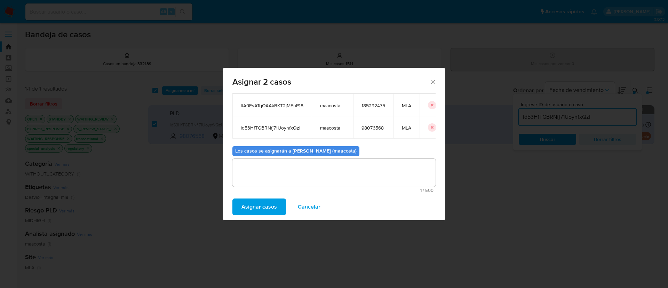
click at [250, 204] on span "Asignar casos" at bounding box center [258, 206] width 35 height 15
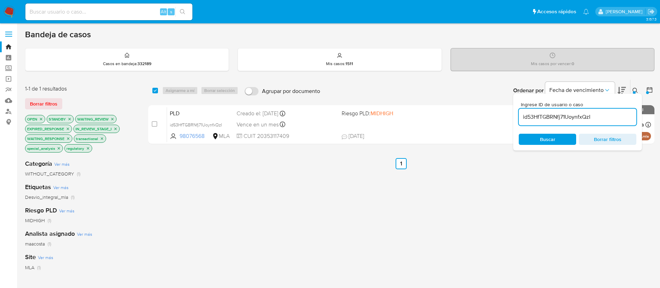
click at [571, 114] on input "id53HfTGBRNfj71UoynfxQzI" at bounding box center [577, 116] width 118 height 9
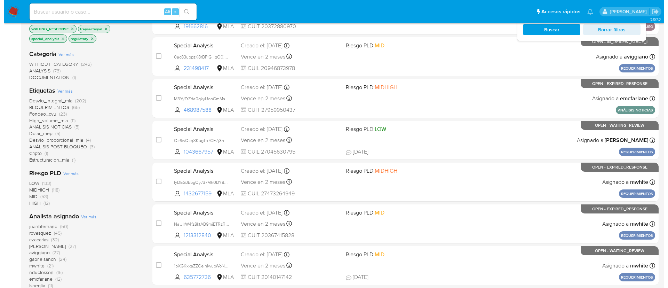
scroll to position [118, 0]
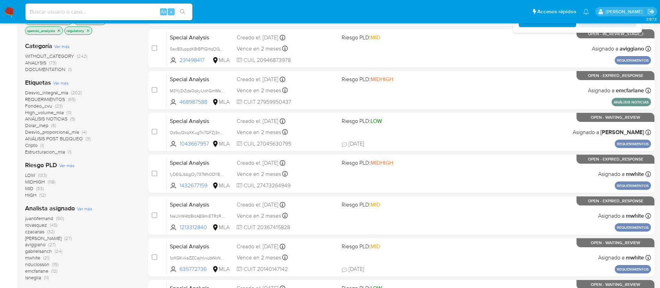
click at [86, 209] on span "Ver más" at bounding box center [84, 208] width 15 height 6
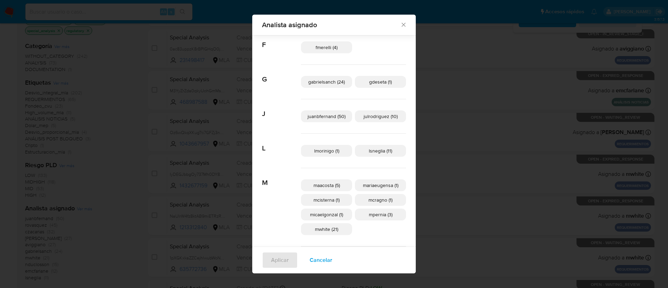
scroll to position [124, 0]
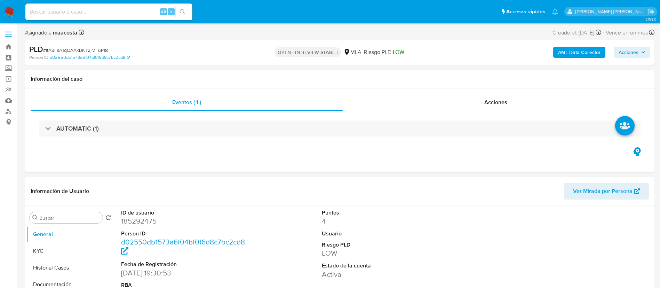
select select "10"
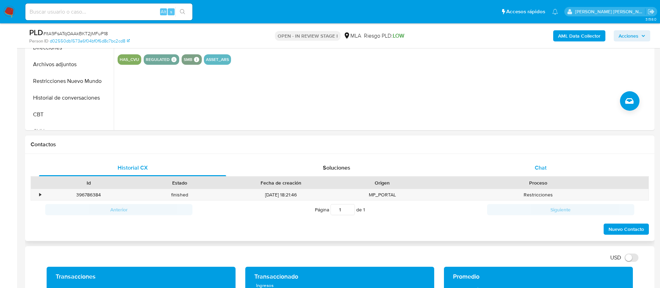
click at [535, 169] on span "Chat" at bounding box center [540, 167] width 12 height 8
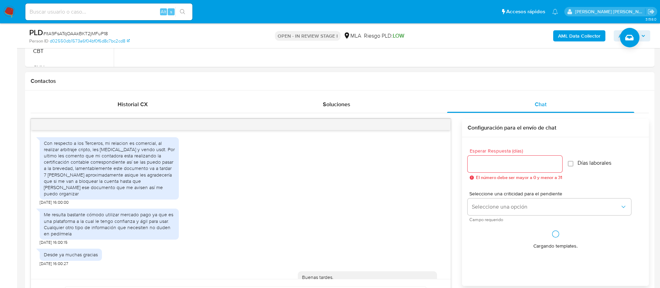
scroll to position [375, 0]
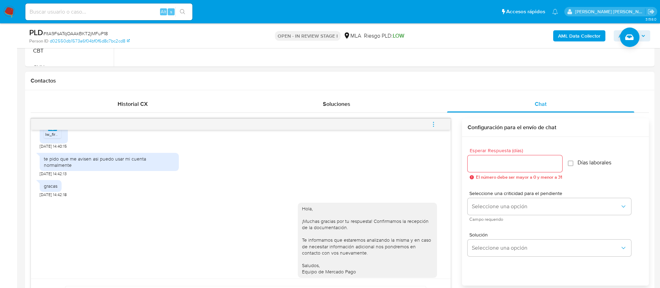
click at [432, 121] on icon "menu-action" at bounding box center [433, 124] width 6 height 6
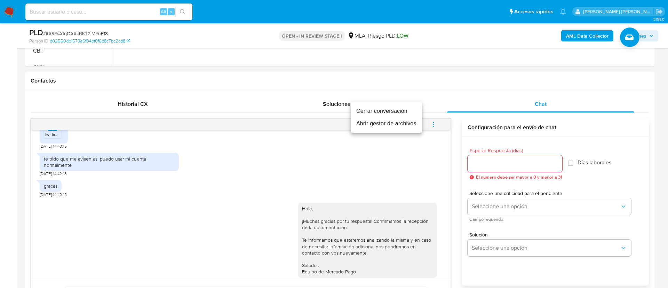
click at [387, 104] on ul "Cerrar conversación Abrir gestor de archivos" at bounding box center [385, 117] width 71 height 31
click at [373, 110] on li "Cerrar conversación" at bounding box center [385, 111] width 71 height 13
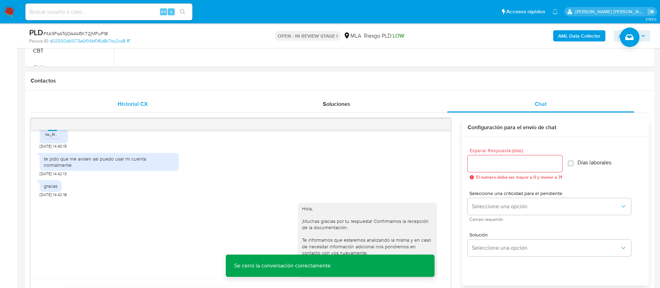
click at [144, 100] on span "Historial CX" at bounding box center [133, 104] width 30 height 8
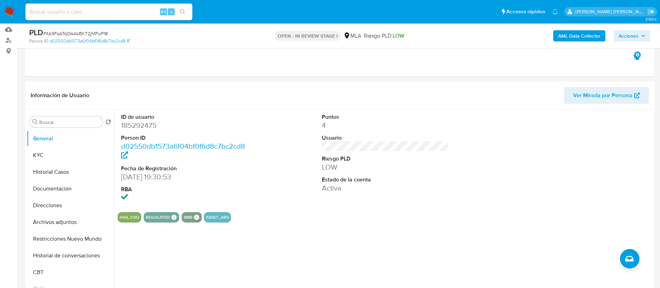
scroll to position [59, 0]
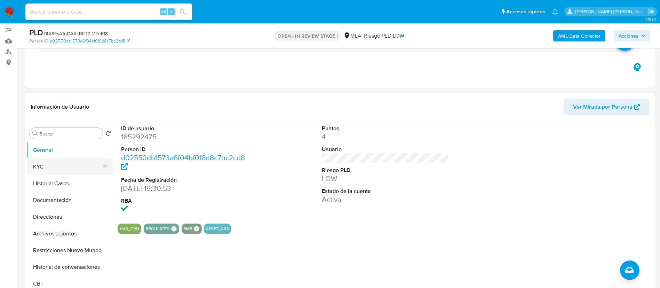
click at [33, 168] on button "KYC" at bounding box center [67, 166] width 81 height 17
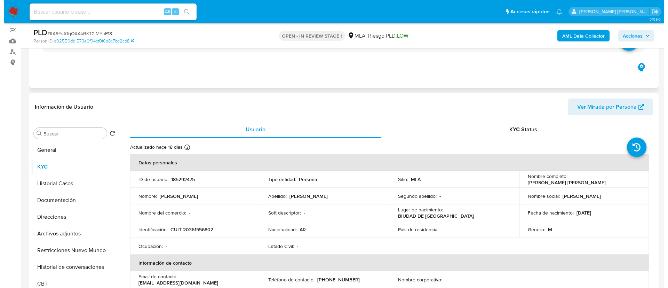
scroll to position [112, 0]
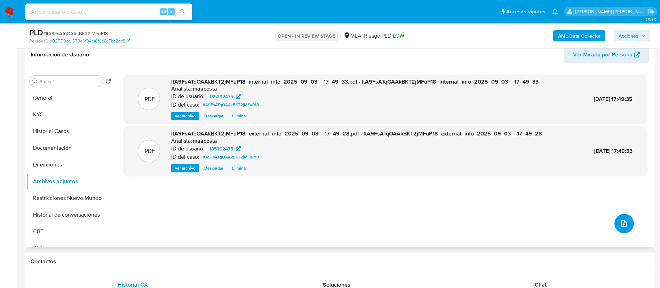
click at [621, 221] on icon "upload-file" at bounding box center [624, 223] width 6 height 7
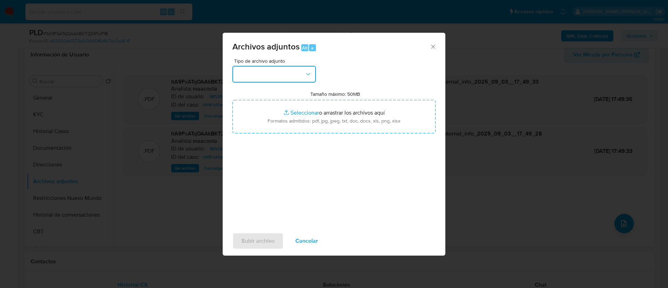
click at [290, 76] on button "button" at bounding box center [273, 74] width 83 height 17
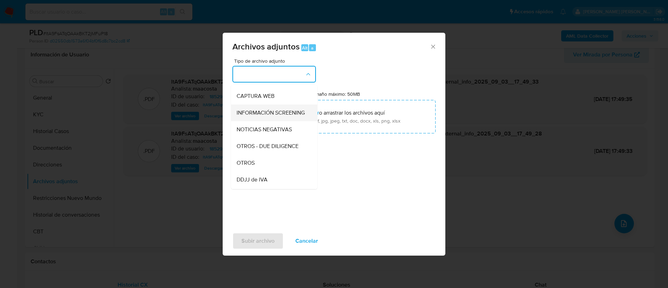
scroll to position [65, 0]
click at [252, 164] on span "OTROS" at bounding box center [245, 160] width 18 height 7
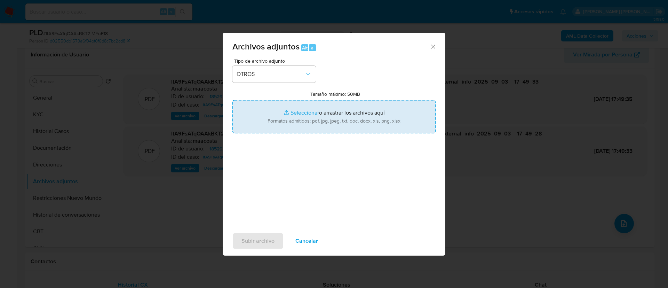
type input "C:\fakepath\[PERSON_NAME] y Facturas.pdf"
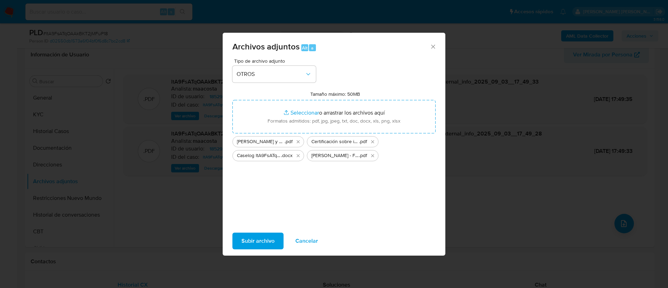
click at [259, 234] on span "Subir archivo" at bounding box center [257, 240] width 33 height 15
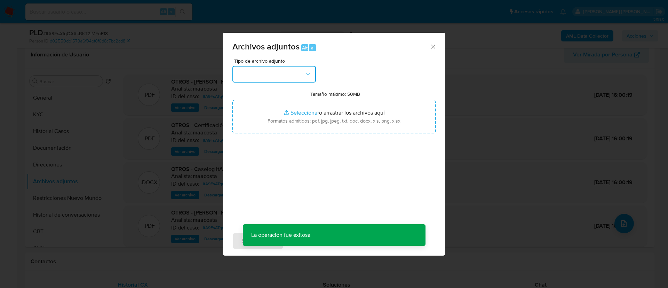
click at [283, 79] on button "button" at bounding box center [273, 74] width 83 height 17
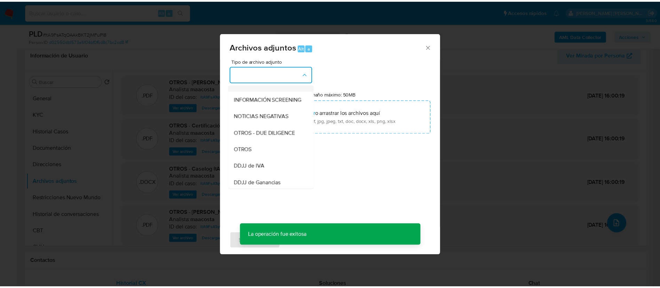
scroll to position [77, 0]
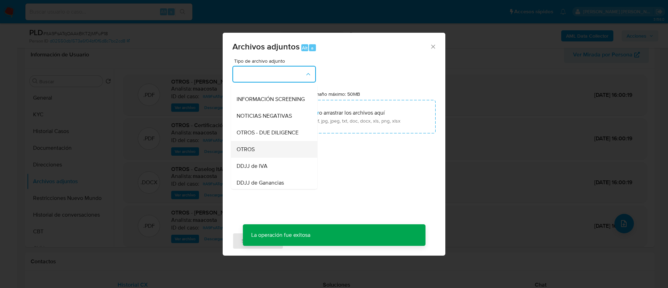
click at [251, 153] on span "OTROS" at bounding box center [245, 149] width 18 height 7
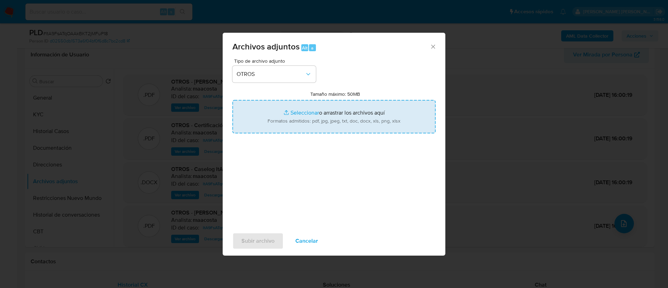
type input "C:\fakepath\[PERSON_NAME] [PERSON_NAME]- Movimientos.xlsx"
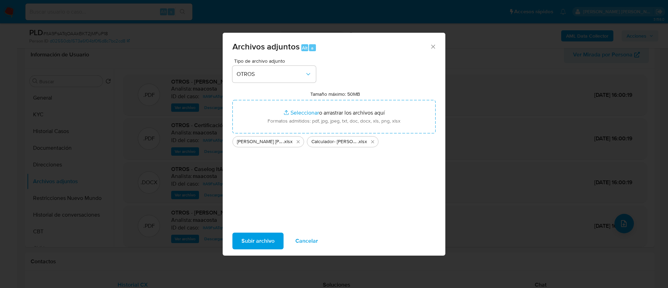
click at [255, 237] on span "Subir archivo" at bounding box center [257, 240] width 33 height 15
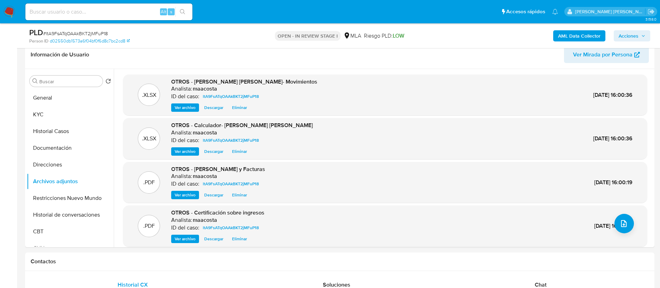
click at [637, 32] on span "Acciones" at bounding box center [628, 35] width 20 height 11
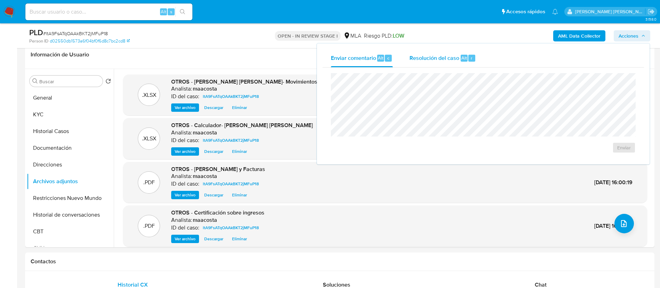
click at [481, 53] on button "Resolución del caso Alt r" at bounding box center [442, 58] width 83 height 18
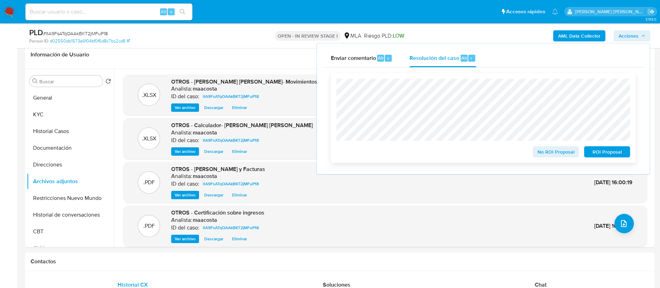
click at [539, 156] on span "No ROI Proposal" at bounding box center [555, 152] width 36 height 10
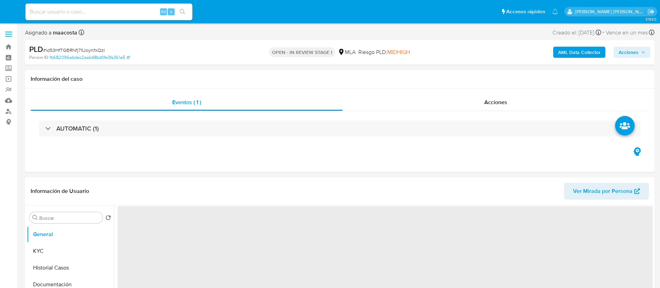
select select "10"
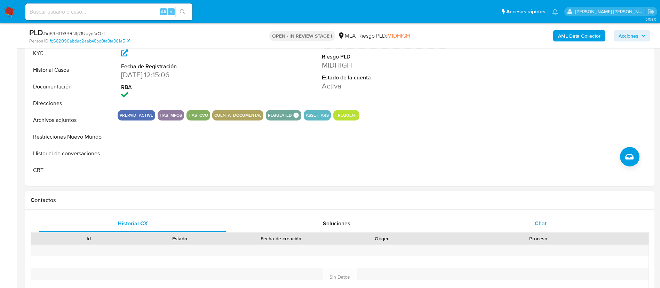
click at [547, 224] on div "Chat" at bounding box center [540, 223] width 187 height 17
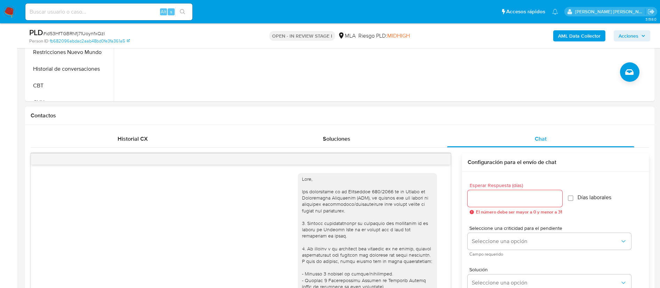
scroll to position [654, 0]
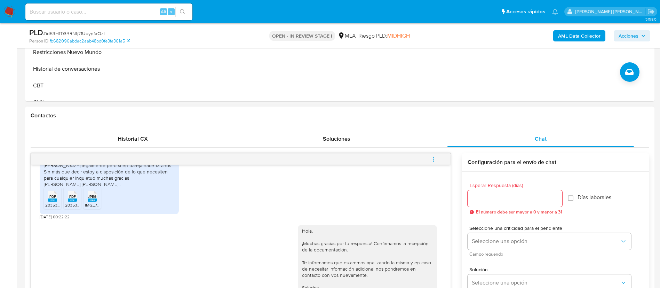
click at [431, 157] on icon "menu-action" at bounding box center [433, 159] width 6 height 6
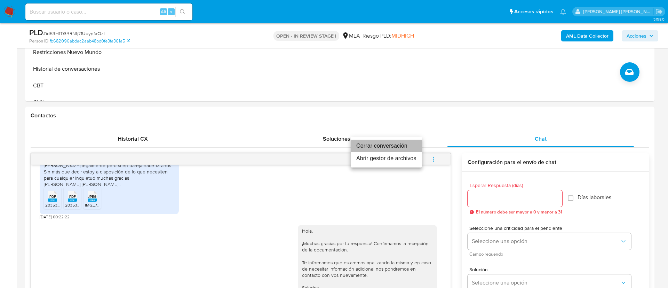
click at [389, 144] on li "Cerrar conversación" at bounding box center [385, 145] width 71 height 13
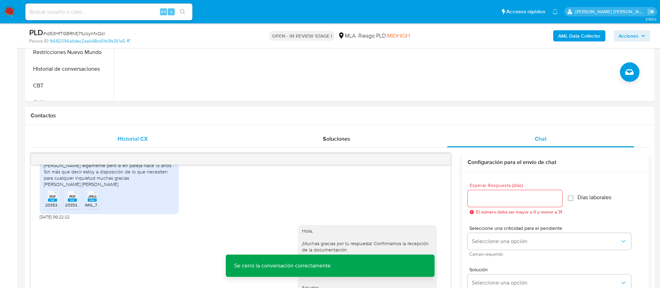
click at [141, 135] on span "Historial CX" at bounding box center [133, 139] width 30 height 8
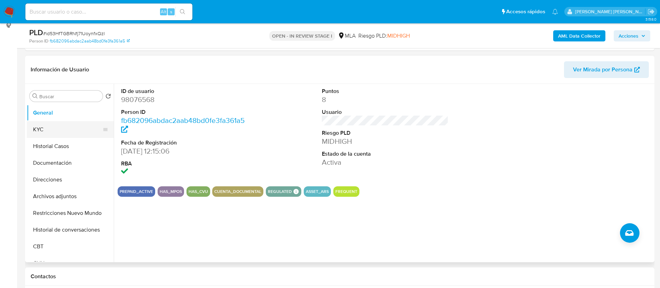
scroll to position [96, 0]
click at [47, 123] on button "KYC" at bounding box center [67, 130] width 81 height 17
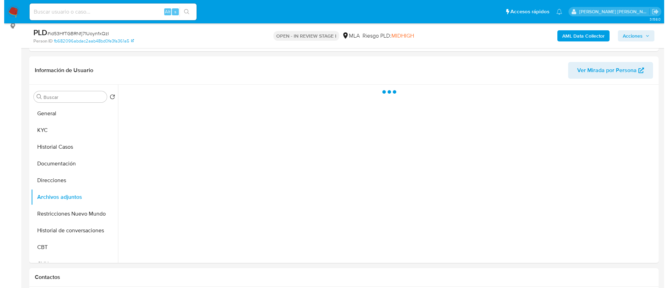
scroll to position [112, 0]
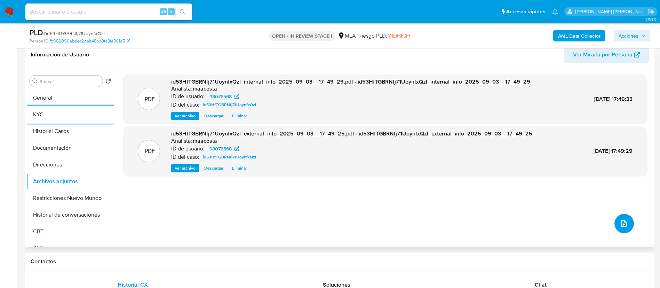
click at [619, 221] on icon "upload-file" at bounding box center [623, 223] width 8 height 8
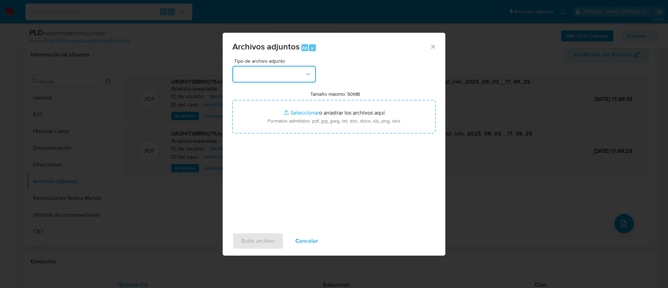
click at [299, 75] on button "button" at bounding box center [273, 74] width 83 height 17
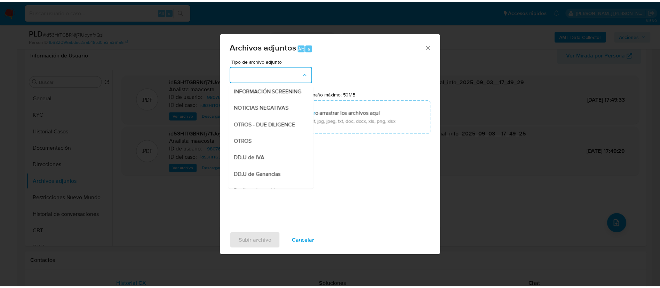
scroll to position [89, 0]
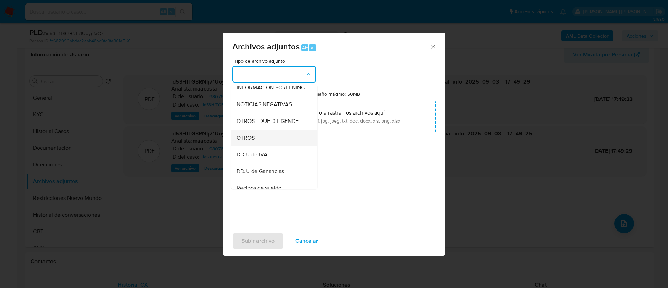
click at [253, 141] on span "OTROS" at bounding box center [245, 137] width 18 height 7
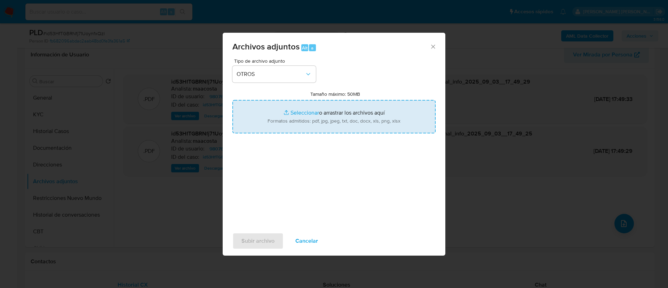
type input "C:\fakepath\Boleto de compra venta.jpeg"
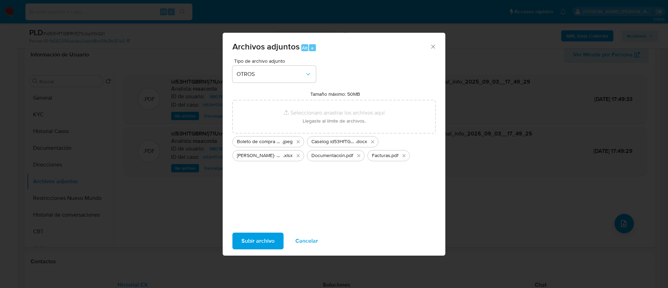
click at [255, 241] on span "Subir archivo" at bounding box center [257, 240] width 33 height 15
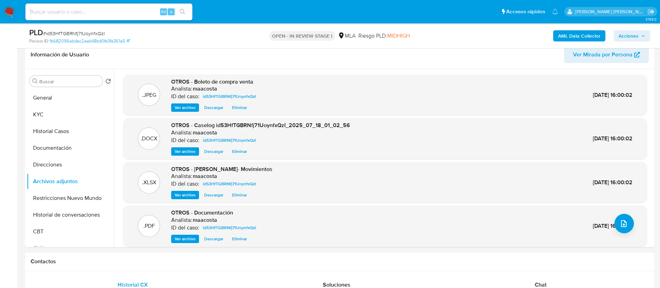
click at [208, 43] on div "Person ID fb682096abdac2aab48bd0fe3fa361a5" at bounding box center [131, 41] width 205 height 6
click at [635, 38] on span "Acciones" at bounding box center [628, 35] width 20 height 11
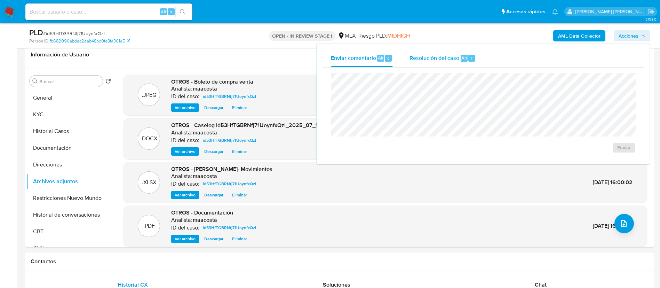
click at [452, 55] on span "Resolución del caso" at bounding box center [434, 58] width 50 height 8
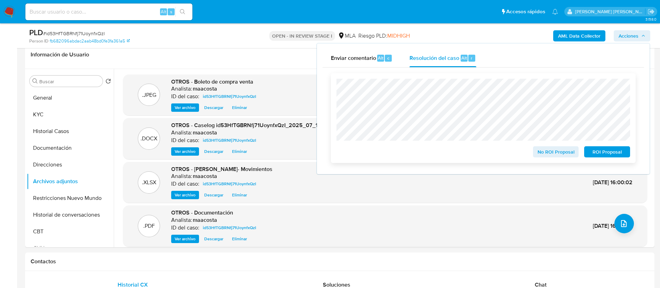
click at [559, 154] on span "No ROI Proposal" at bounding box center [555, 152] width 36 height 10
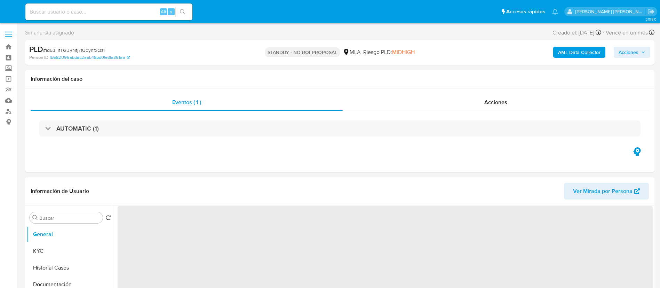
select select "10"
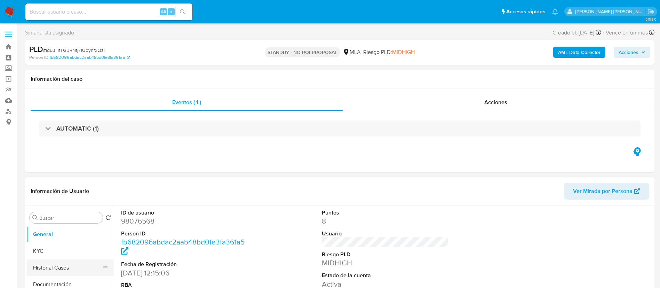
click at [66, 265] on button "Historial Casos" at bounding box center [67, 267] width 81 height 17
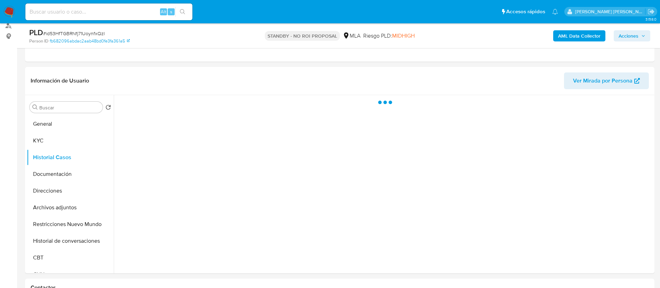
scroll to position [87, 0]
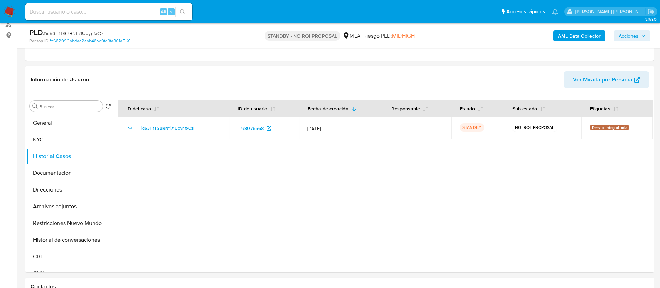
paste input "JK5FCUD2iI7UIW04hHYWMq9D"
click at [118, 11] on input "JK5FCUD2iI7UIW04hHYWMq9D" at bounding box center [108, 11] width 167 height 9
type input "JK5FCUD2iI7UIW04hHYWMq9D"
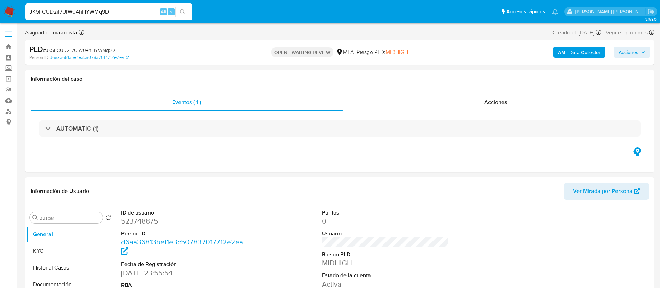
select select "10"
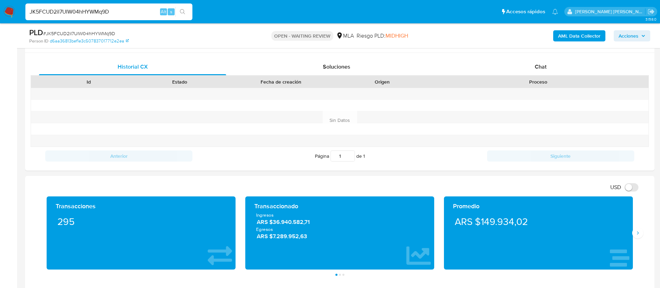
scroll to position [324, 0]
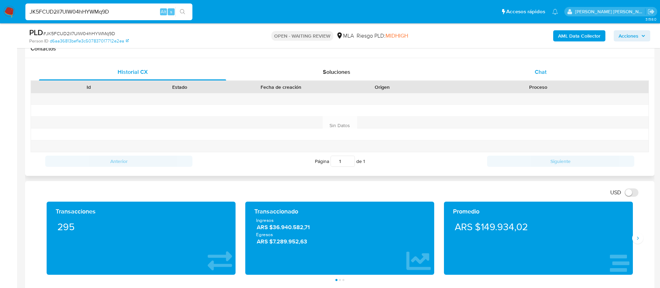
click at [547, 70] on div "Chat" at bounding box center [540, 72] width 187 height 17
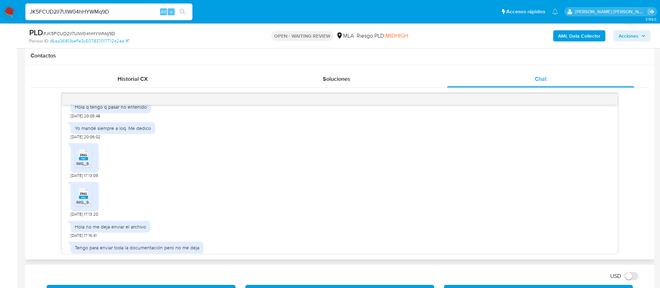
scroll to position [387, 0]
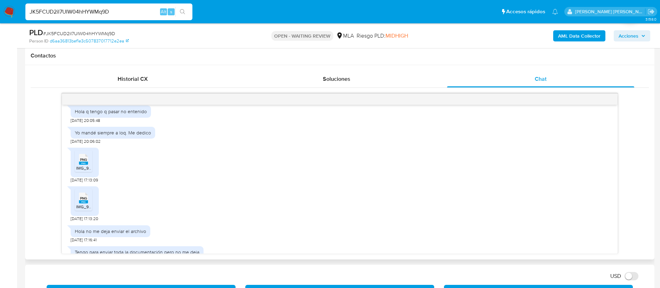
click at [84, 171] on span "IMG_9333.png" at bounding box center [90, 168] width 28 height 6
click at [89, 209] on span "IMG_9334.png" at bounding box center [90, 206] width 28 height 6
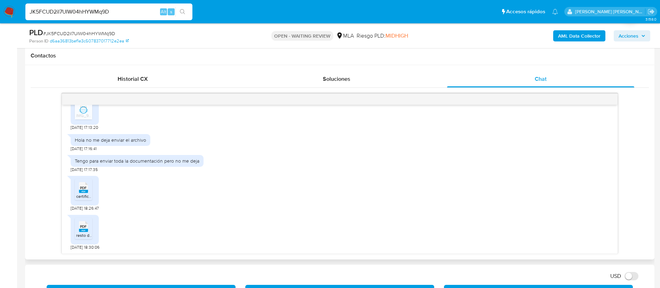
scroll to position [490, 0]
click at [82, 194] on span "certificaicon.pdf" at bounding box center [91, 196] width 30 height 6
click at [84, 234] on span "resto documentacion.pdf" at bounding box center [99, 235] width 47 height 6
click at [320, 46] on div "PLD # JK5FCUD2iI7UIW04hHYWMq9D Person ID d6aa36813bef1e3c507837017712e2ea OPEN …" at bounding box center [339, 35] width 629 height 25
click at [164, 35] on div "PLD # JK5FCUD2iI7UIW04hHYWMq9D" at bounding box center [131, 32] width 204 height 10
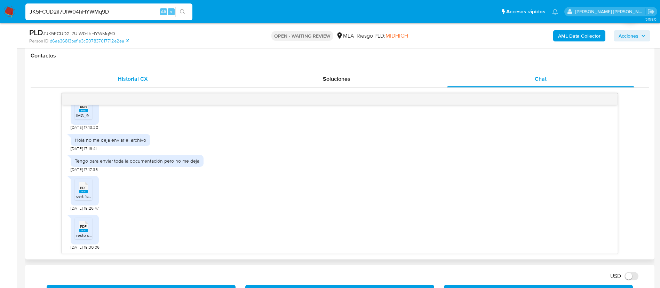
click at [120, 75] on span "Historial CX" at bounding box center [133, 79] width 30 height 8
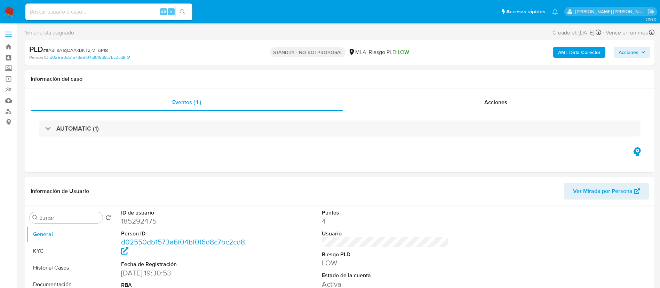
select select "10"
click at [50, 267] on button "Historial Casos" at bounding box center [67, 267] width 81 height 17
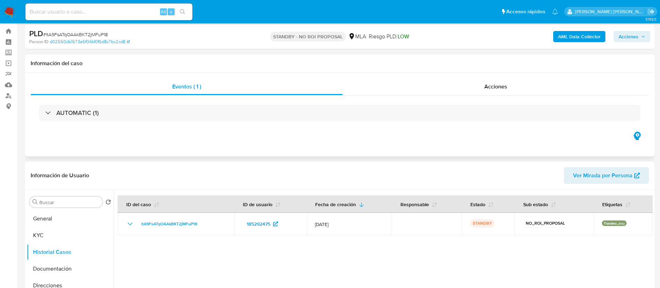
scroll to position [21, 0]
